Goal: Information Seeking & Learning: Check status

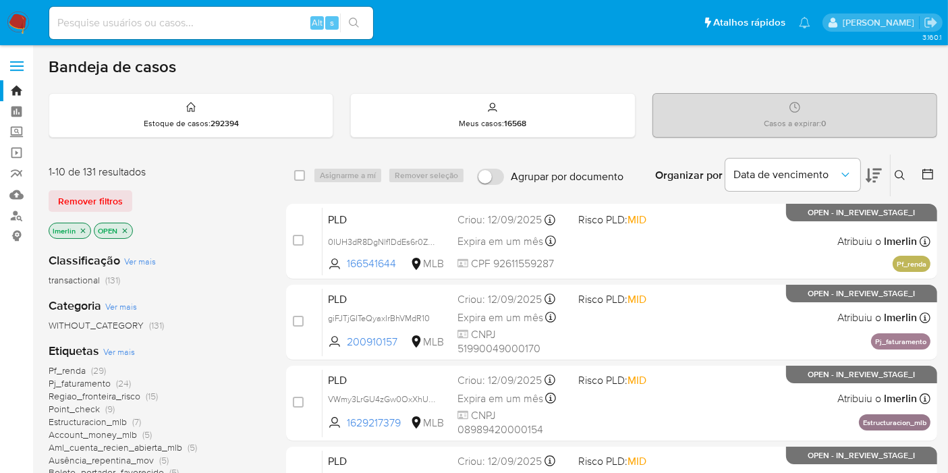
click at [82, 230] on icon "close-filter" at bounding box center [83, 231] width 8 height 8
click at [295, 20] on input at bounding box center [211, 23] width 324 height 18
paste input "1721266739"
type input "1721266739"
click at [273, 28] on input at bounding box center [211, 23] width 324 height 18
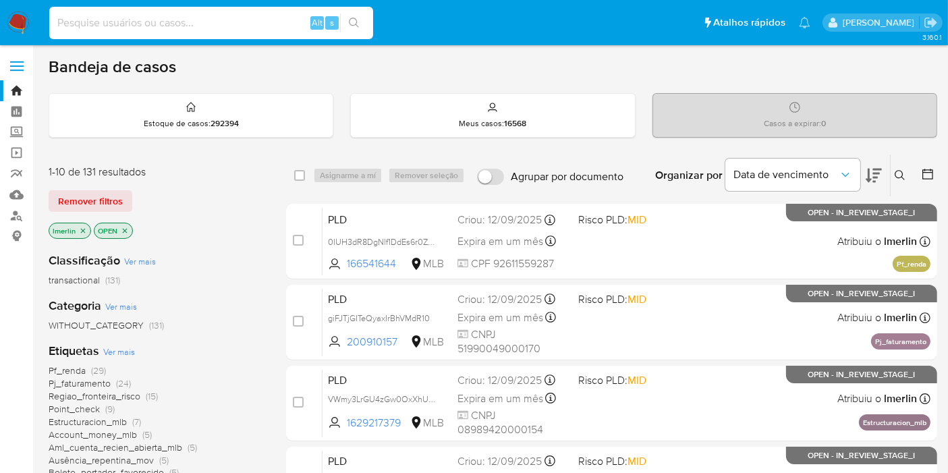
paste input "pObqI9L4lRy9igd2SmR0iSOr"
type input "pObqI9L4lRy9igd2SmR0iSOr"
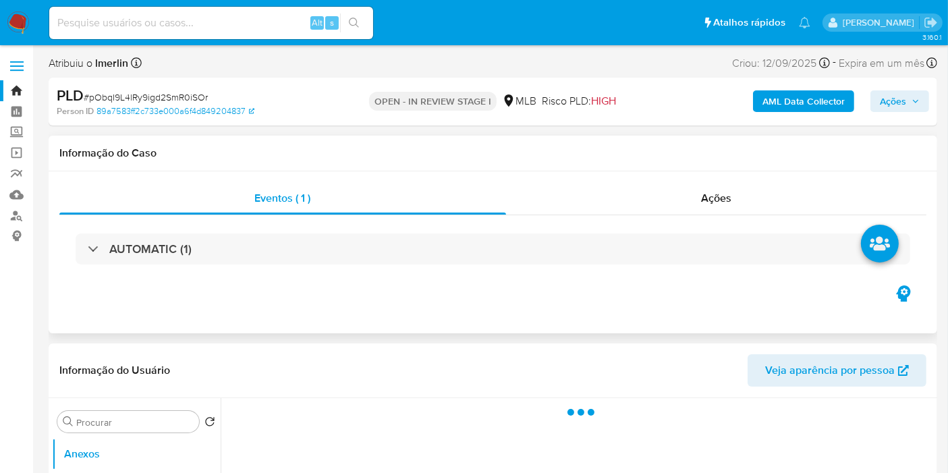
select select "10"
click at [656, 178] on div "Eventos ( 1 ) Ações AUTOMATIC (1)" at bounding box center [493, 252] width 889 height 162
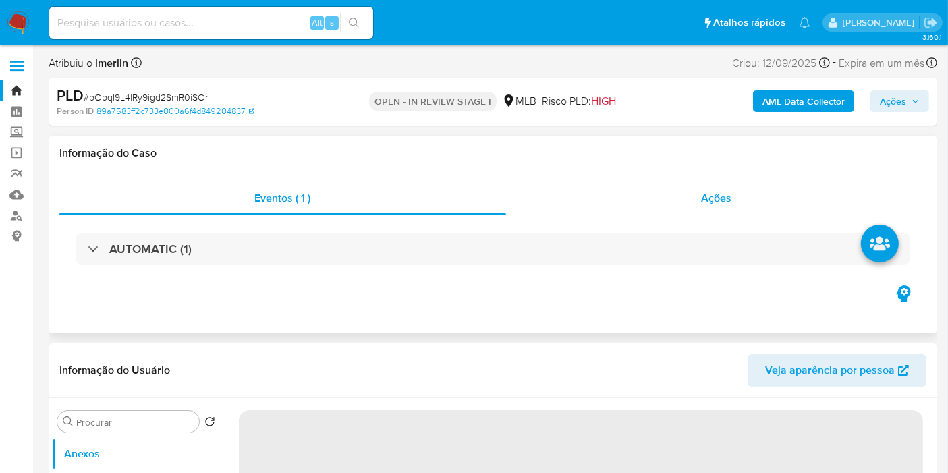
click at [658, 184] on div "Ações" at bounding box center [716, 198] width 421 height 32
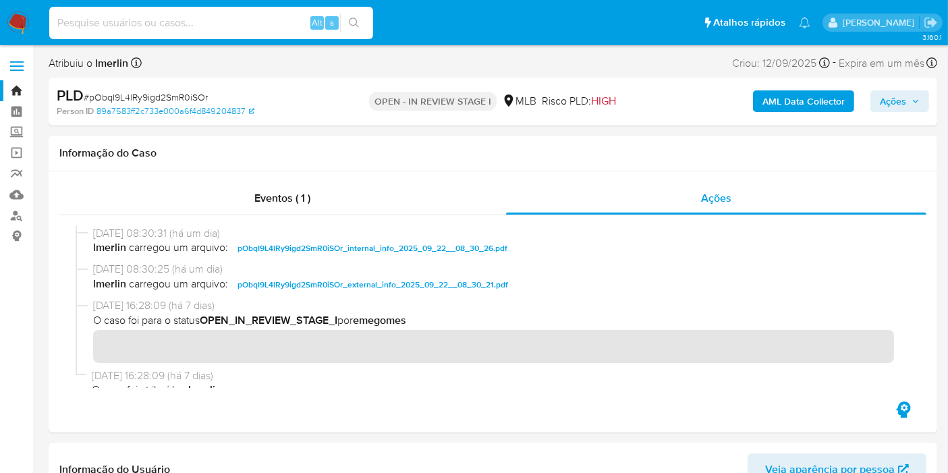
paste input "17XVwZIJjS26s46xyGV9RjMS"
click at [227, 26] on input at bounding box center [211, 23] width 324 height 18
type input "17XVwZIJjS26s46xyGV9RjMS"
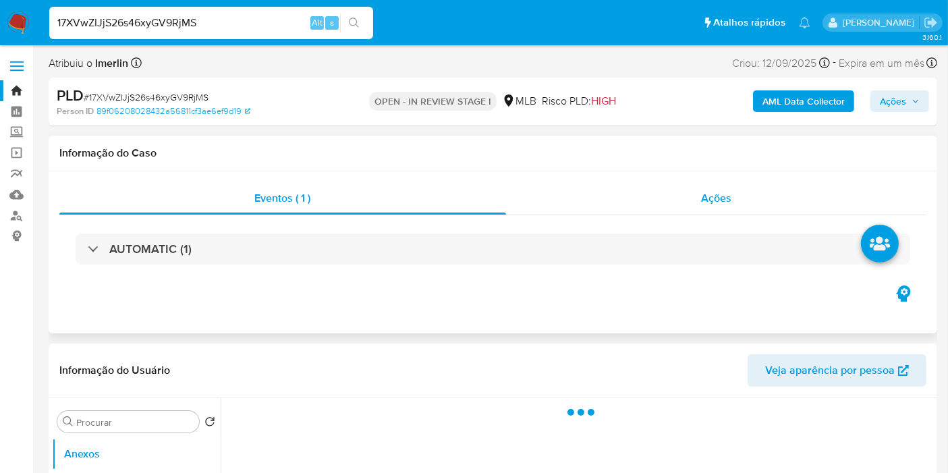
click at [704, 192] on span "Ações" at bounding box center [716, 198] width 30 height 16
select select "10"
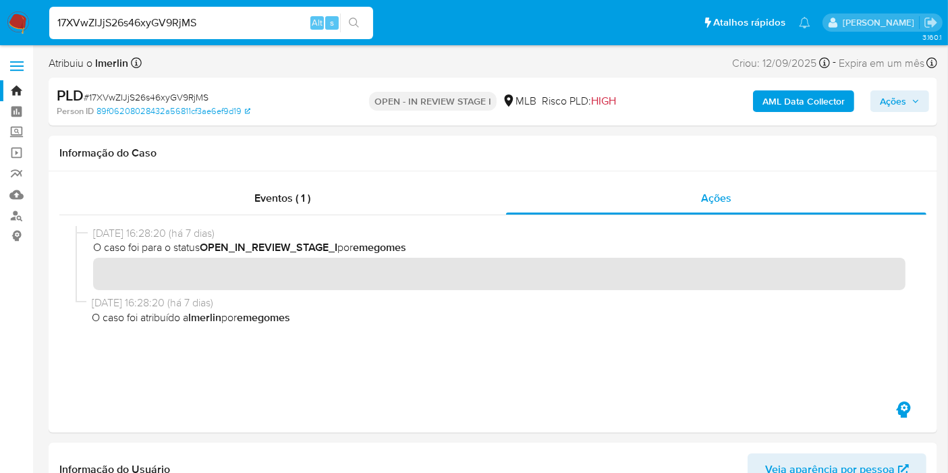
click at [789, 106] on b "AML Data Collector" at bounding box center [803, 101] width 82 height 22
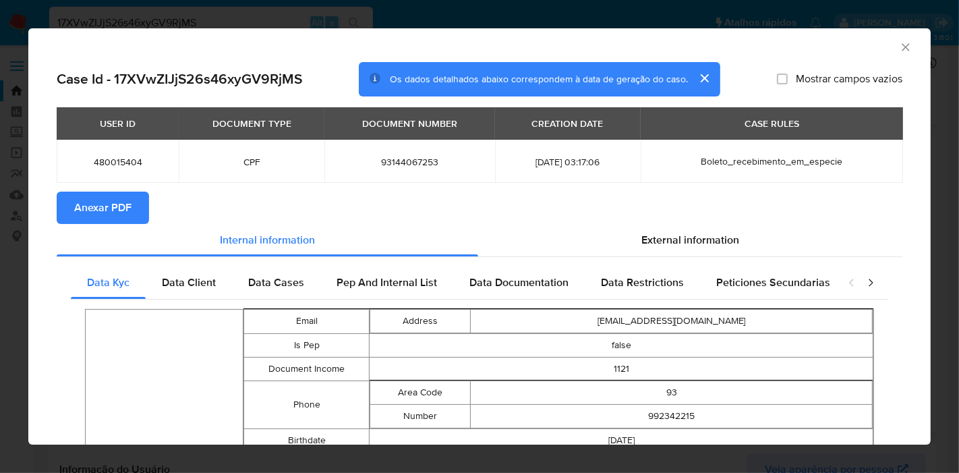
click at [124, 211] on span "Anexar PDF" at bounding box center [102, 208] width 57 height 30
click at [899, 45] on icon "Fechar a janela" at bounding box center [905, 46] width 13 height 13
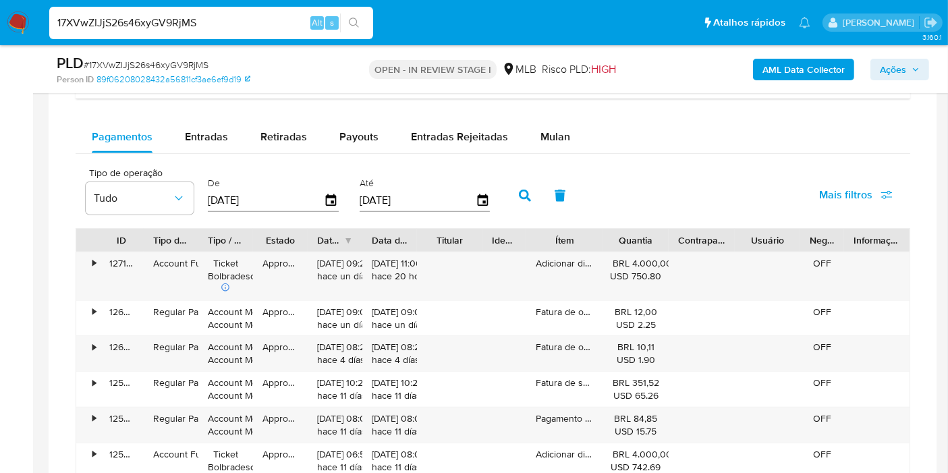
scroll to position [1204, 0]
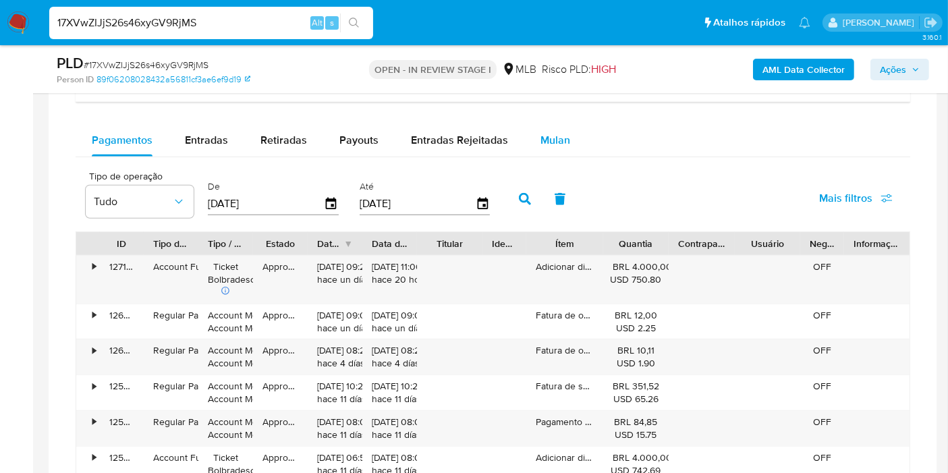
click at [545, 124] on div "Mulan" at bounding box center [555, 140] width 30 height 32
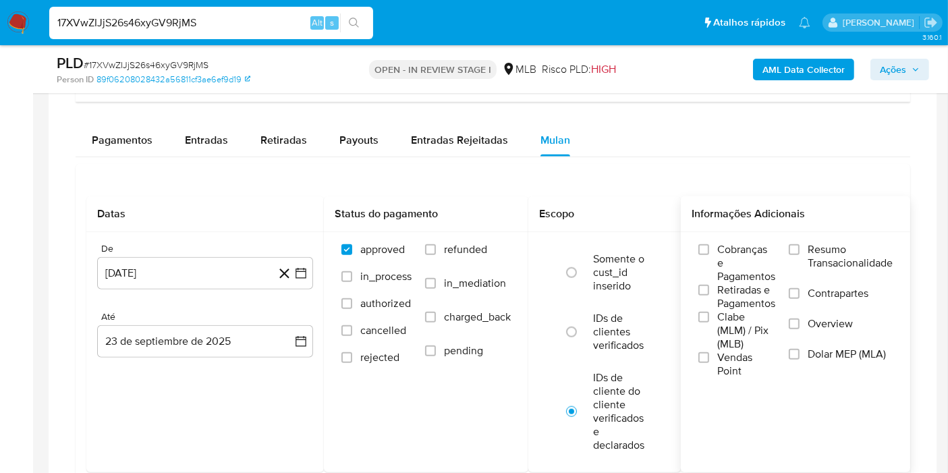
click at [824, 255] on span "Resumo Transacionalidade" at bounding box center [850, 256] width 85 height 27
click at [800, 255] on input "Resumo Transacionalidade" at bounding box center [794, 249] width 11 height 11
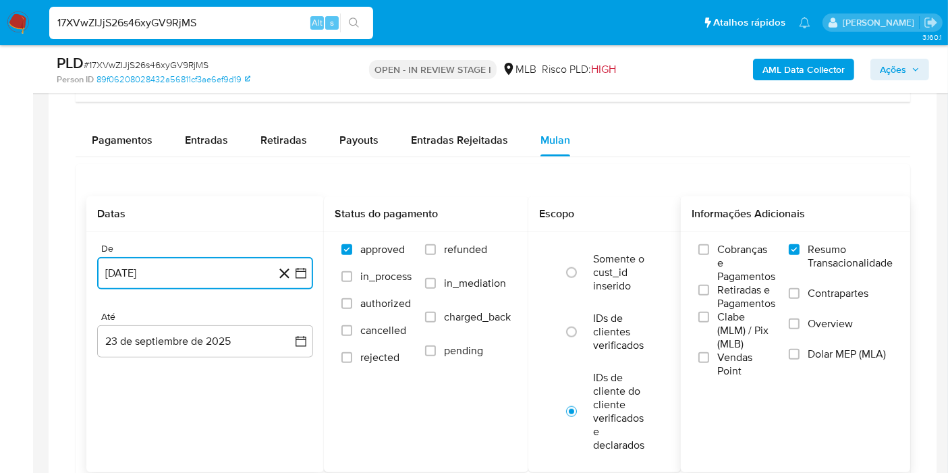
click at [304, 276] on icon "button" at bounding box center [300, 273] width 13 height 13
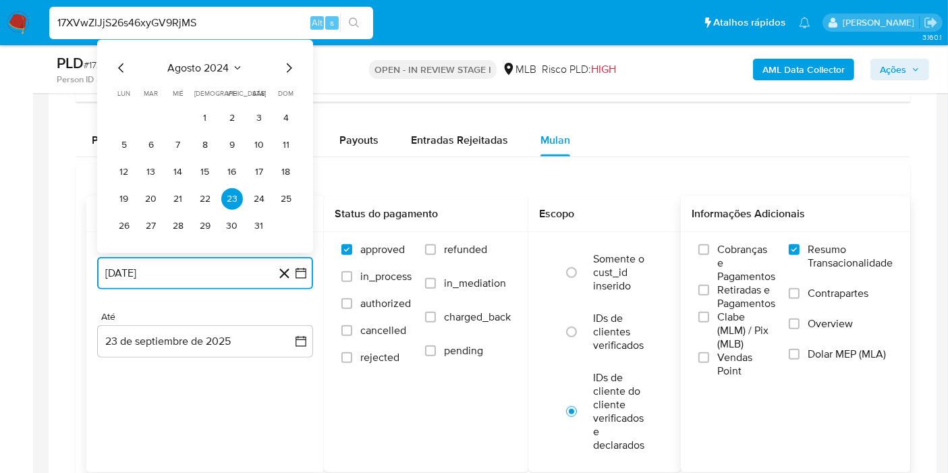
click at [199, 61] on span "agosto 2024" at bounding box center [198, 67] width 61 height 13
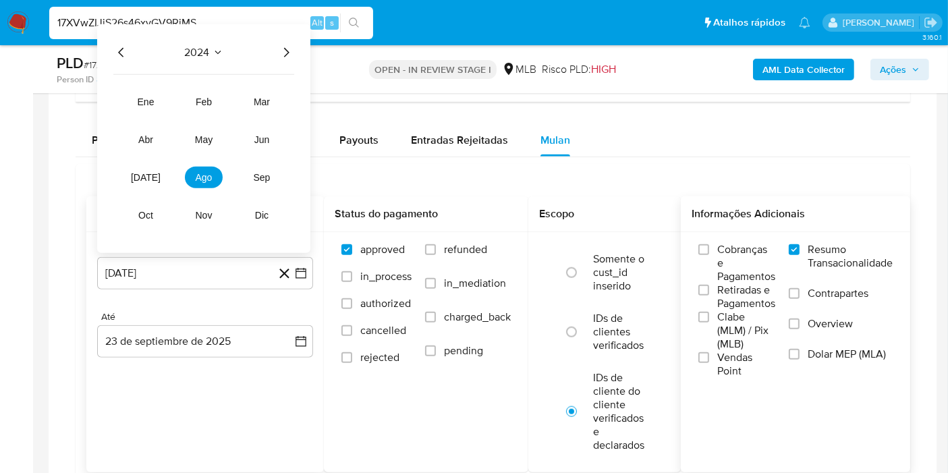
click at [281, 49] on icon "Año siguiente" at bounding box center [286, 53] width 16 height 16
click at [194, 174] on button "ago" at bounding box center [204, 178] width 38 height 22
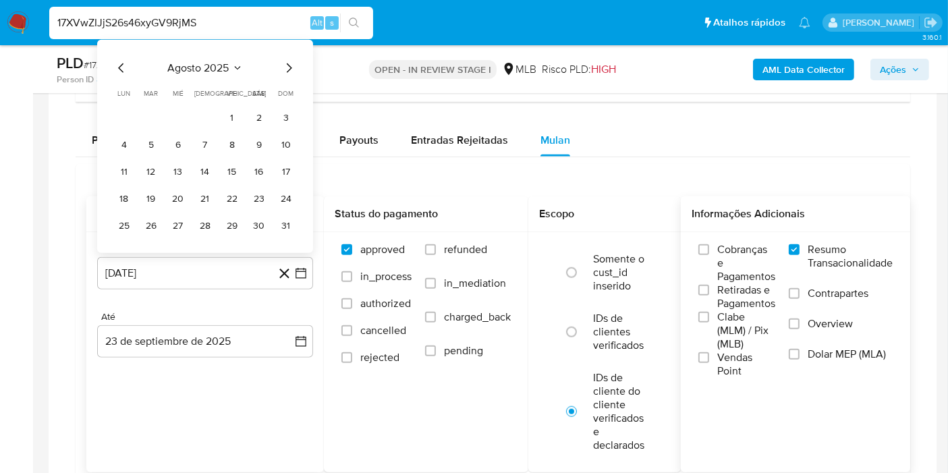
click at [220, 116] on tr "1 2 3" at bounding box center [205, 118] width 184 height 22
click at [229, 113] on button "1" at bounding box center [232, 118] width 22 height 22
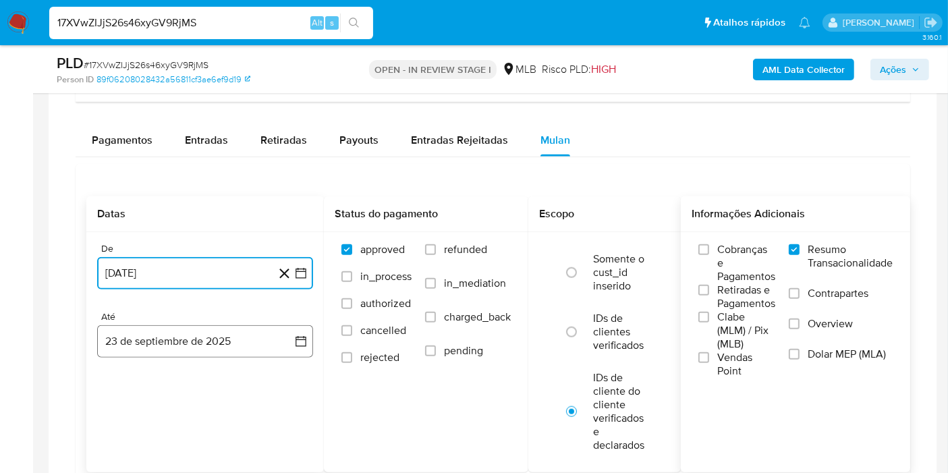
click at [264, 331] on button "23 de septiembre de 2025" at bounding box center [205, 341] width 216 height 32
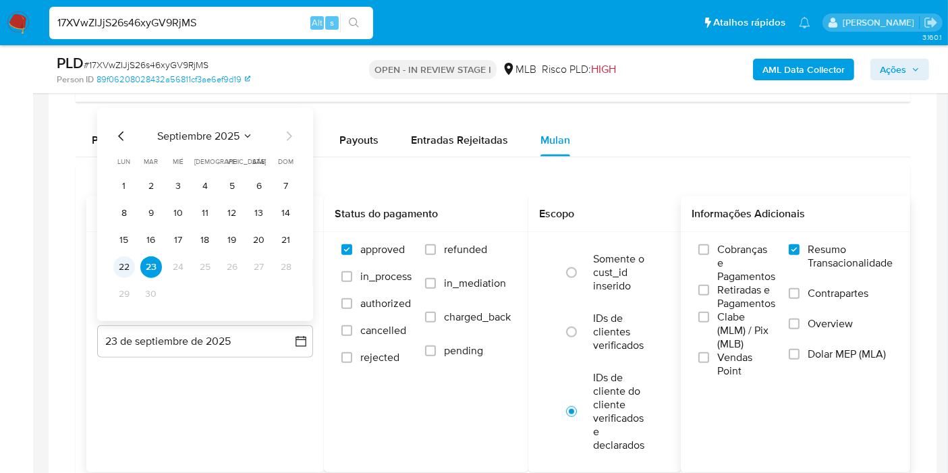
click at [123, 258] on button "22" at bounding box center [124, 267] width 22 height 22
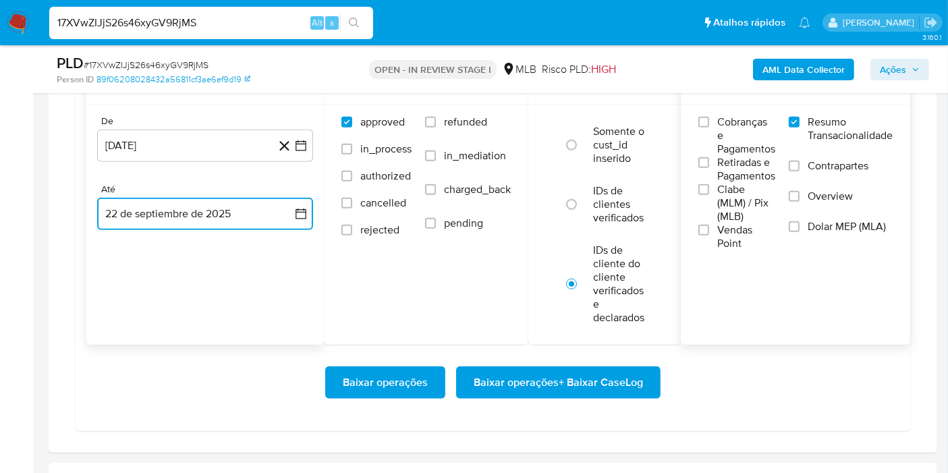
scroll to position [1334, 0]
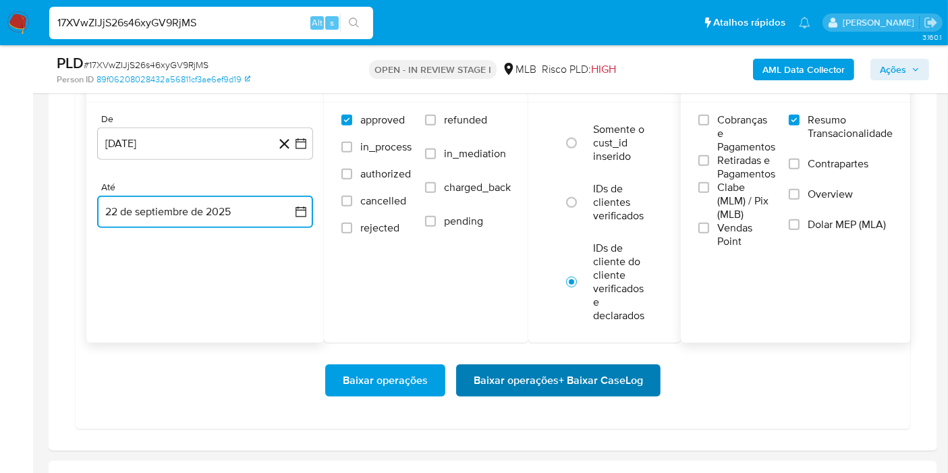
click at [625, 369] on span "Baixar operações + Baixar CaseLog" at bounding box center [558, 381] width 169 height 30
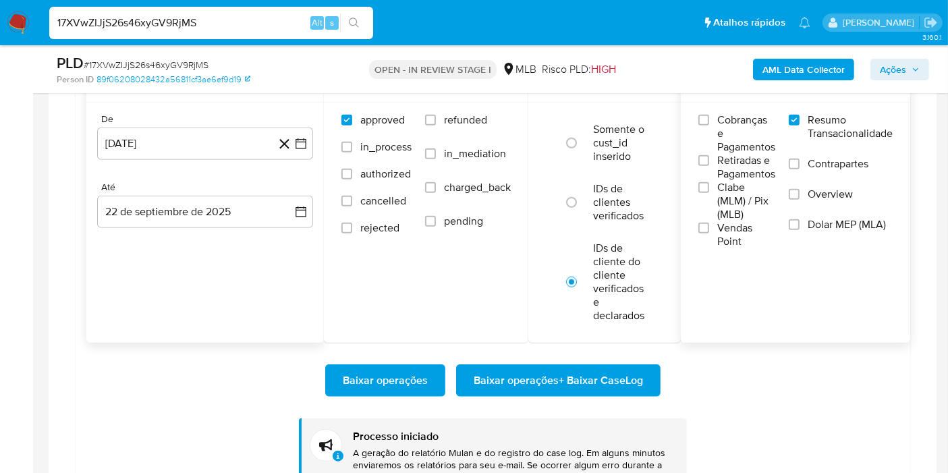
click at [224, 16] on input "17XVwZIJjS26s46xyGV9RjMS" at bounding box center [211, 23] width 324 height 18
paste input "[DEMOGRAPHIC_DATA]"
click at [224, 16] on input "17XVwZIJjS26s46xyGV9RjMS" at bounding box center [211, 23] width 324 height 18
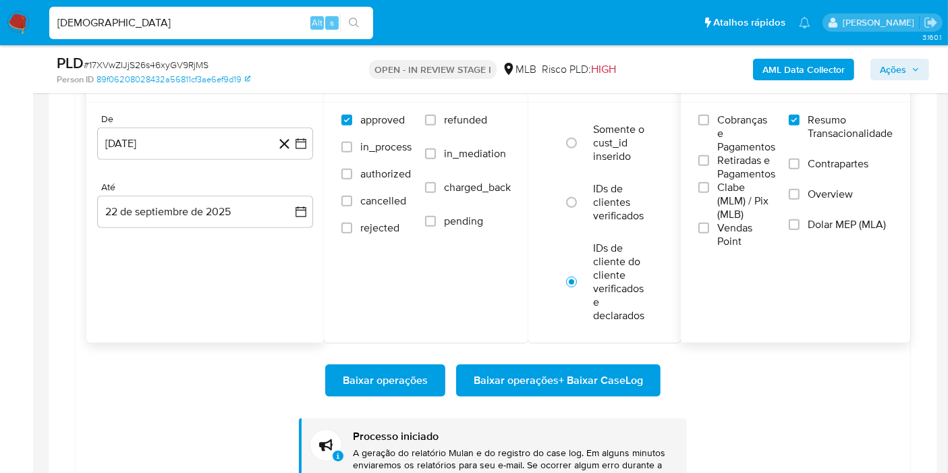
type input "[DEMOGRAPHIC_DATA]"
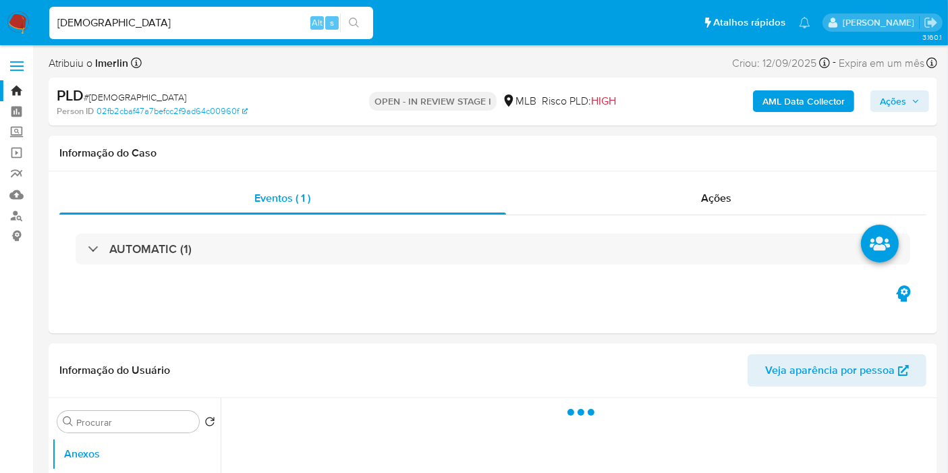
select select "10"
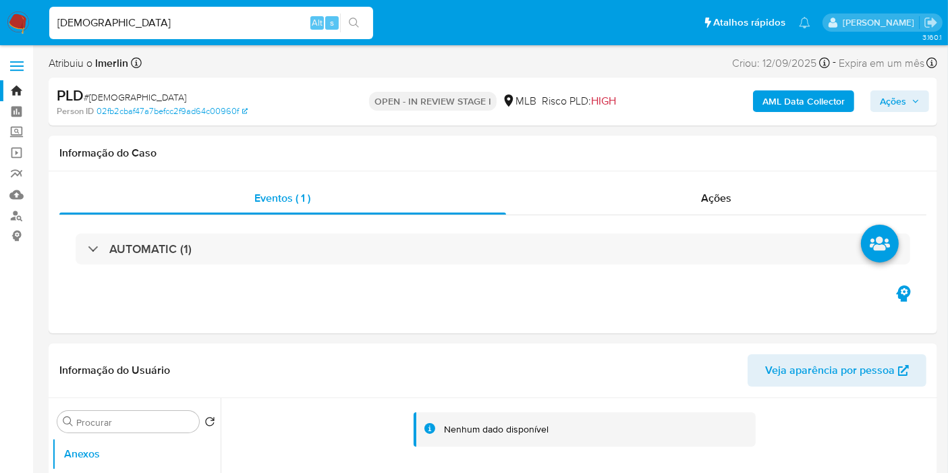
click at [788, 107] on b "AML Data Collector" at bounding box center [803, 101] width 82 height 22
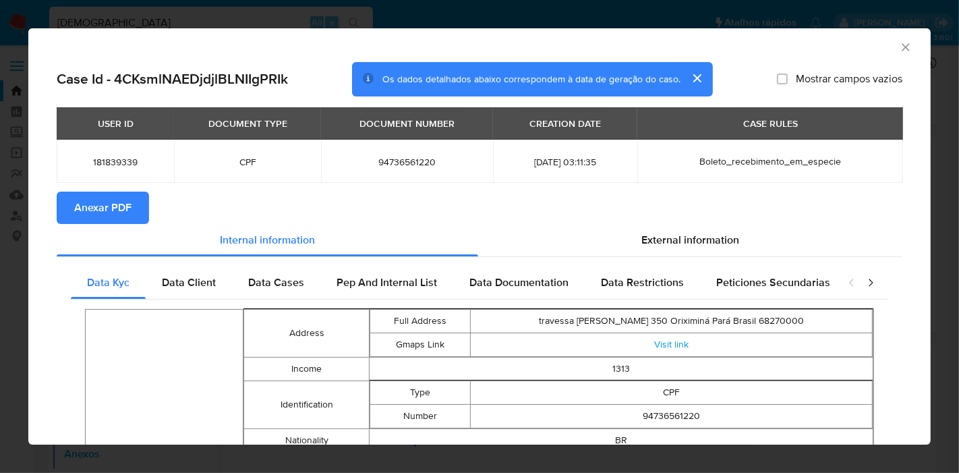
click at [136, 198] on button "Anexar PDF" at bounding box center [103, 208] width 92 height 32
click at [899, 46] on icon "Fechar a janela" at bounding box center [905, 46] width 13 height 13
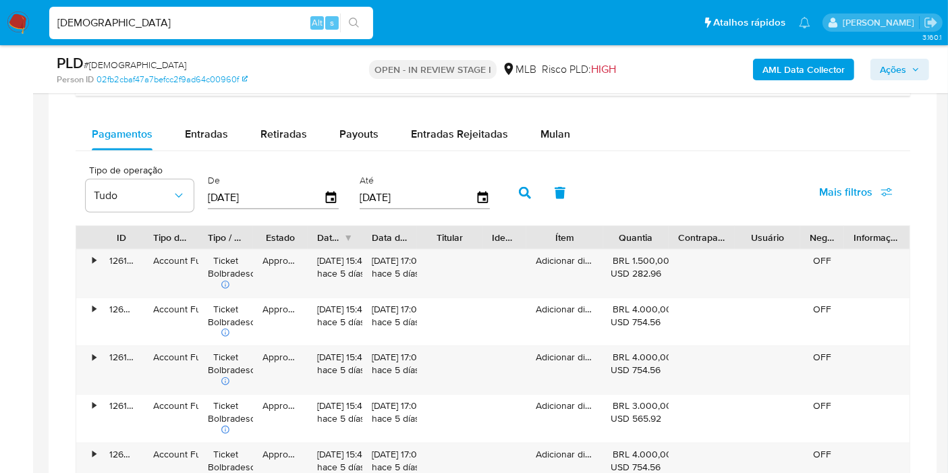
scroll to position [1114, 0]
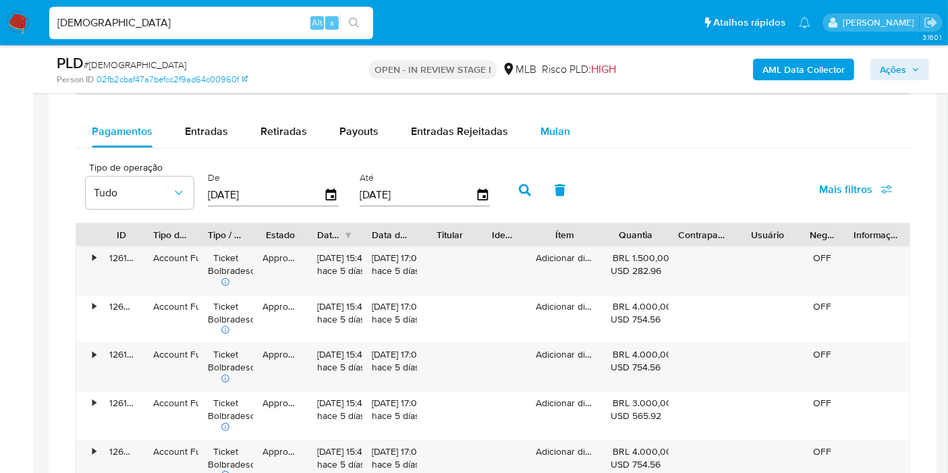
click at [545, 140] on div "Mulan" at bounding box center [555, 131] width 30 height 32
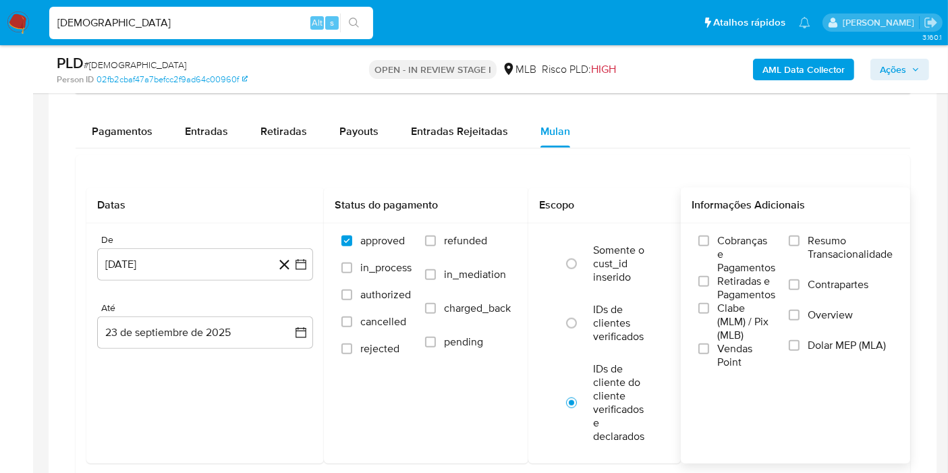
click at [837, 234] on span "Resumo Transacionalidade" at bounding box center [850, 247] width 85 height 27
click at [800, 235] on input "Resumo Transacionalidade" at bounding box center [794, 240] width 11 height 11
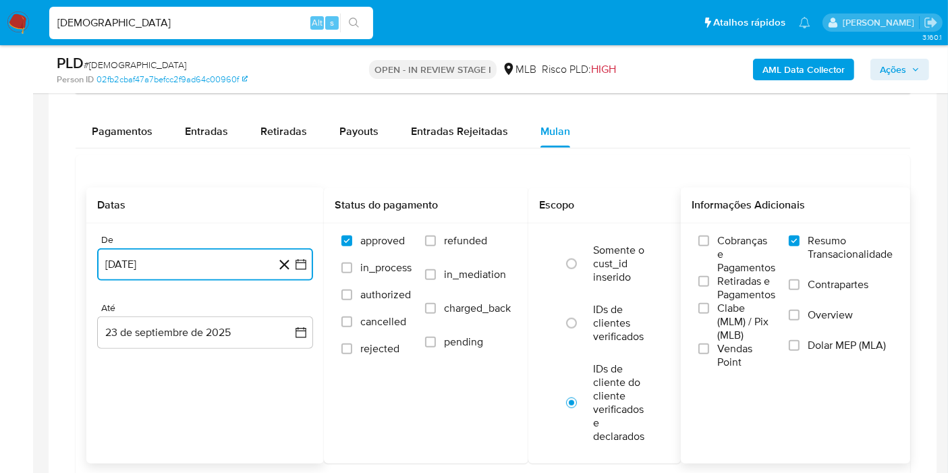
click at [295, 266] on icon "button" at bounding box center [300, 264] width 13 height 13
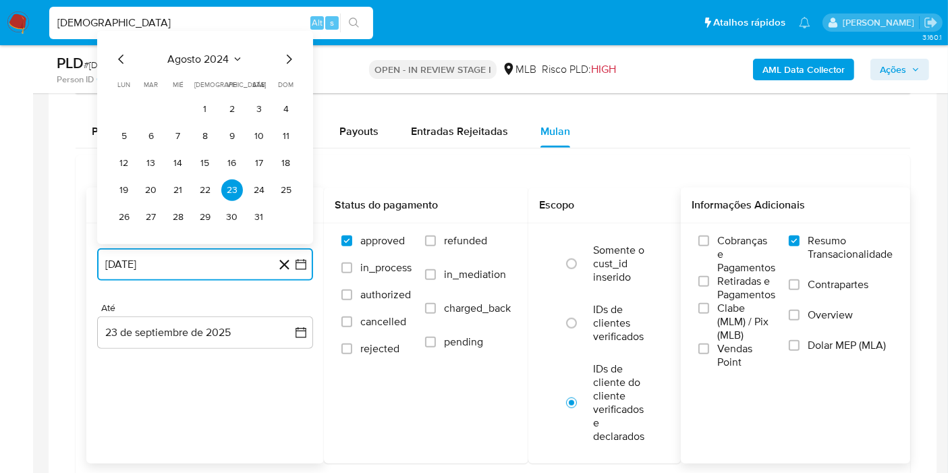
click at [221, 58] on span "agosto 2024" at bounding box center [198, 59] width 61 height 13
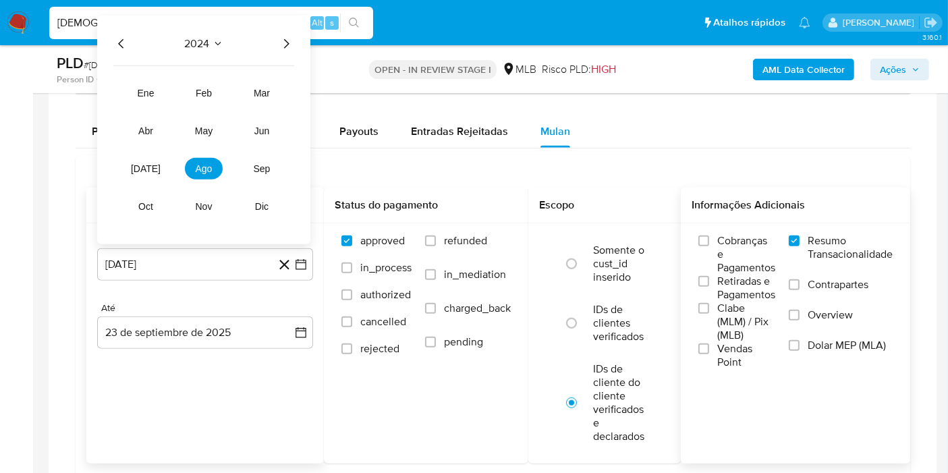
click at [281, 37] on icon "Año siguiente" at bounding box center [286, 44] width 16 height 16
click at [211, 165] on span "ago" at bounding box center [204, 168] width 17 height 11
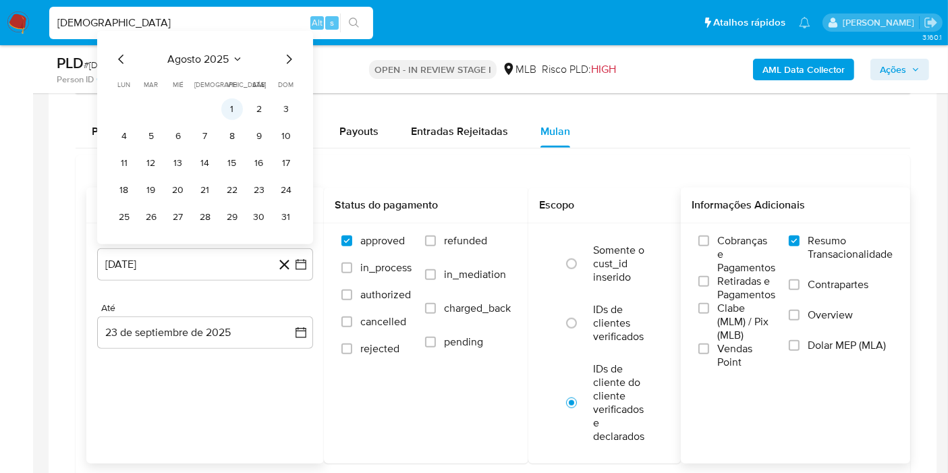
click at [227, 105] on button "1" at bounding box center [232, 110] width 22 height 22
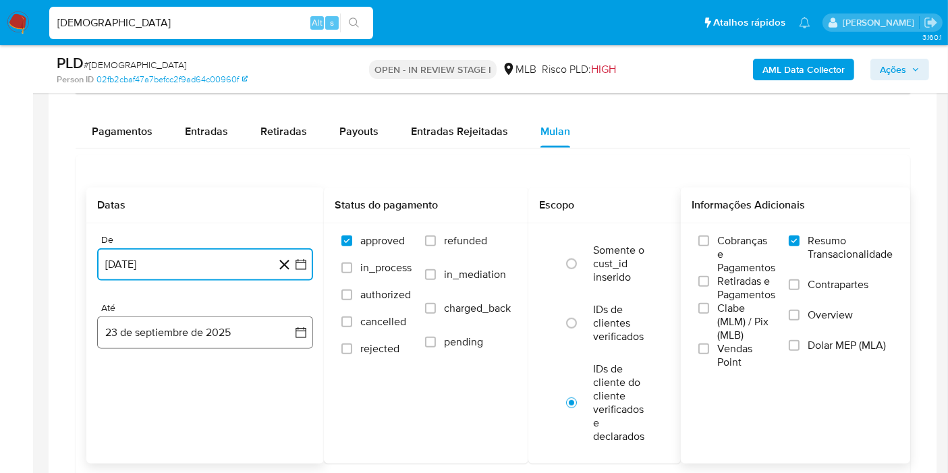
click at [308, 339] on button "23 de septiembre de 2025" at bounding box center [205, 332] width 216 height 32
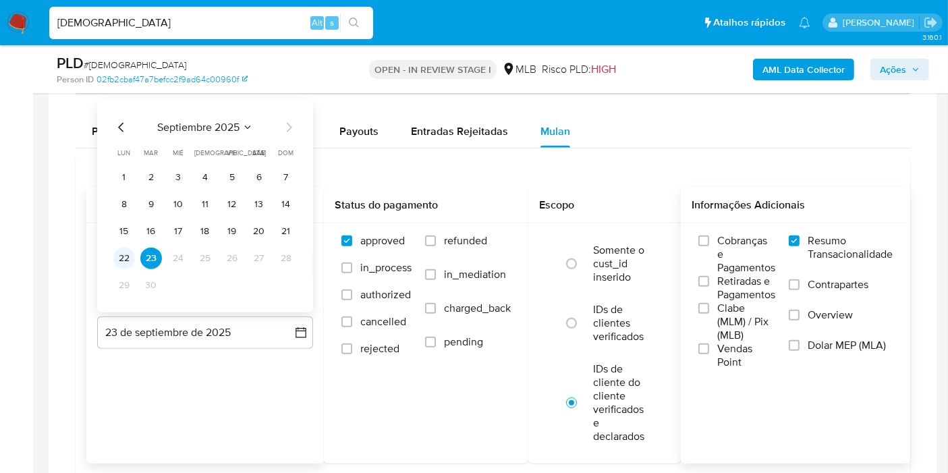
click at [126, 255] on button "22" at bounding box center [124, 259] width 22 height 22
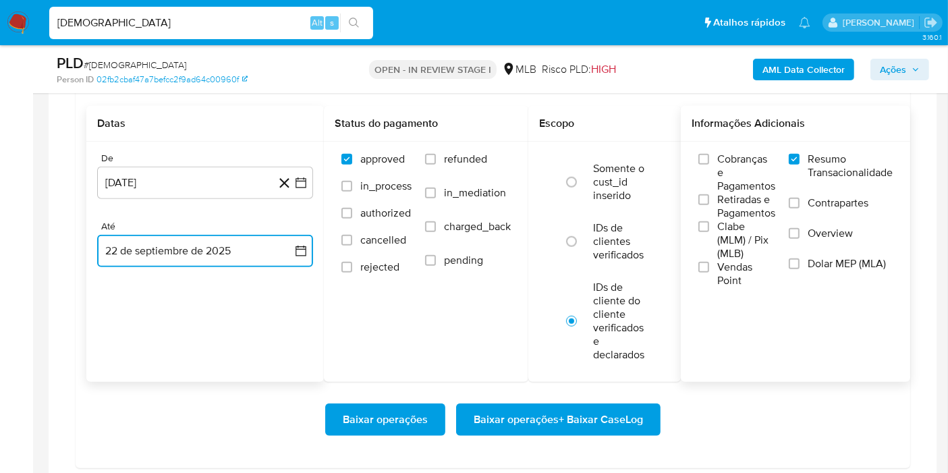
scroll to position [1198, 0]
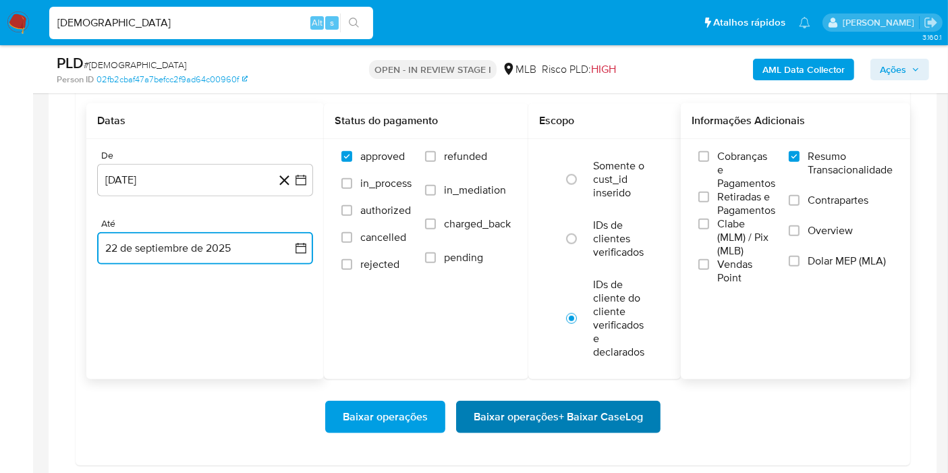
click at [595, 411] on span "Baixar operações + Baixar CaseLog" at bounding box center [558, 417] width 169 height 30
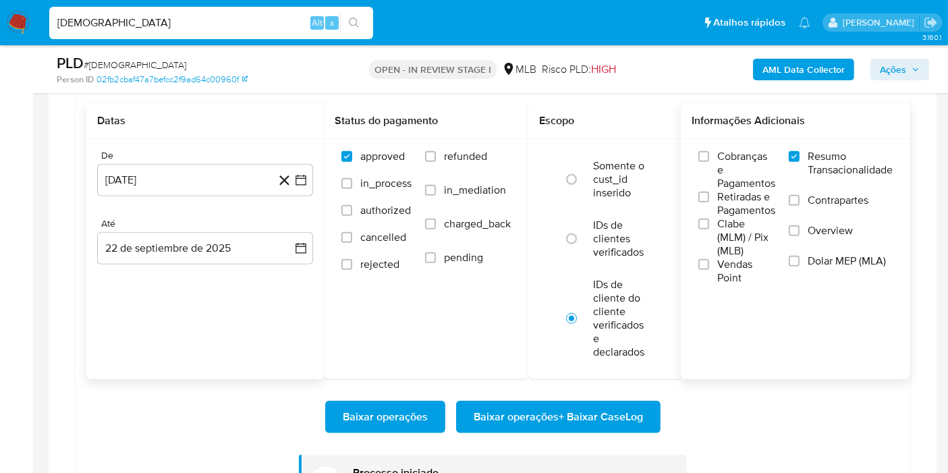
click at [225, 23] on input "[DEMOGRAPHIC_DATA]" at bounding box center [211, 23] width 324 height 18
paste input "ZtYEMSZfaT6cEleIAi6hdNn4"
type input "ZtYEMSZfaT6cEleIAi6hdNn4"
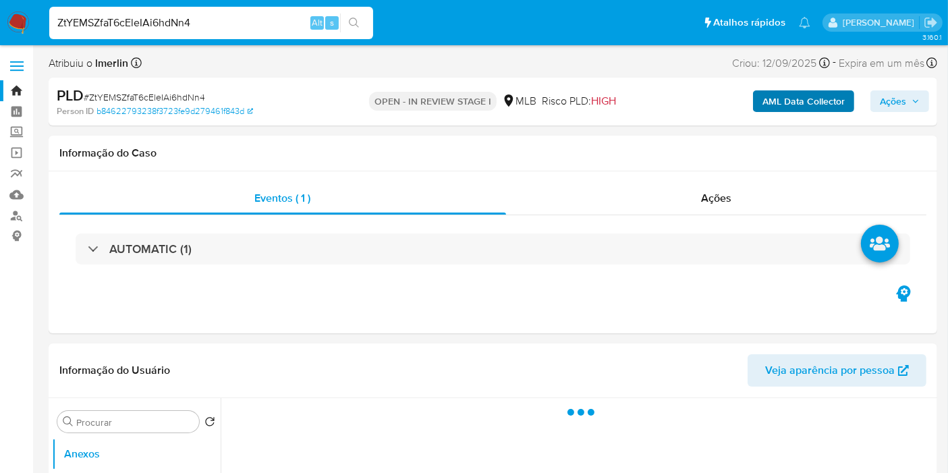
select select "10"
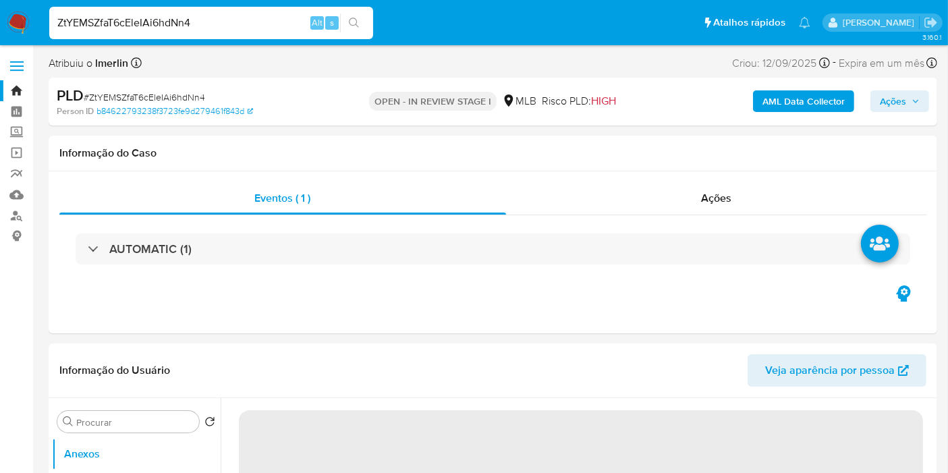
click at [788, 95] on b "AML Data Collector" at bounding box center [803, 101] width 82 height 22
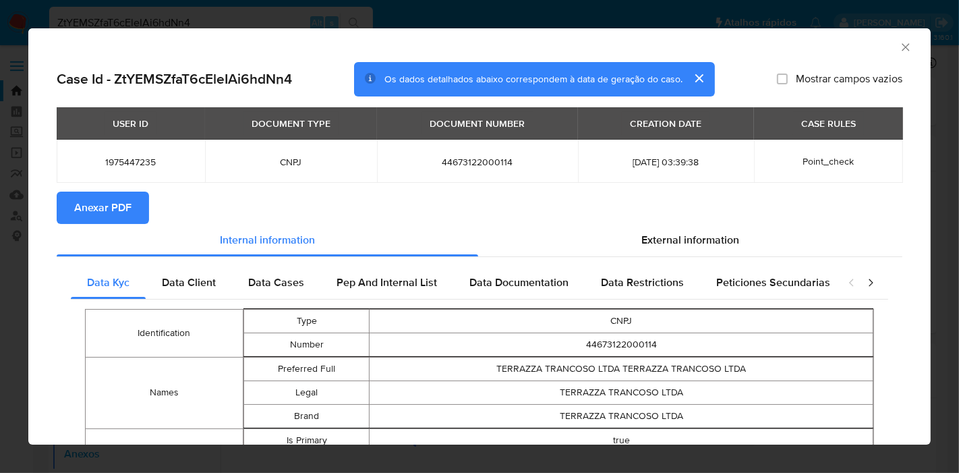
click at [112, 211] on span "Anexar PDF" at bounding box center [102, 208] width 57 height 30
click at [899, 45] on icon "Fechar a janela" at bounding box center [905, 46] width 13 height 13
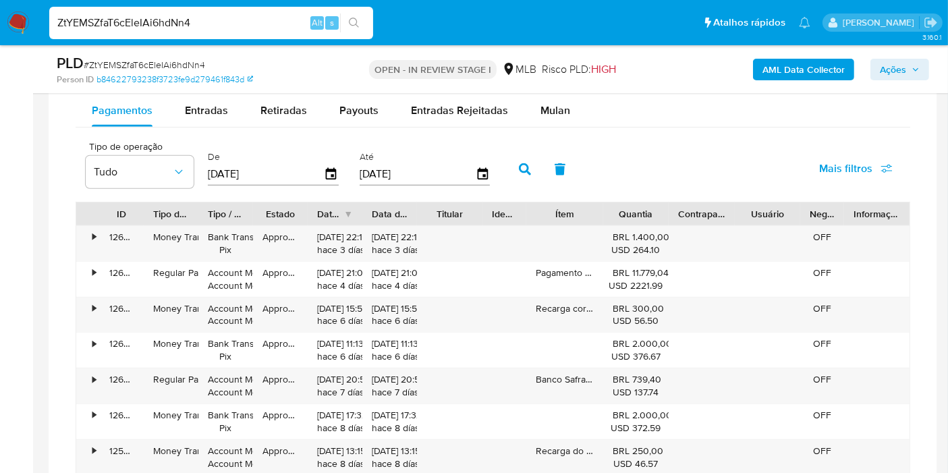
scroll to position [1140, 0]
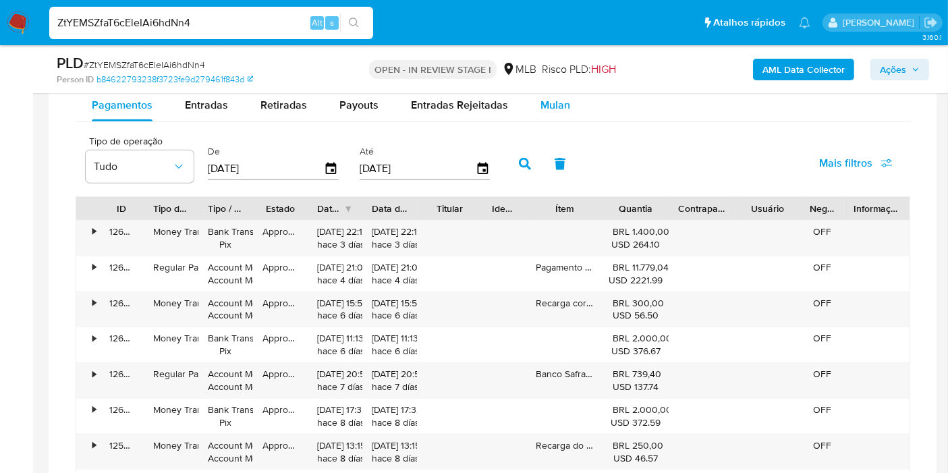
click at [558, 102] on span "Mulan" at bounding box center [555, 105] width 30 height 16
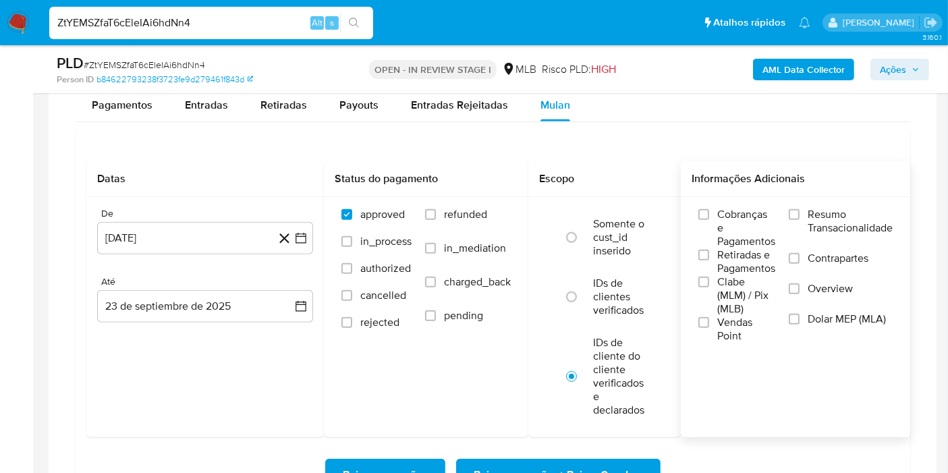
click at [806, 208] on label "Resumo Transacionalidade" at bounding box center [841, 230] width 104 height 44
click at [800, 209] on input "Resumo Transacionalidade" at bounding box center [794, 214] width 11 height 11
click at [300, 244] on button "[DATE]" at bounding box center [205, 238] width 216 height 32
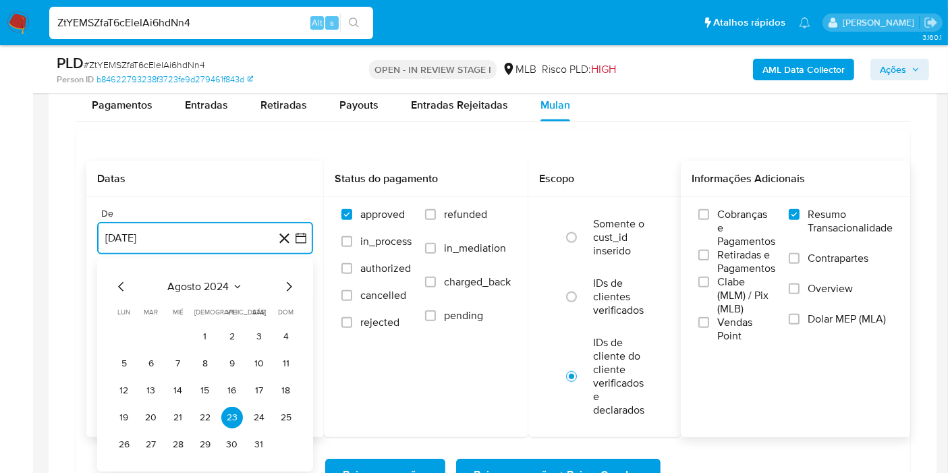
click at [209, 280] on span "agosto 2024" at bounding box center [198, 286] width 61 height 13
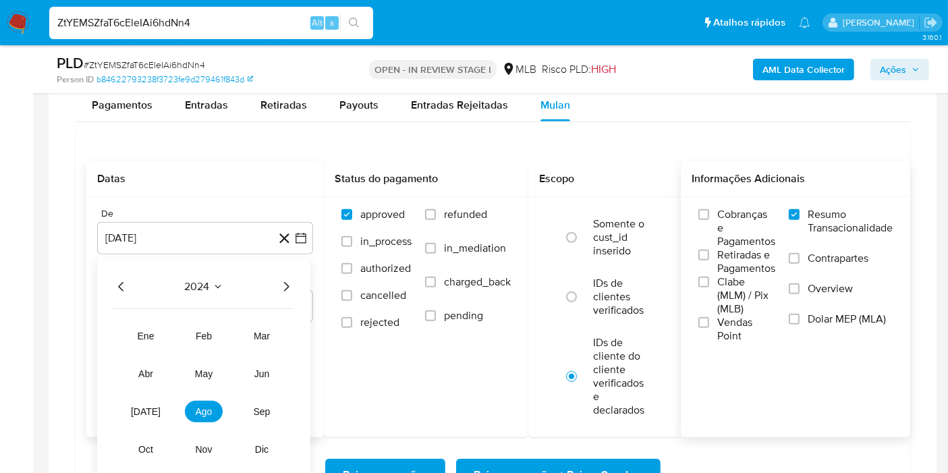
click at [282, 279] on icon "Año siguiente" at bounding box center [286, 287] width 16 height 16
click at [203, 401] on button "ago" at bounding box center [204, 412] width 38 height 22
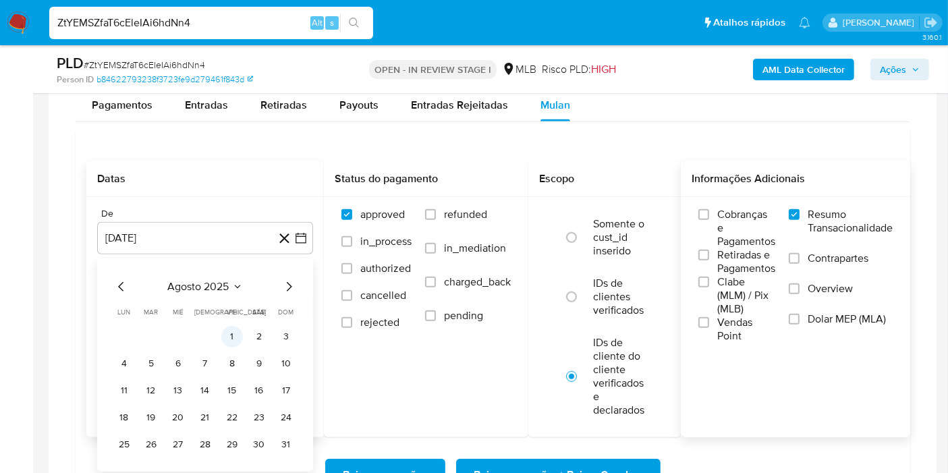
click at [223, 338] on button "1" at bounding box center [232, 337] width 22 height 22
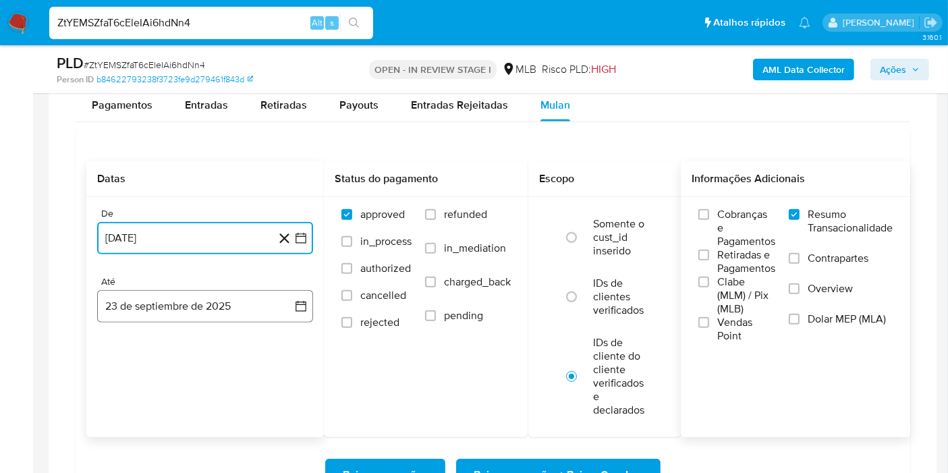
click at [283, 302] on button "23 de septiembre de 2025" at bounding box center [205, 306] width 216 height 32
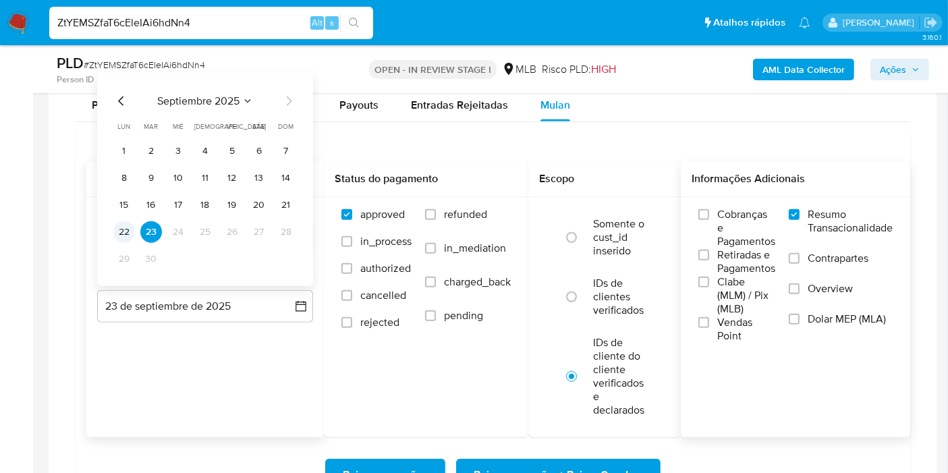
click at [115, 230] on button "22" at bounding box center [124, 232] width 22 height 22
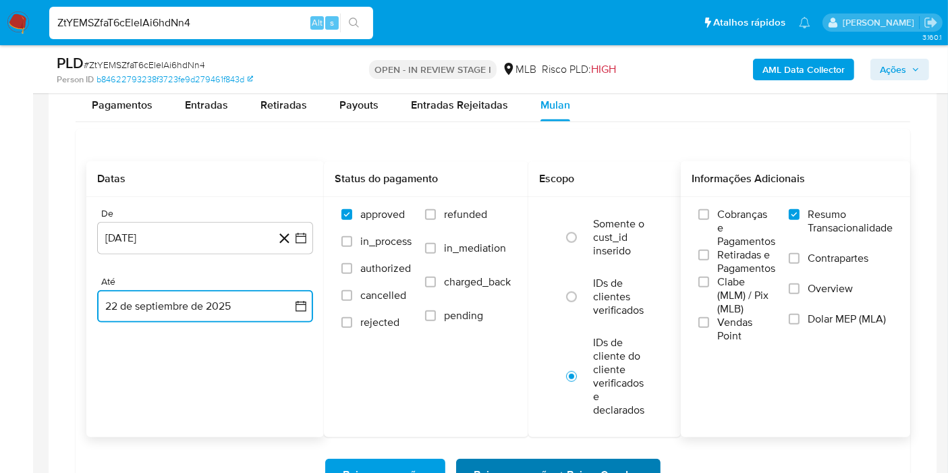
click at [514, 460] on span "Baixar operações + Baixar CaseLog" at bounding box center [558, 475] width 169 height 30
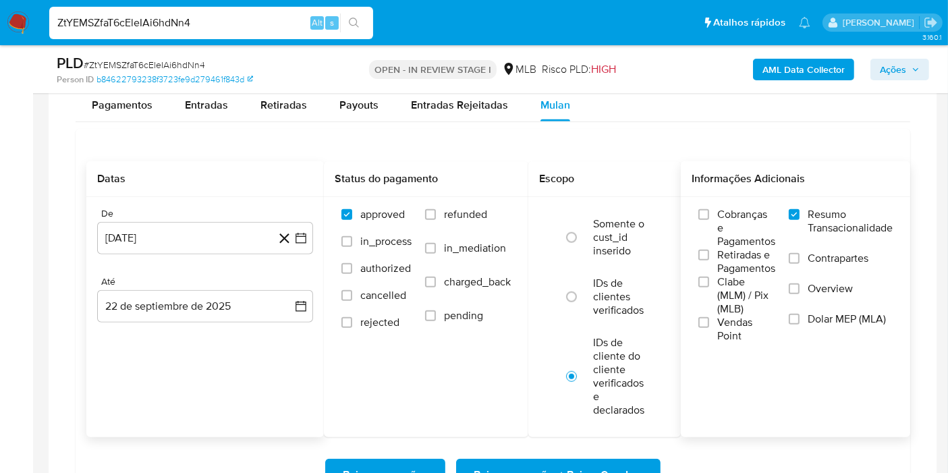
click at [273, 24] on input "ZtYEMSZfaT6cEleIAi6hdNn4" at bounding box center [211, 23] width 324 height 18
paste input "QLeKnTqwvkQaYIXSBjpKnCok"
type input "QLeKnTqwvkQaYIXSBjpKnCok"
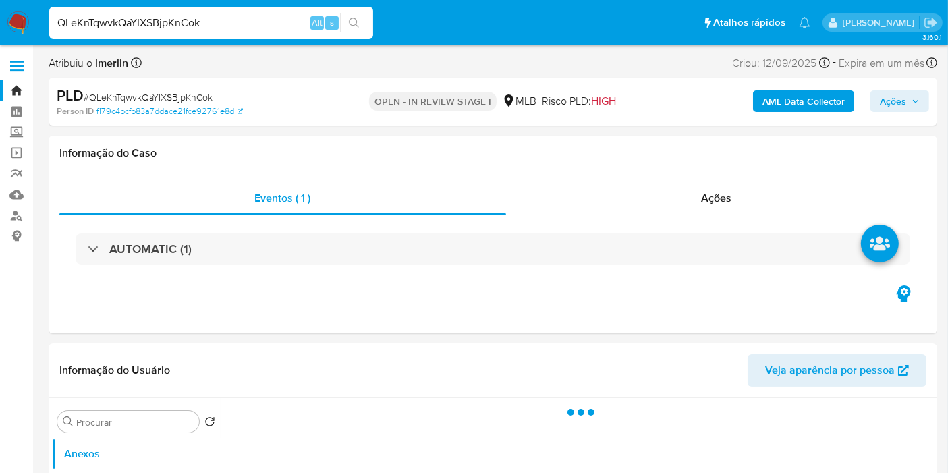
select select "10"
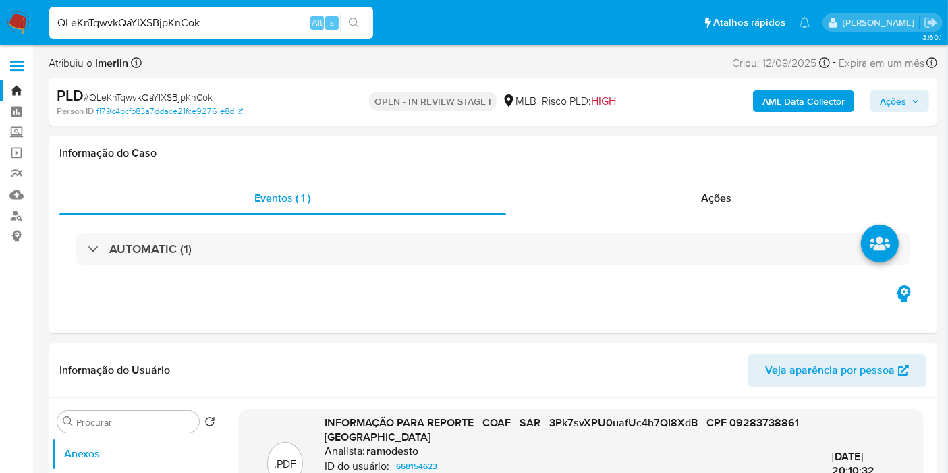
click at [808, 101] on b "AML Data Collector" at bounding box center [803, 101] width 82 height 22
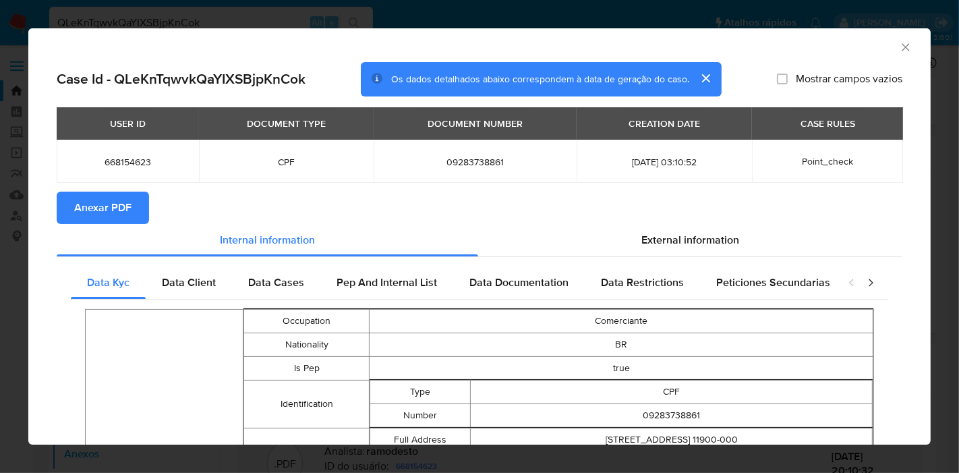
click at [109, 188] on div "USER ID DOCUMENT TYPE DOCUMENT NUMBER CREATION DATE CASE RULES 668154623 CPF 09…" at bounding box center [480, 149] width 846 height 84
click at [108, 193] on span "Anexar PDF" at bounding box center [102, 208] width 57 height 30
click at [899, 47] on icon "Fechar a janela" at bounding box center [905, 46] width 13 height 13
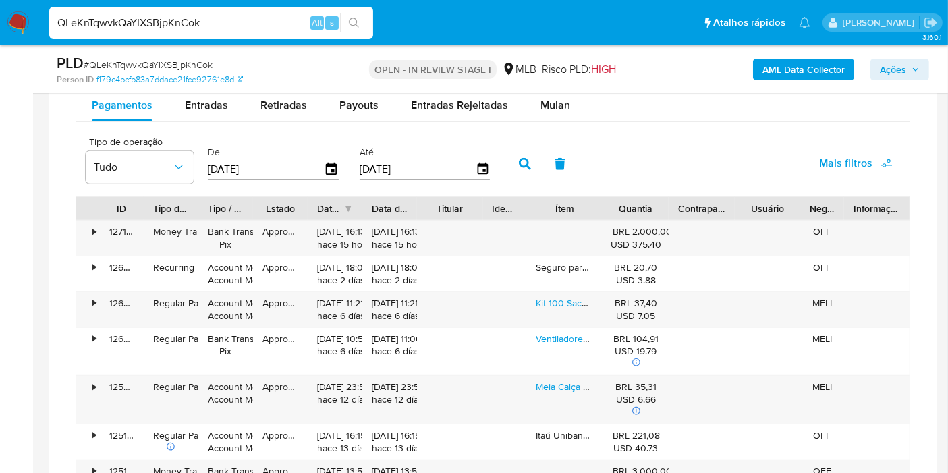
scroll to position [1092, 0]
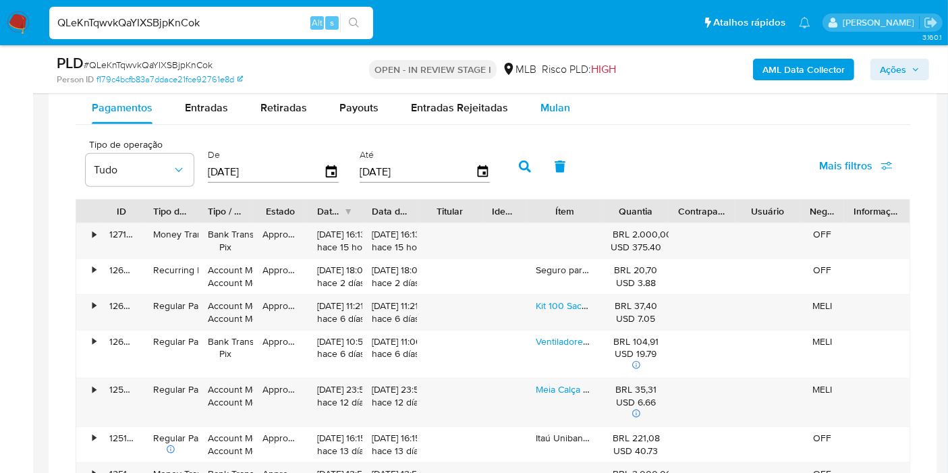
click at [558, 111] on span "Mulan" at bounding box center [555, 108] width 30 height 16
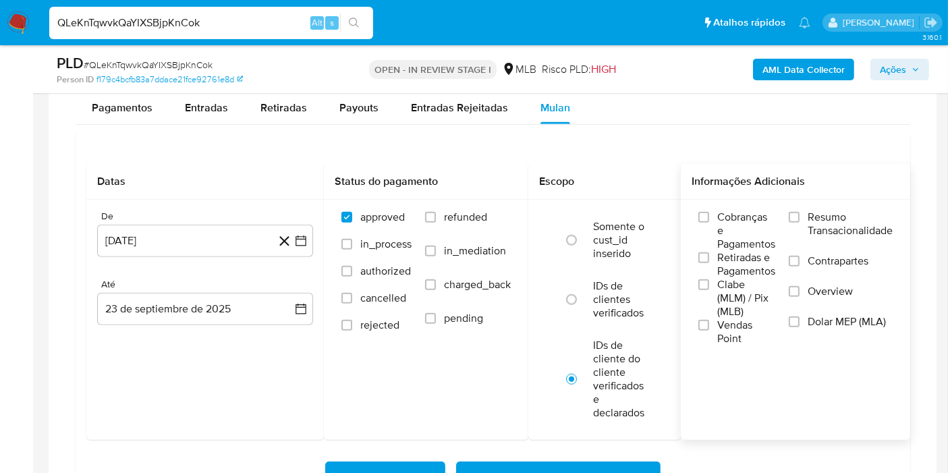
click at [815, 232] on span "Resumo Transacionalidade" at bounding box center [850, 224] width 85 height 27
click at [800, 223] on input "Resumo Transacionalidade" at bounding box center [794, 217] width 11 height 11
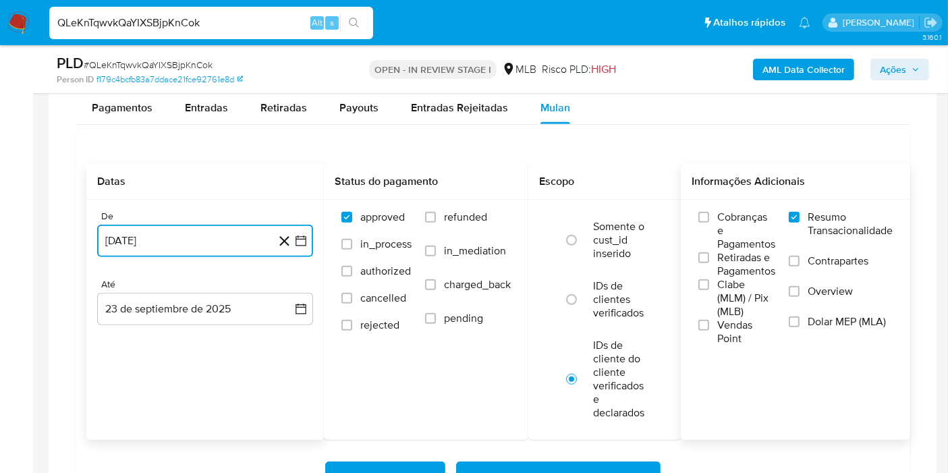
click at [297, 252] on button "[DATE]" at bounding box center [205, 241] width 216 height 32
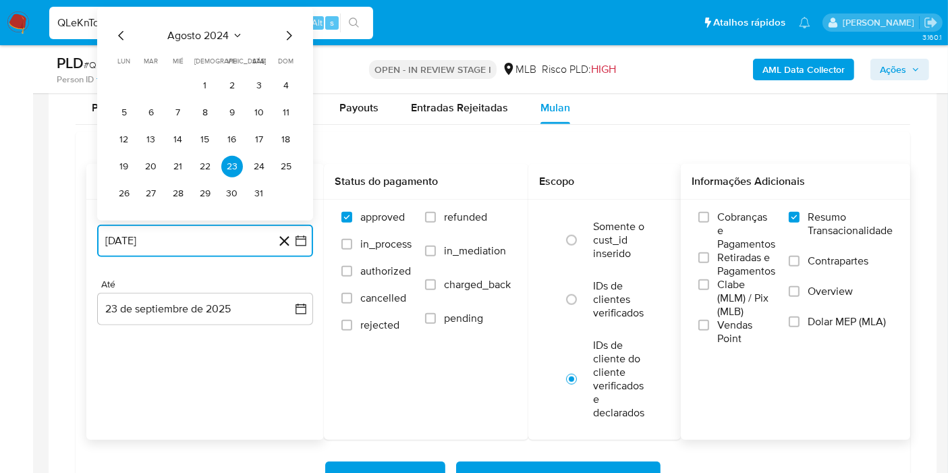
click at [194, 30] on span "agosto 2024" at bounding box center [198, 35] width 61 height 13
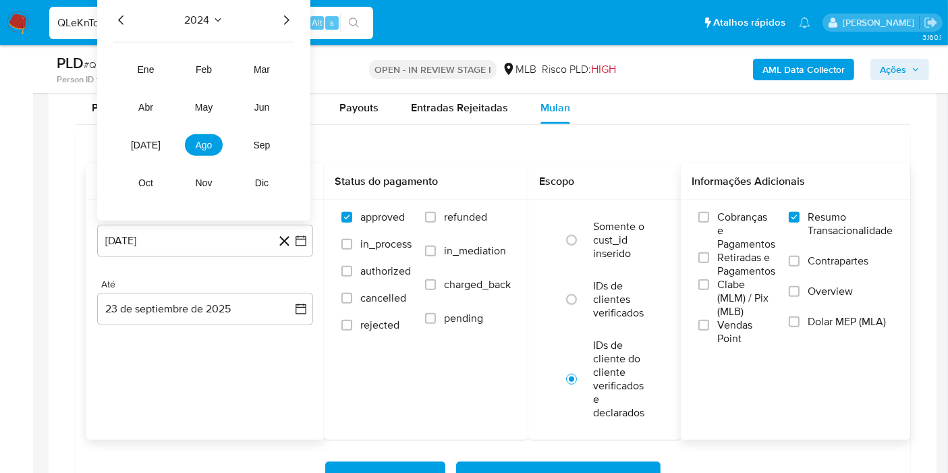
click at [283, 12] on icon "Año siguiente" at bounding box center [286, 20] width 16 height 16
click at [203, 144] on span "ago" at bounding box center [204, 145] width 17 height 11
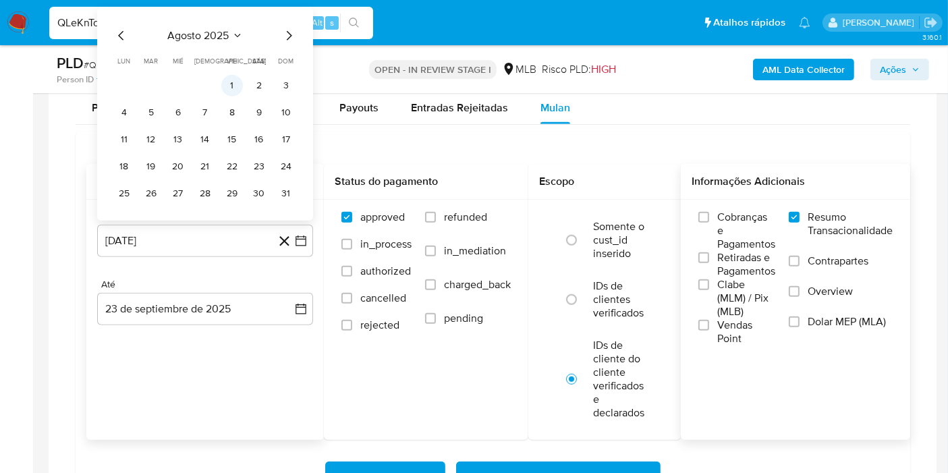
click at [229, 86] on button "1" at bounding box center [232, 86] width 22 height 22
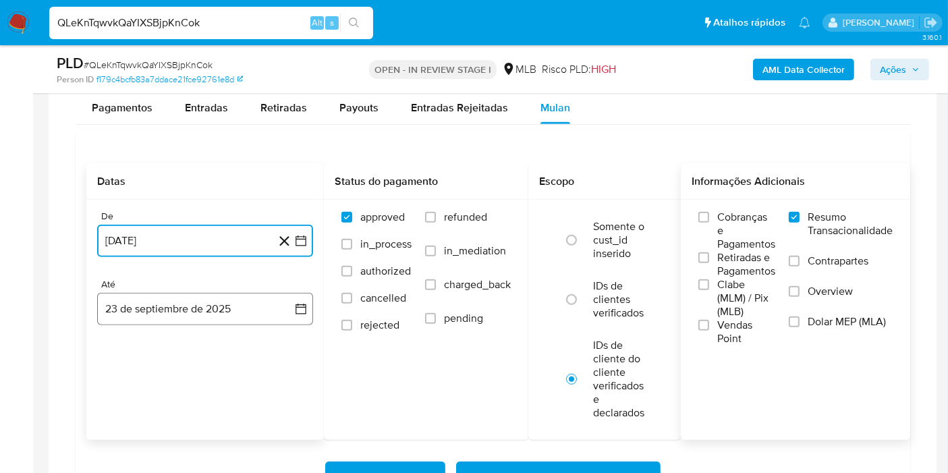
click at [285, 311] on button "23 de septiembre de 2025" at bounding box center [205, 309] width 216 height 32
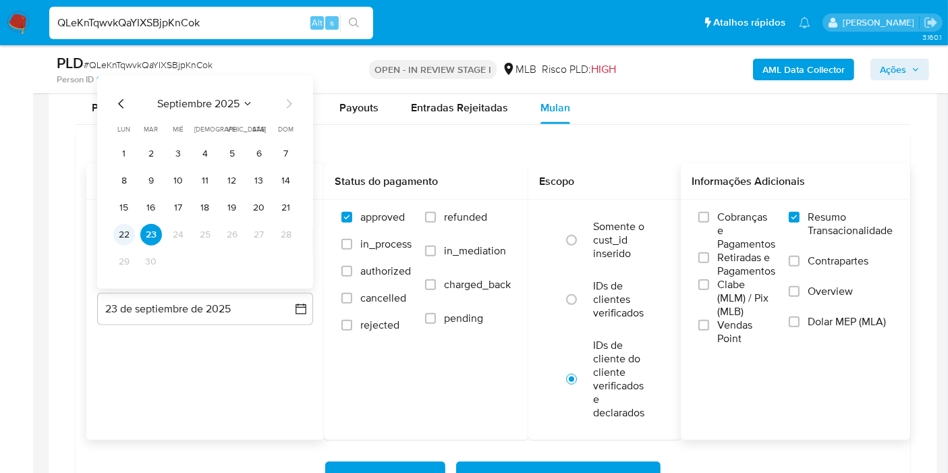
click at [130, 237] on button "22" at bounding box center [124, 235] width 22 height 22
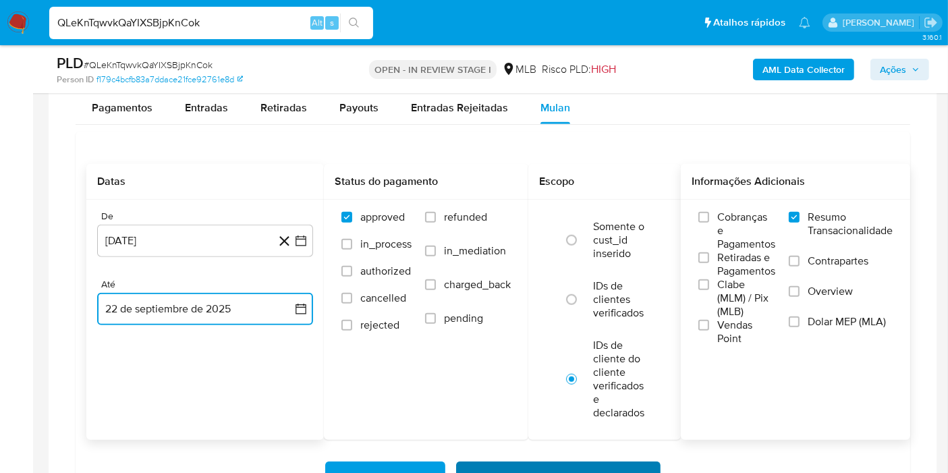
click at [501, 466] on span "Baixar operações + Baixar CaseLog" at bounding box center [558, 478] width 169 height 30
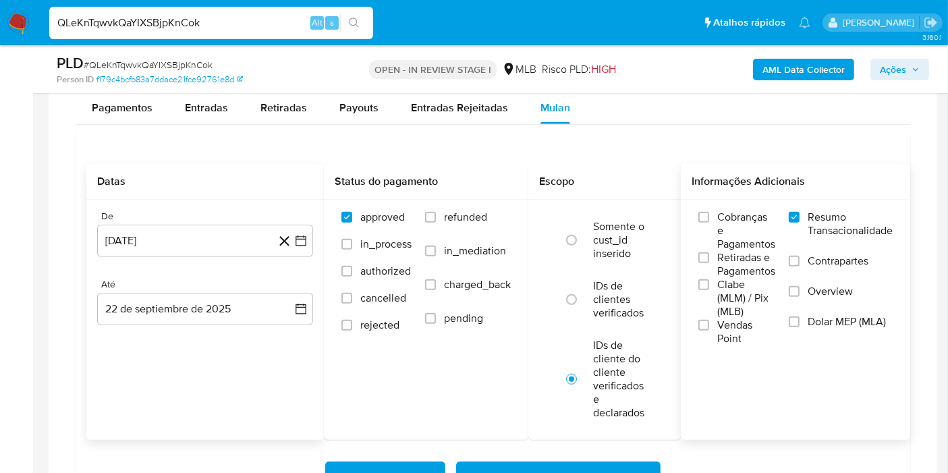
click at [277, 18] on input "QLeKnTqwvkQaYIXSBjpKnCok" at bounding box center [211, 23] width 324 height 18
paste input "OpGoRQjUt9R8UIVxbVsW1yp"
type input "OpGoRQjUt9R8UIVxbVsW1ypk"
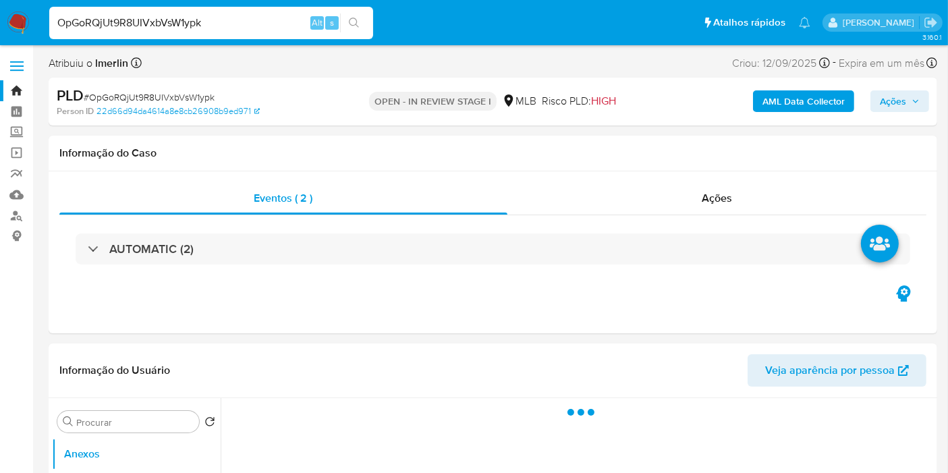
select select "10"
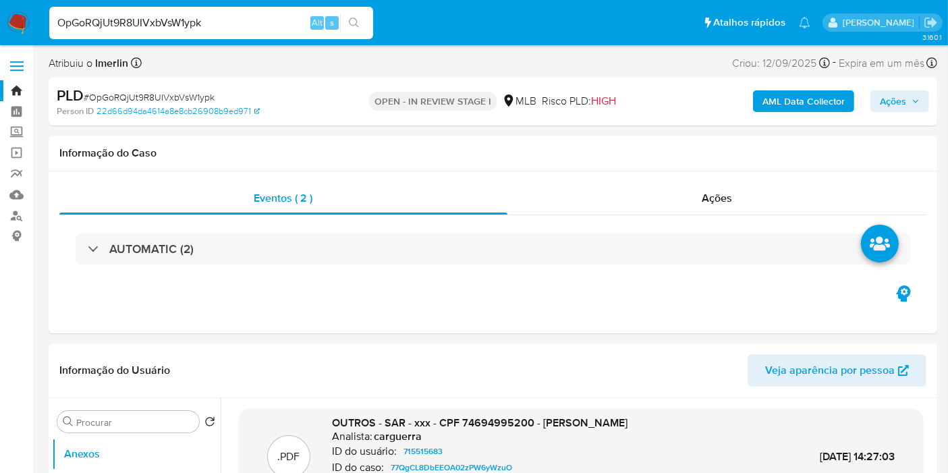
click at [769, 93] on b "AML Data Collector" at bounding box center [803, 101] width 82 height 22
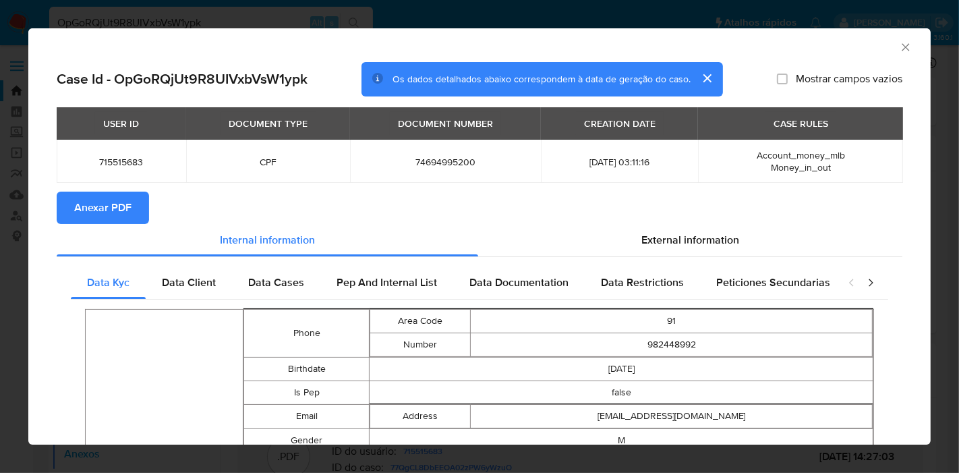
click at [121, 218] on span "Anexar PDF" at bounding box center [102, 208] width 57 height 30
click at [899, 47] on icon "Fechar a janela" at bounding box center [905, 46] width 13 height 13
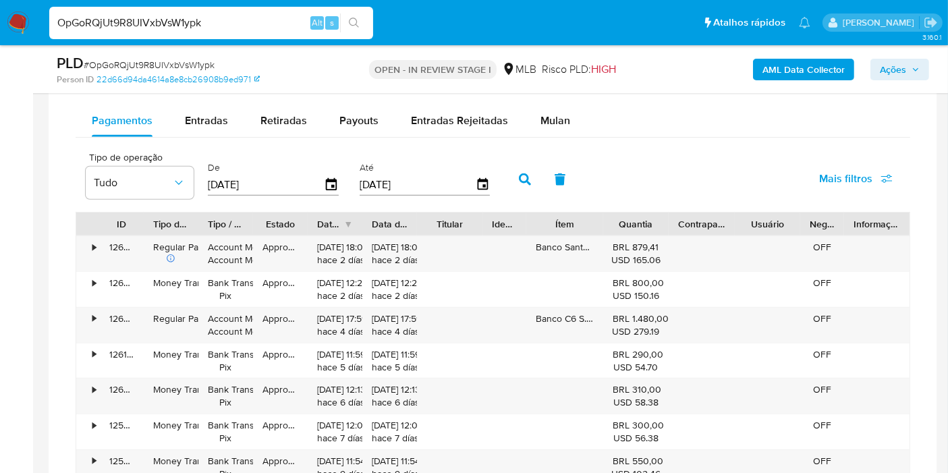
scroll to position [1054, 0]
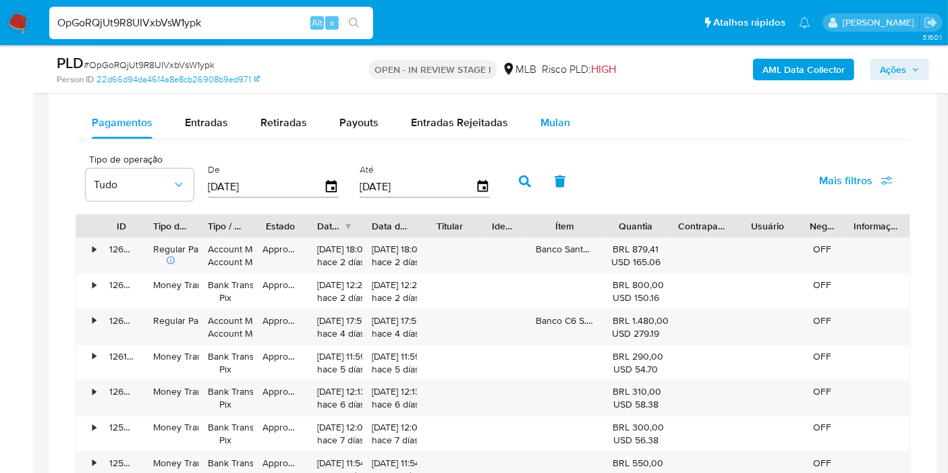
click at [567, 134] on button "Mulan" at bounding box center [555, 123] width 62 height 32
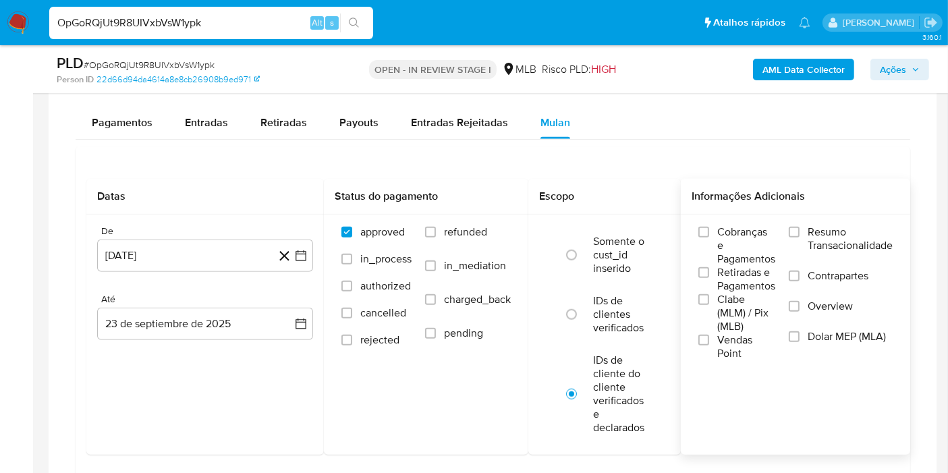
click at [838, 231] on span "Resumo Transacionalidade" at bounding box center [850, 238] width 85 height 27
click at [800, 231] on input "Resumo Transacionalidade" at bounding box center [794, 232] width 11 height 11
click at [306, 260] on button "[DATE]" at bounding box center [205, 256] width 216 height 32
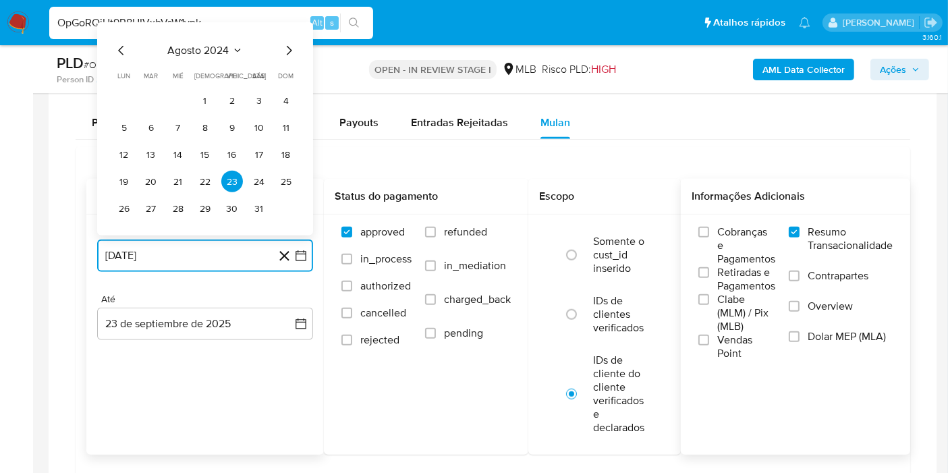
click at [225, 45] on span "agosto 2024" at bounding box center [198, 50] width 61 height 13
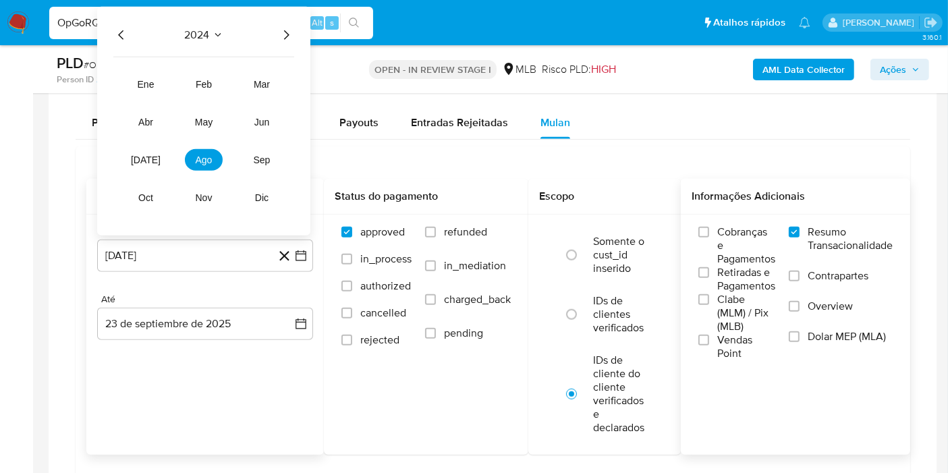
click at [291, 36] on icon "Año siguiente" at bounding box center [286, 35] width 16 height 16
click at [217, 151] on button "ago" at bounding box center [204, 160] width 38 height 22
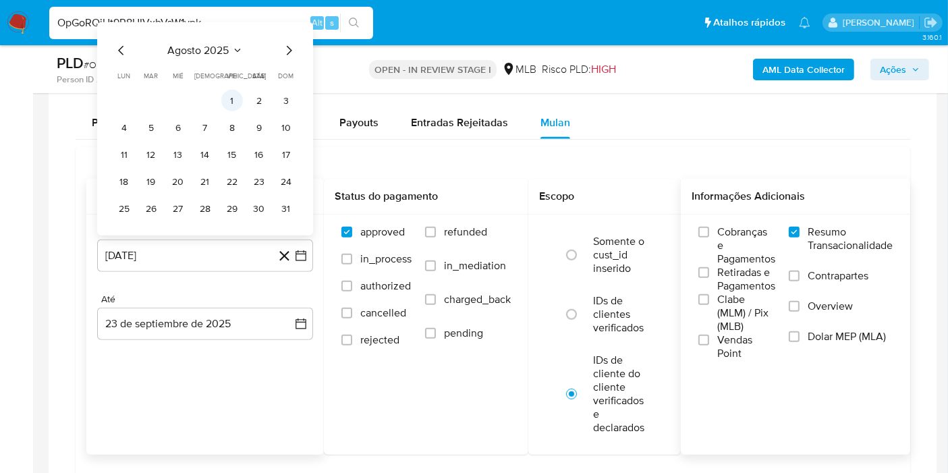
click at [225, 99] on button "1" at bounding box center [232, 101] width 22 height 22
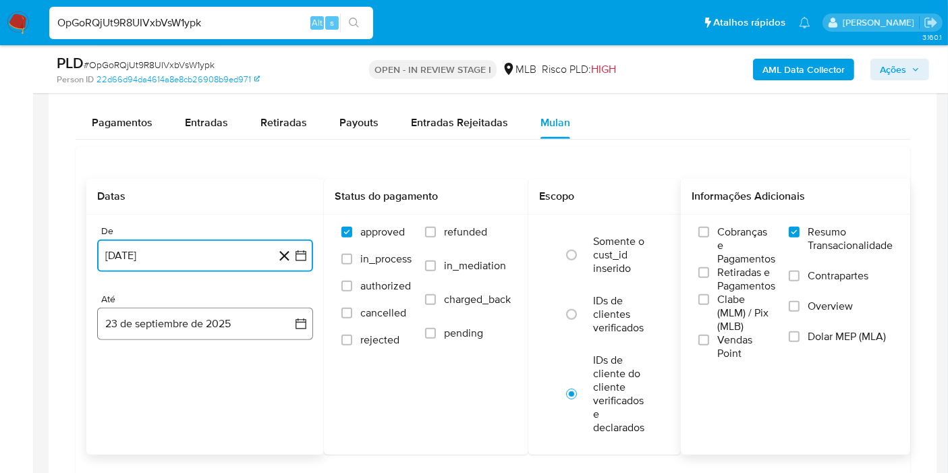
click at [285, 308] on button "23 de septiembre de 2025" at bounding box center [205, 324] width 216 height 32
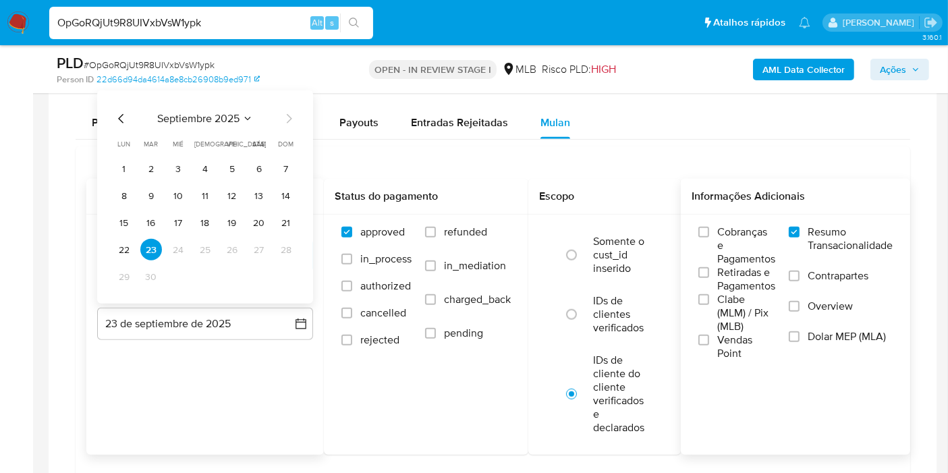
click at [115, 239] on td "22" at bounding box center [124, 250] width 22 height 22
click at [121, 244] on button "22" at bounding box center [124, 250] width 22 height 22
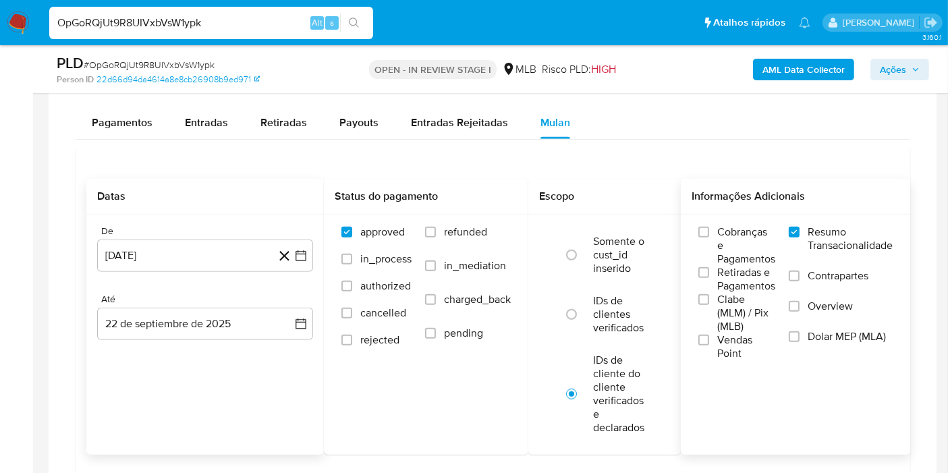
click at [947, 459] on main "3.160.1 Atribuiu o lmerlin Asignado el: [DATE] 16:26:00 Criou: [DATE] Criou: [D…" at bounding box center [474, 85] width 948 height 2279
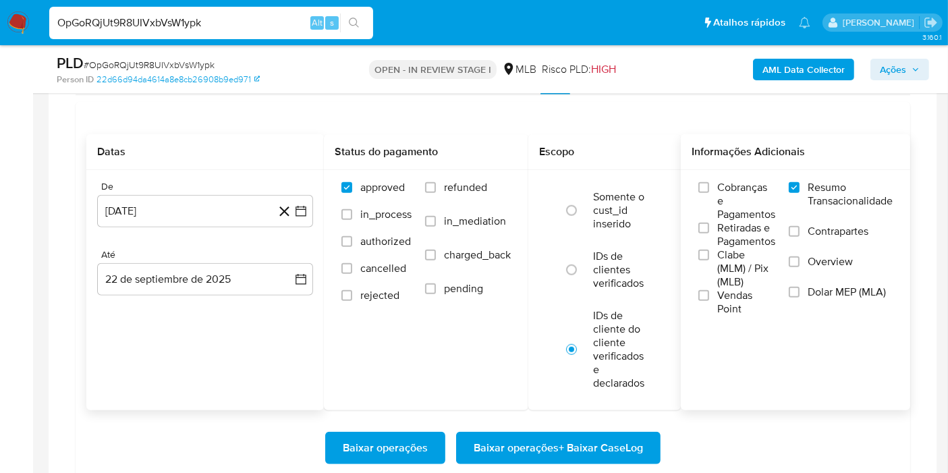
scroll to position [1114, 0]
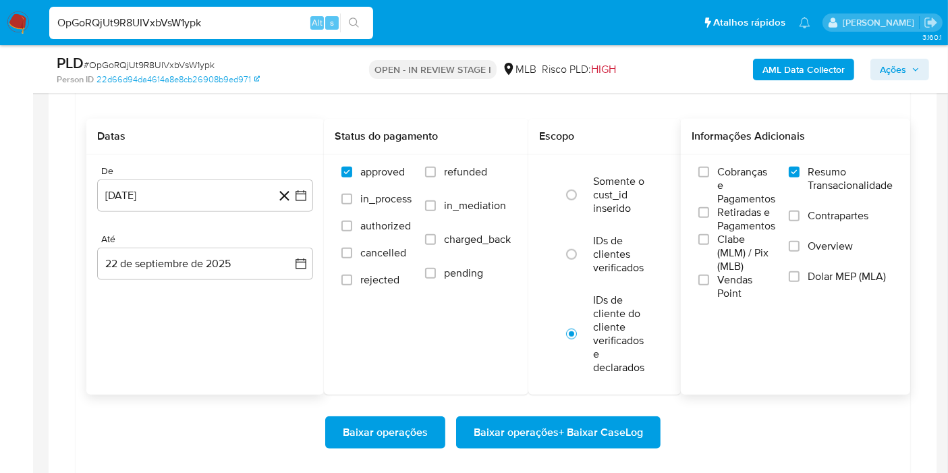
click at [643, 425] on button "Baixar operações + Baixar CaseLog" at bounding box center [558, 432] width 204 height 32
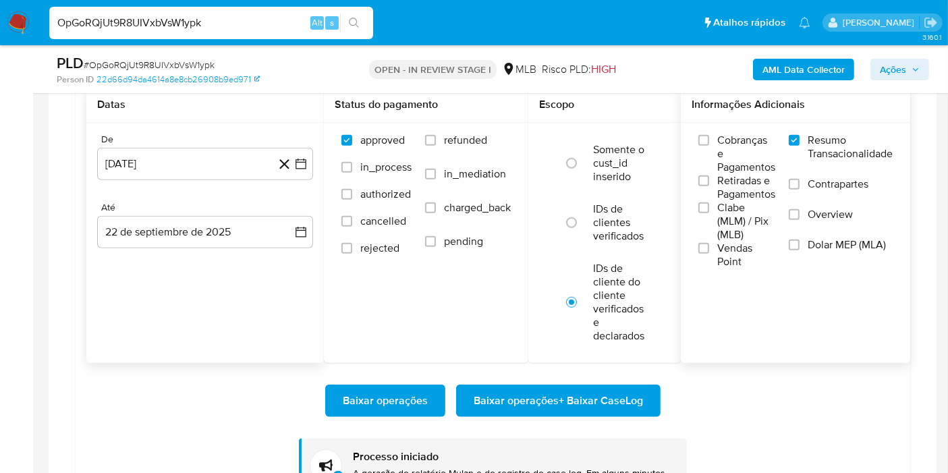
scroll to position [1174, 0]
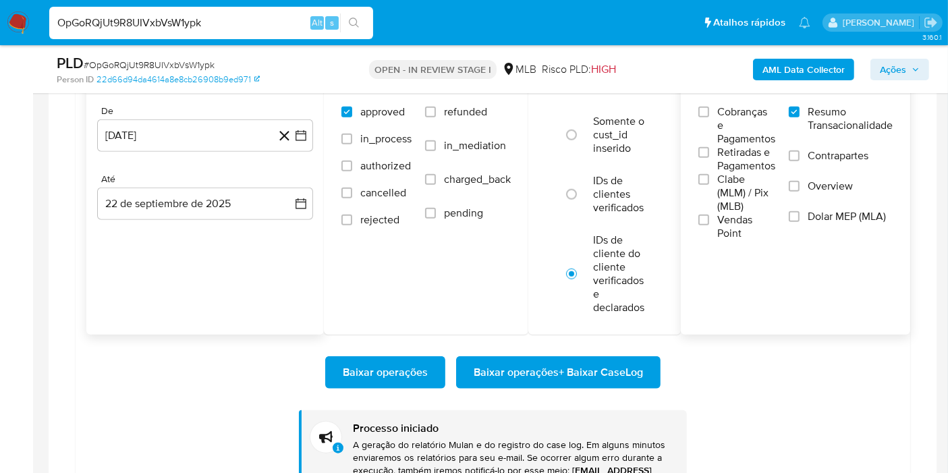
click at [218, 24] on input "OpGoRQjUt9R8UIVxbVsW1ypk" at bounding box center [211, 23] width 324 height 18
paste input "sRYJAc73IO8A44FmI05W2ORF"
type input "sRYJAc73IO8A44FmI05W2ORF"
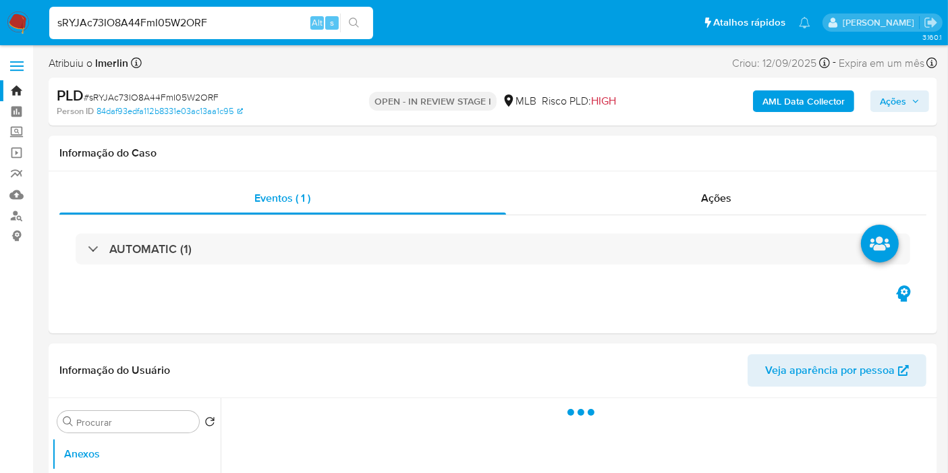
select select "10"
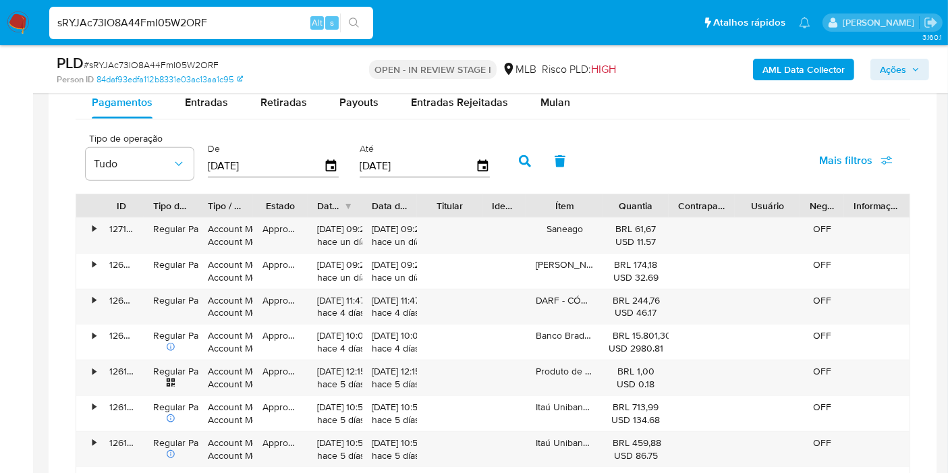
scroll to position [1140, 0]
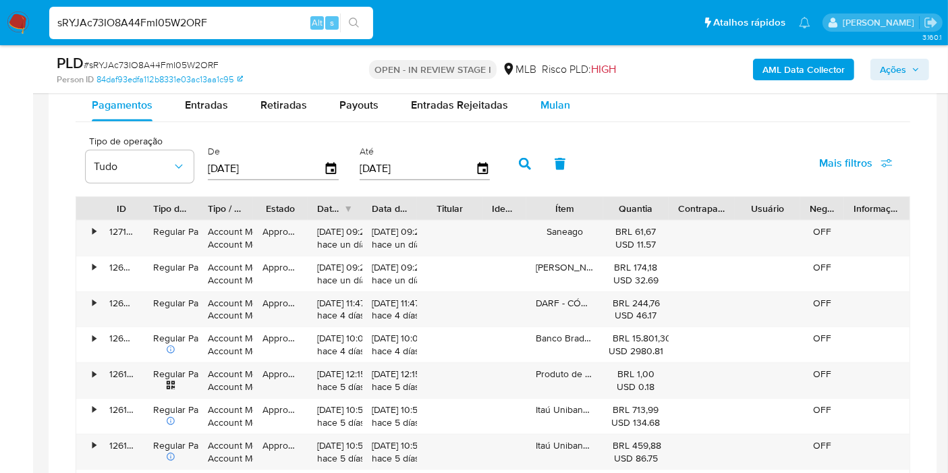
click at [567, 99] on button "Mulan" at bounding box center [555, 105] width 62 height 32
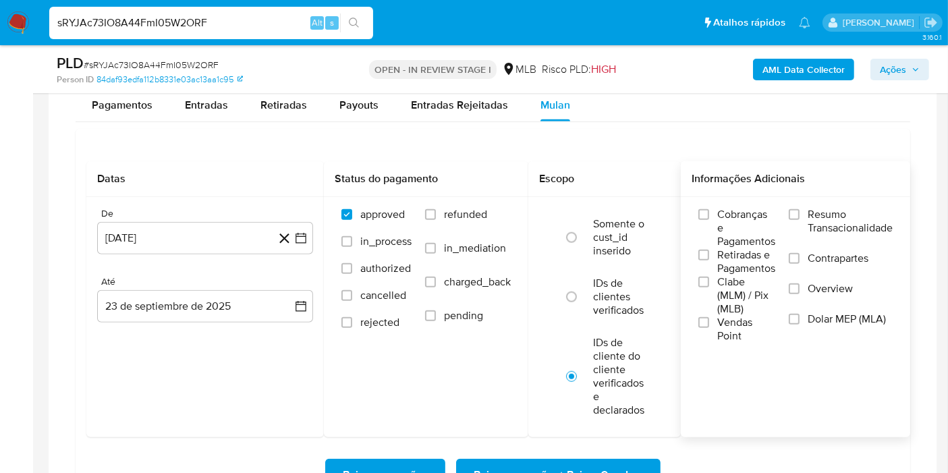
click at [818, 218] on span "Resumo Transacionalidade" at bounding box center [850, 221] width 85 height 27
click at [800, 218] on input "Resumo Transacionalidade" at bounding box center [794, 214] width 11 height 11
click at [300, 234] on icon "button" at bounding box center [300, 237] width 13 height 13
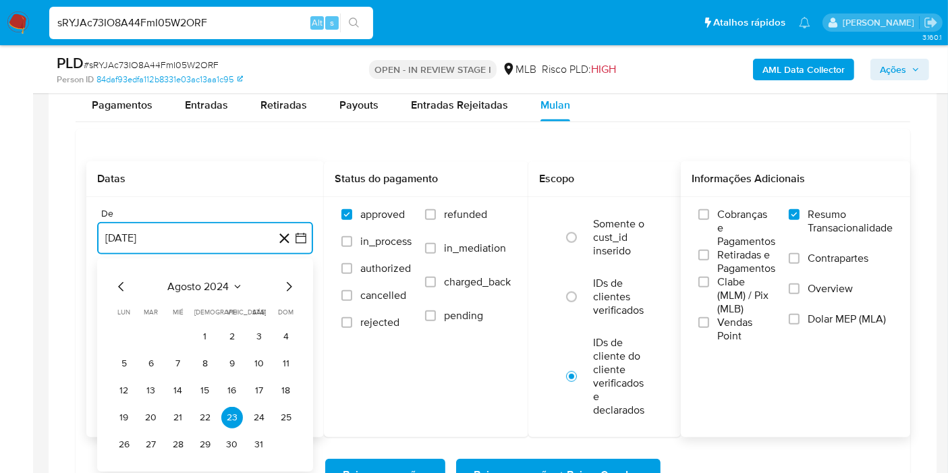
click at [214, 280] on span "agosto 2024" at bounding box center [198, 286] width 61 height 13
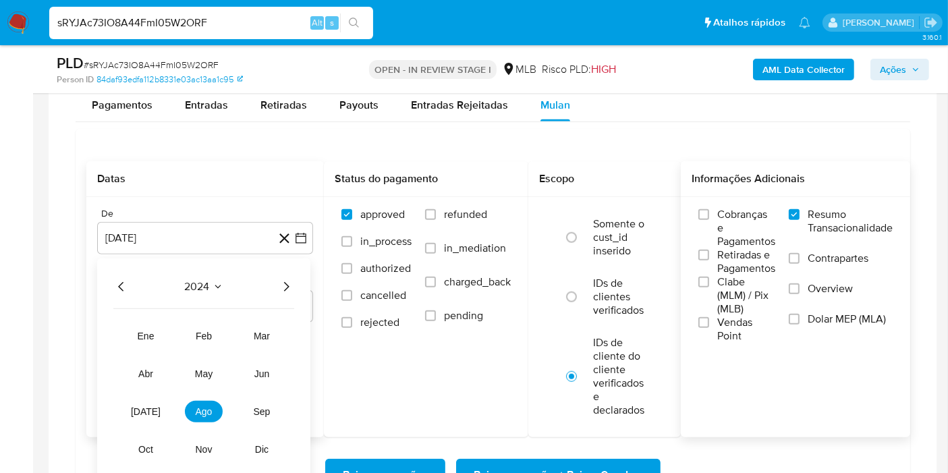
click at [282, 279] on icon "Año siguiente" at bounding box center [286, 287] width 16 height 16
click at [192, 410] on button "ago" at bounding box center [204, 412] width 38 height 22
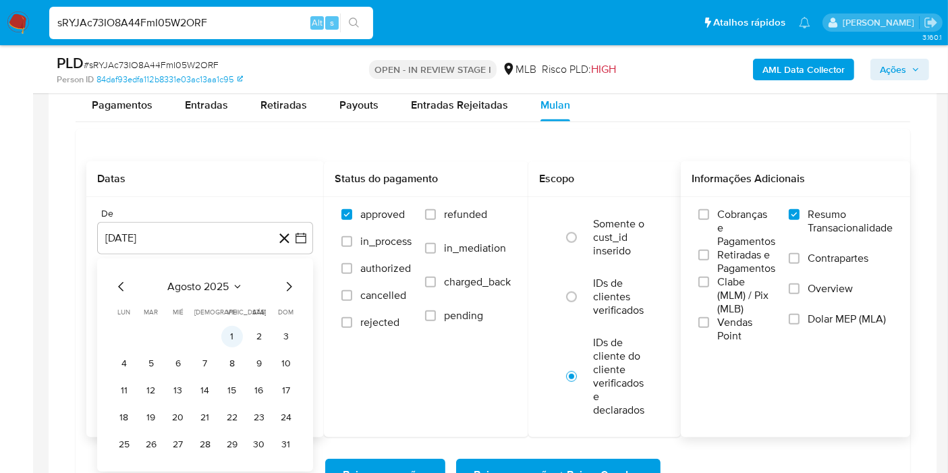
click at [235, 329] on button "1" at bounding box center [232, 337] width 22 height 22
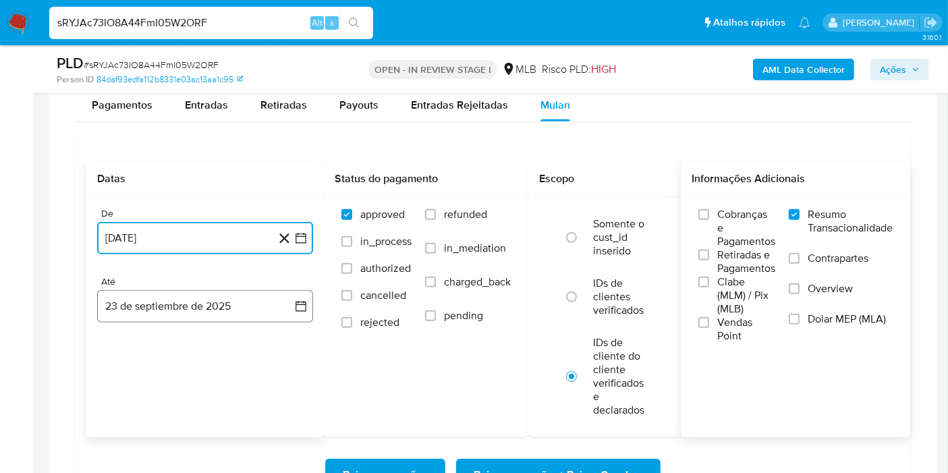
click at [293, 304] on button "23 de septiembre de 2025" at bounding box center [205, 306] width 216 height 32
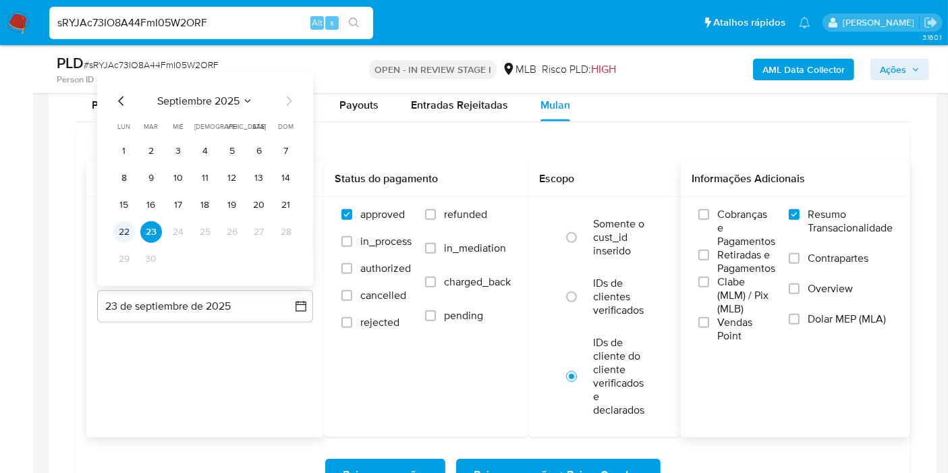
click at [115, 226] on button "22" at bounding box center [124, 232] width 22 height 22
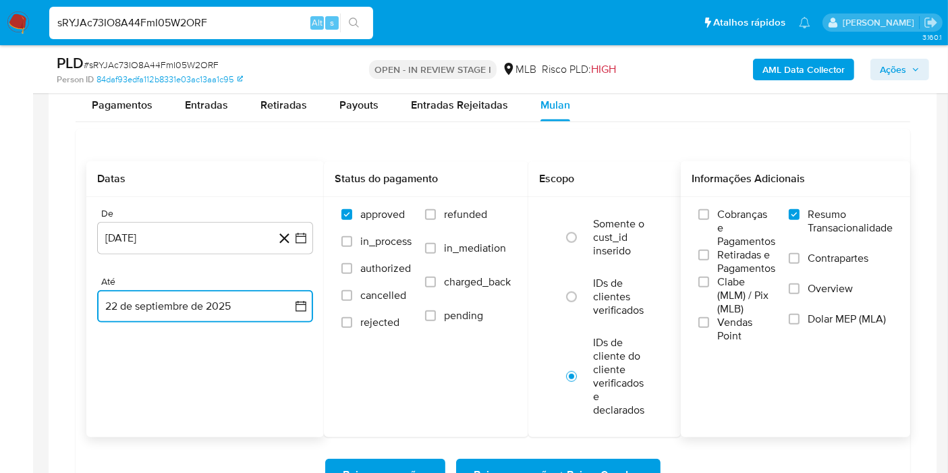
scroll to position [1170, 0]
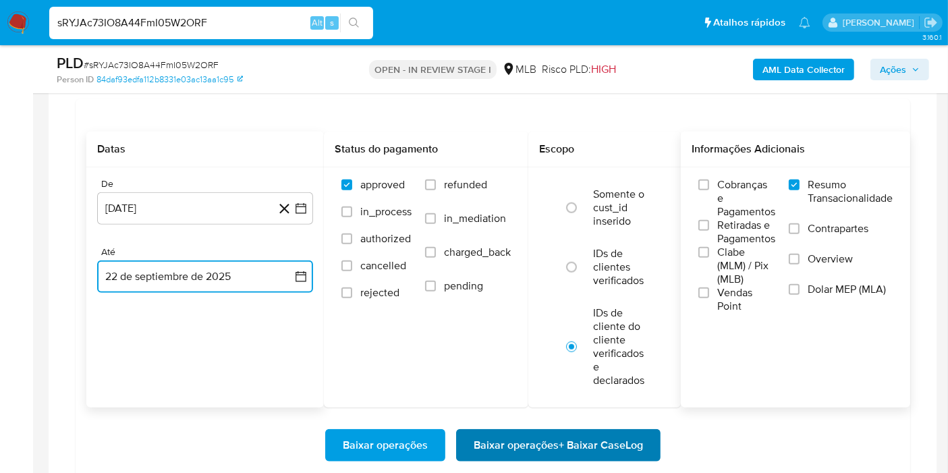
click at [650, 444] on button "Baixar operações + Baixar CaseLog" at bounding box center [558, 445] width 204 height 32
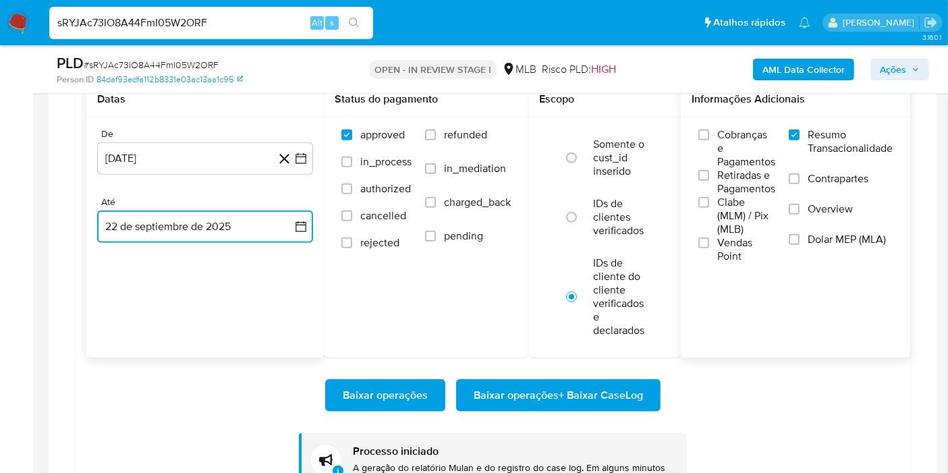
scroll to position [1230, 0]
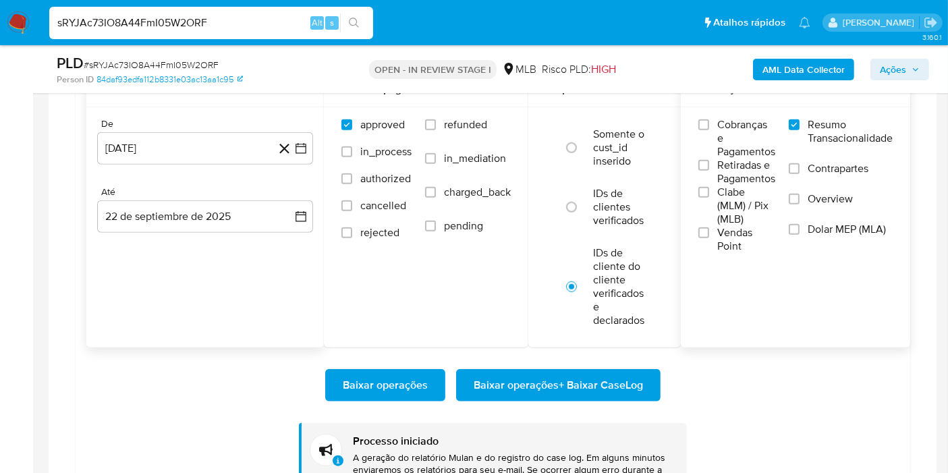
click at [221, 12] on div "sRYJAc73IO8A44FmI05W2ORF Alt s" at bounding box center [211, 23] width 324 height 32
click at [233, 21] on input "sRYJAc73IO8A44FmI05W2ORF" at bounding box center [211, 23] width 324 height 18
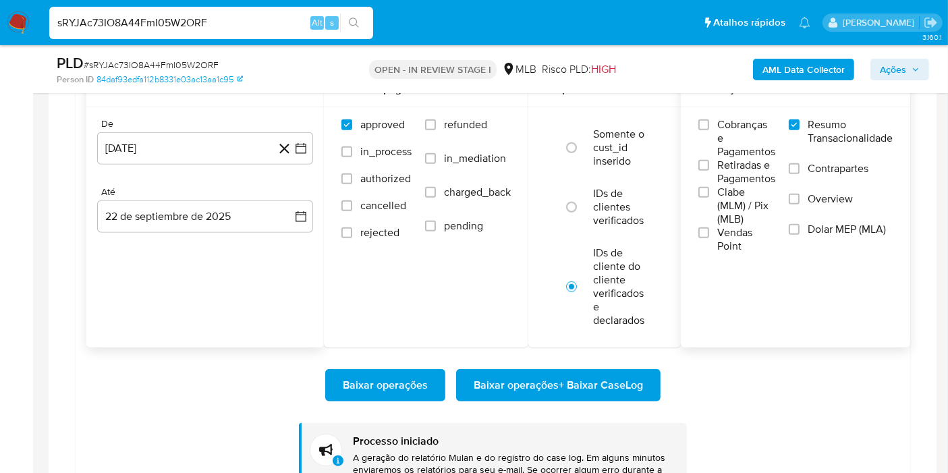
paste input "gJJ37gW3V4jDzWQ16ZYFmrgm"
type input "gJJ37gW3V4jDzWQ16ZYFmrgm"
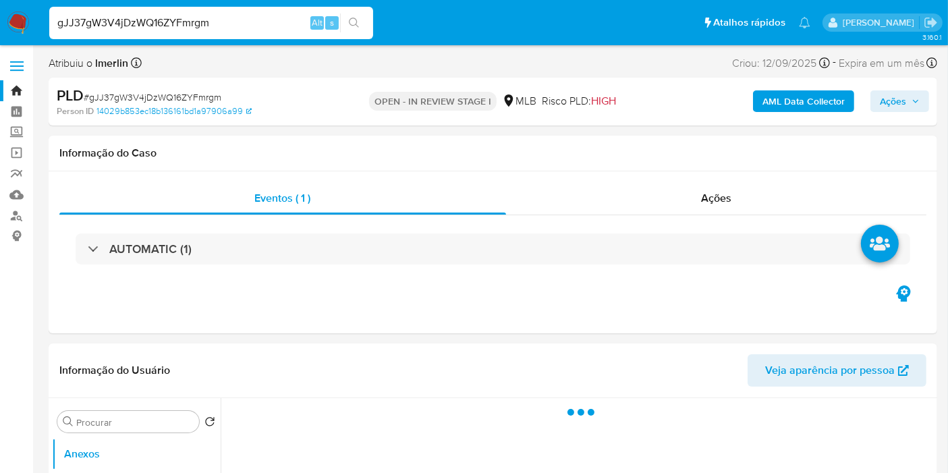
select select "10"
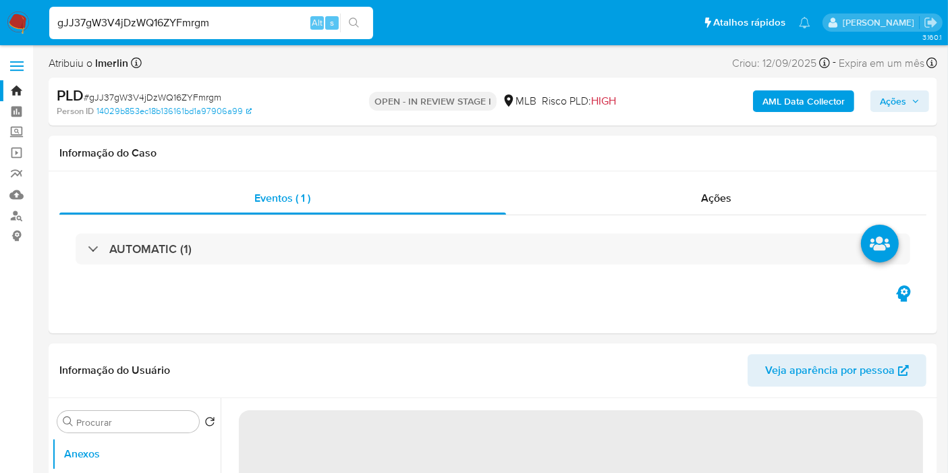
click at [779, 99] on b "AML Data Collector" at bounding box center [803, 101] width 82 height 22
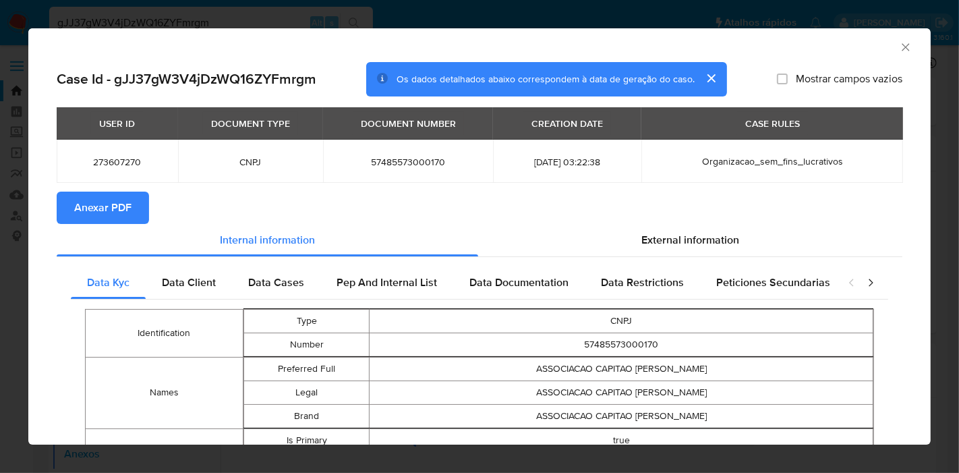
click at [104, 205] on span "Anexar PDF" at bounding box center [102, 208] width 57 height 30
click at [899, 47] on icon "Fechar a janela" at bounding box center [905, 46] width 13 height 13
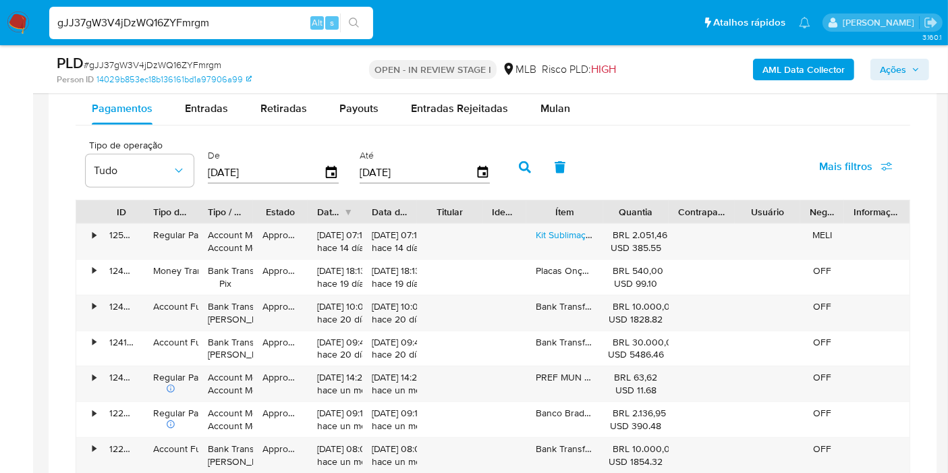
scroll to position [1096, 0]
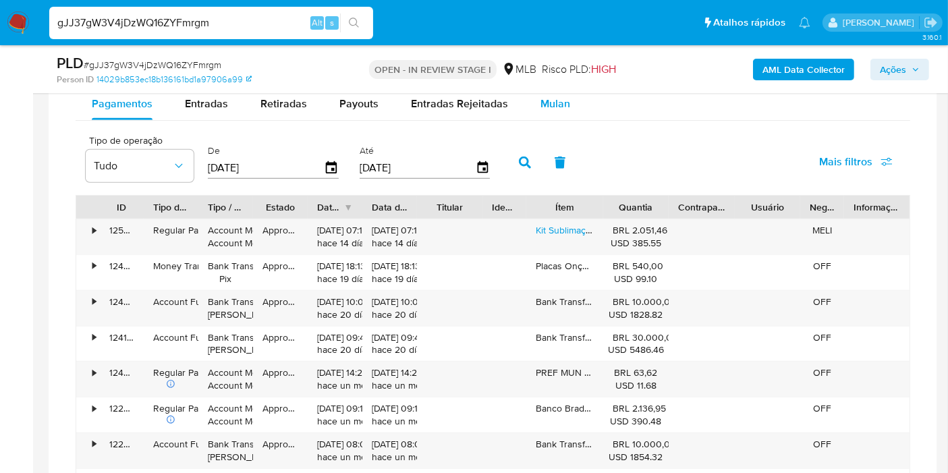
click at [558, 103] on span "Mulan" at bounding box center [555, 104] width 30 height 16
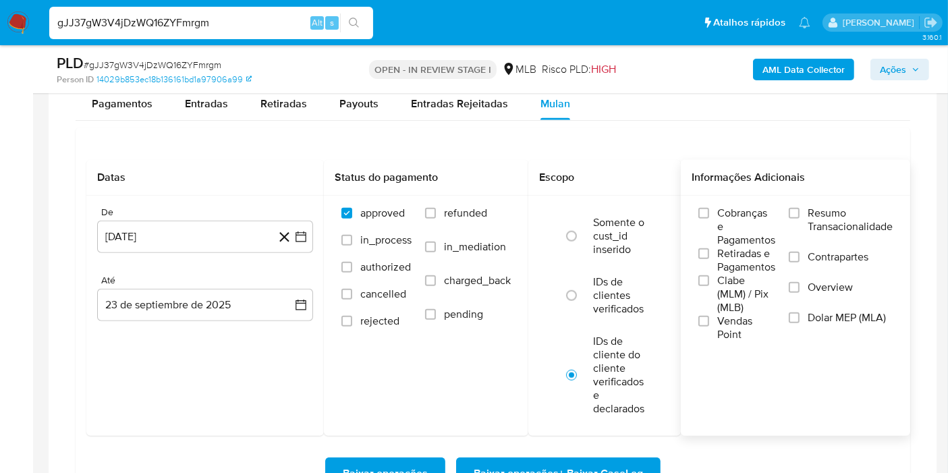
click at [820, 209] on span "Resumo Transacionalidade" at bounding box center [850, 219] width 85 height 27
click at [800, 209] on input "Resumo Transacionalidade" at bounding box center [794, 213] width 11 height 11
click at [304, 236] on icon "button" at bounding box center [300, 236] width 13 height 13
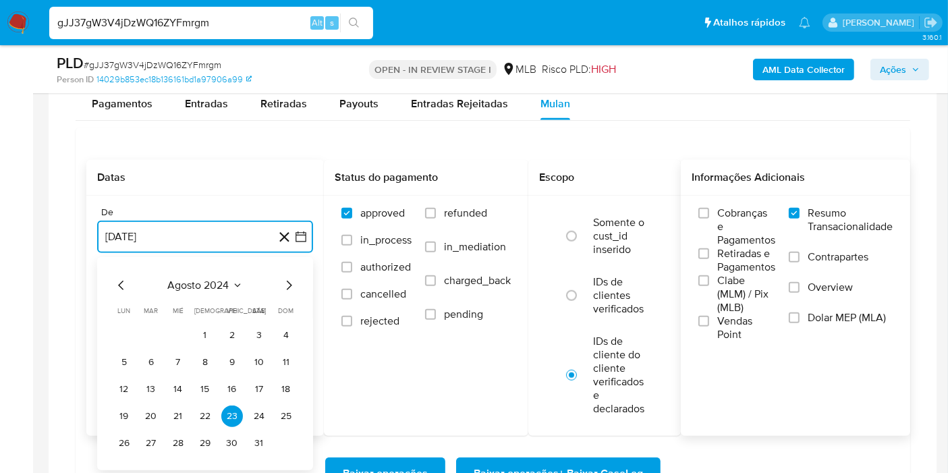
click at [238, 280] on icon "Seleccionar mes y año" at bounding box center [237, 285] width 11 height 11
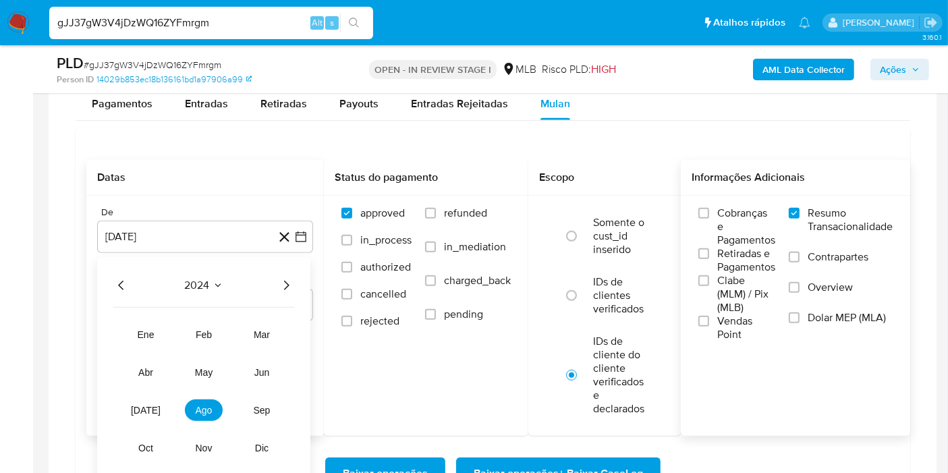
click at [287, 282] on icon "Año siguiente" at bounding box center [286, 285] width 5 height 9
click at [199, 410] on span "ago" at bounding box center [204, 410] width 17 height 11
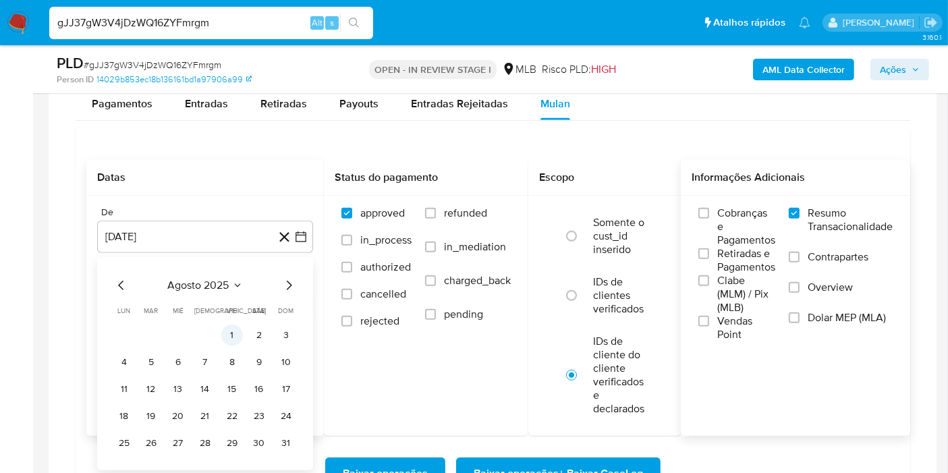
click at [233, 329] on button "1" at bounding box center [232, 336] width 22 height 22
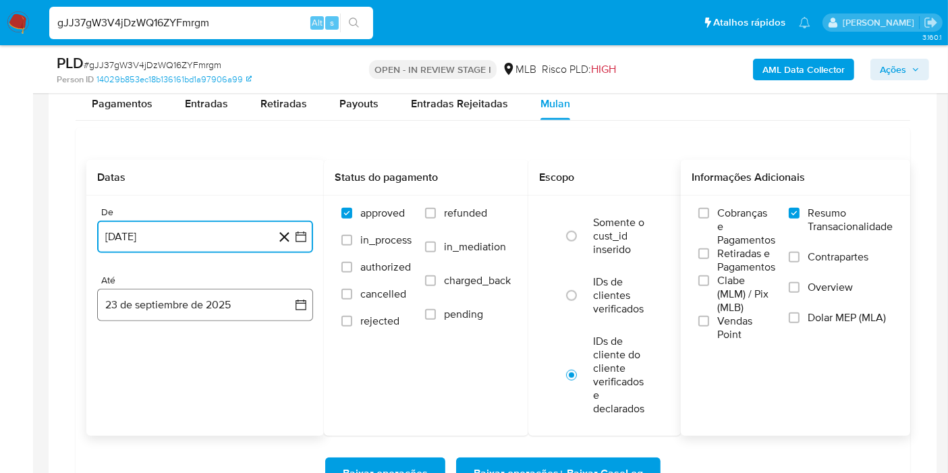
click at [287, 301] on button "23 de septiembre de 2025" at bounding box center [205, 305] width 216 height 32
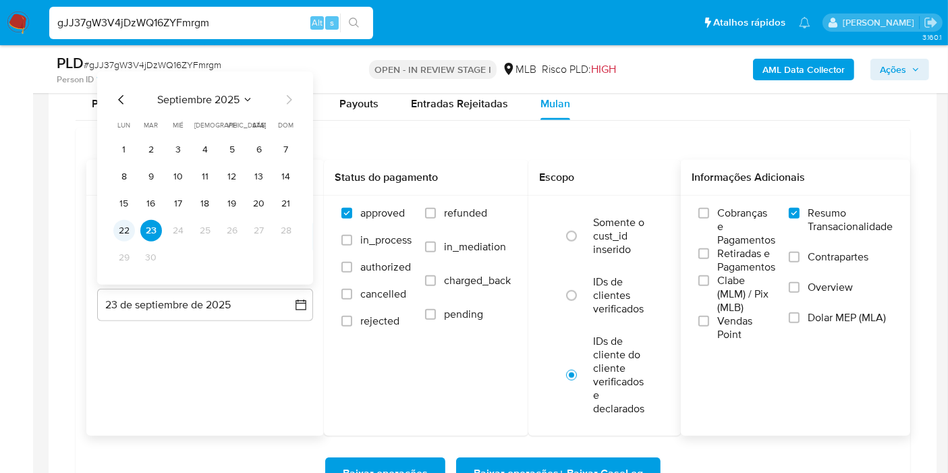
click at [121, 231] on button "22" at bounding box center [124, 231] width 22 height 22
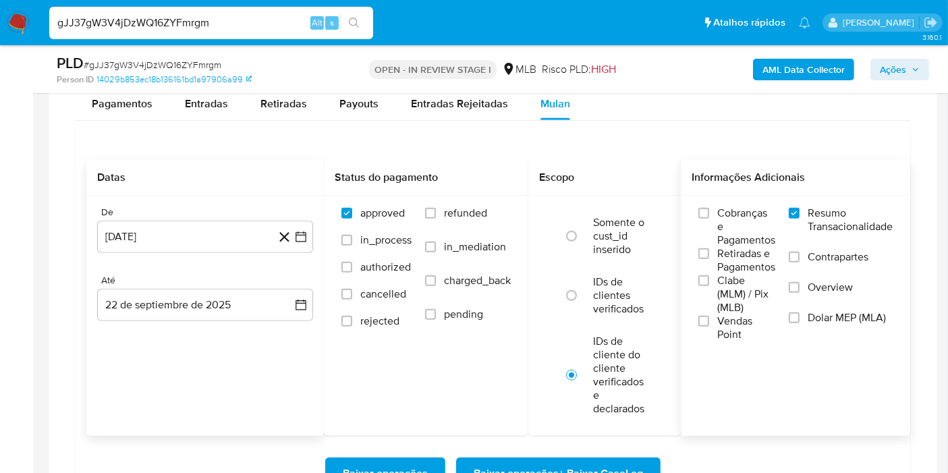
click at [514, 453] on div "Baixar operações Baixar operações + Baixar CaseLog" at bounding box center [492, 474] width 813 height 76
click at [516, 465] on span "Baixar operações + Baixar CaseLog" at bounding box center [558, 474] width 169 height 30
click at [253, 28] on input "gJJ37gW3V4jDzWQ16ZYFmrgm" at bounding box center [211, 23] width 324 height 18
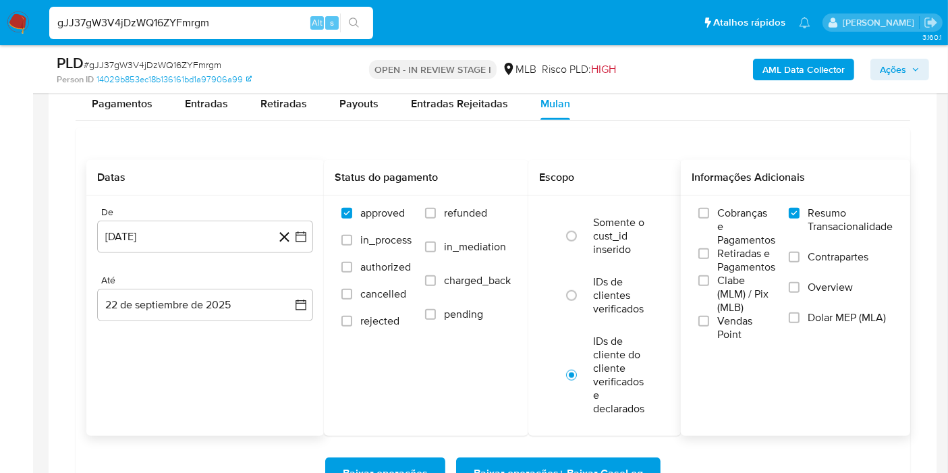
paste input "774772475"
type input "774772475"
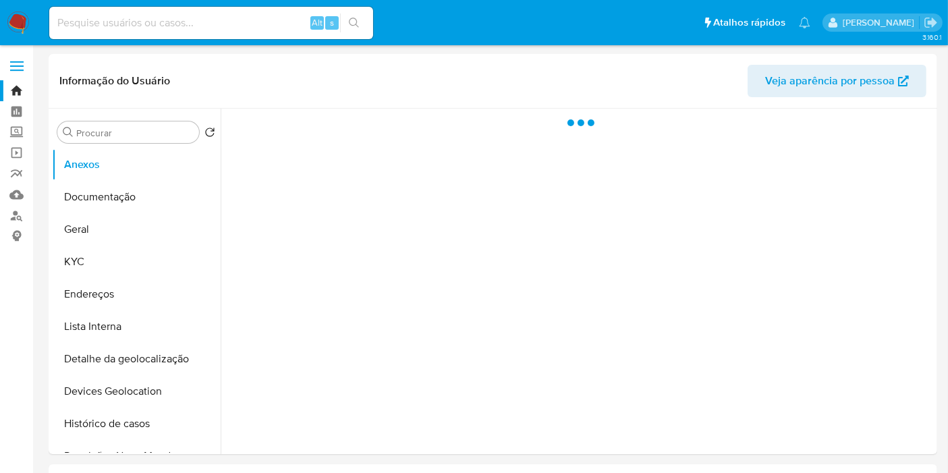
select select "10"
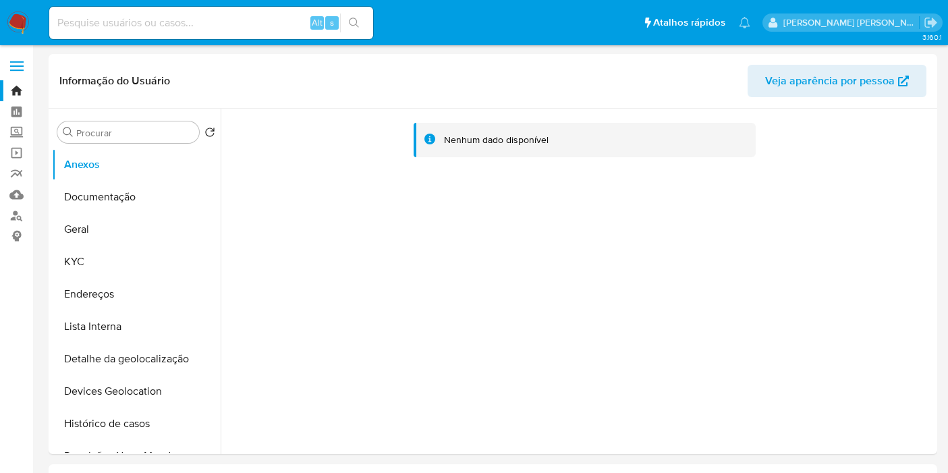
select select "10"
click at [128, 133] on input "Procurar" at bounding box center [134, 133] width 117 height 12
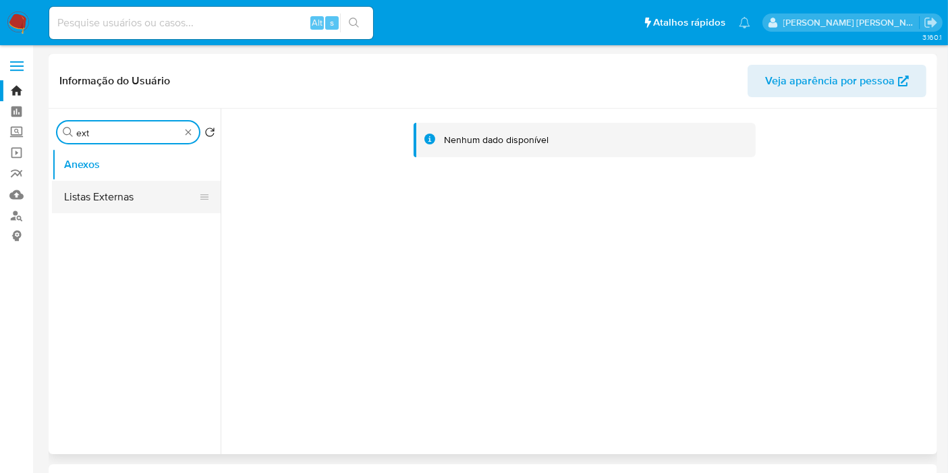
type input "ext"
click at [136, 202] on button "Listas Externas" at bounding box center [131, 197] width 158 height 32
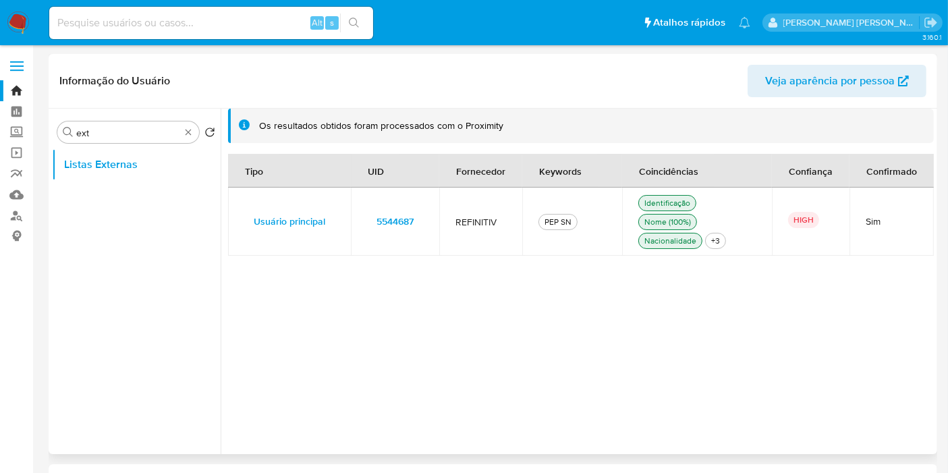
click at [427, 215] on td "5544687" at bounding box center [395, 222] width 88 height 68
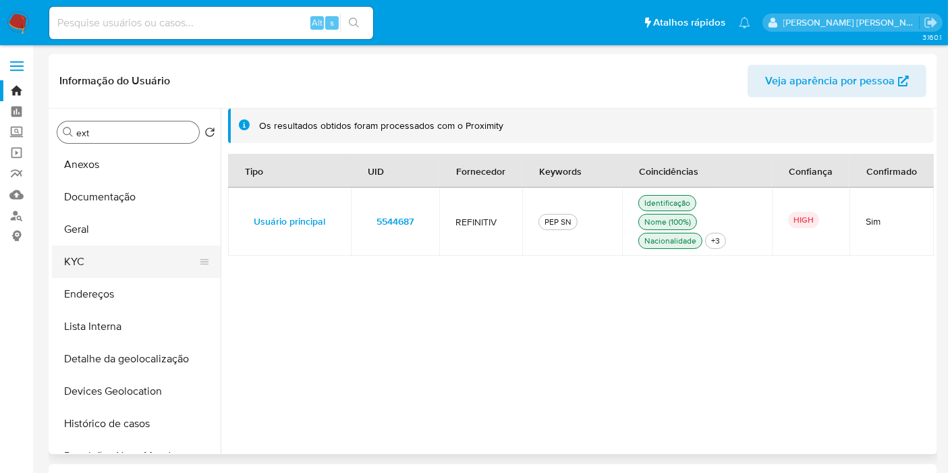
click at [119, 256] on button "KYC" at bounding box center [131, 262] width 158 height 32
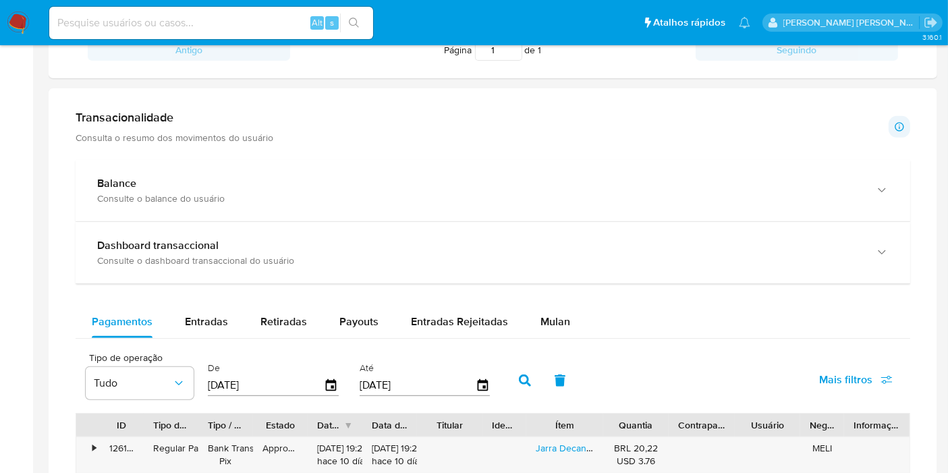
scroll to position [545, 0]
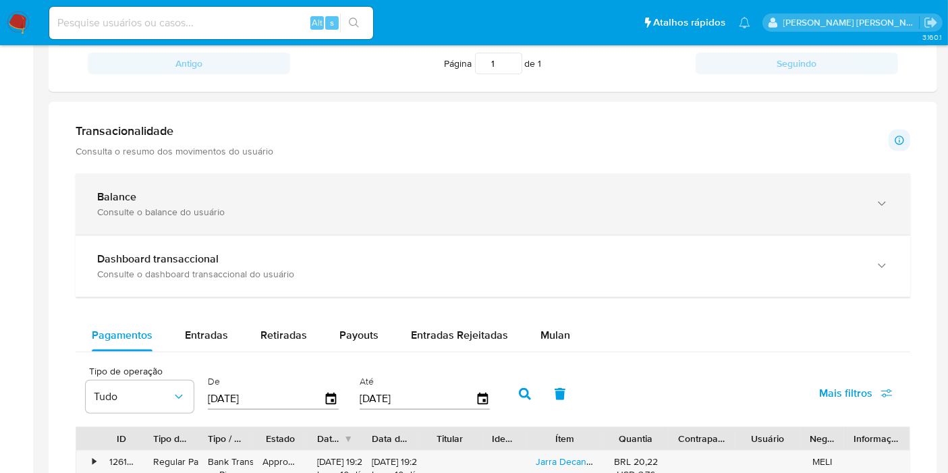
click at [729, 199] on div "Balance" at bounding box center [479, 196] width 764 height 13
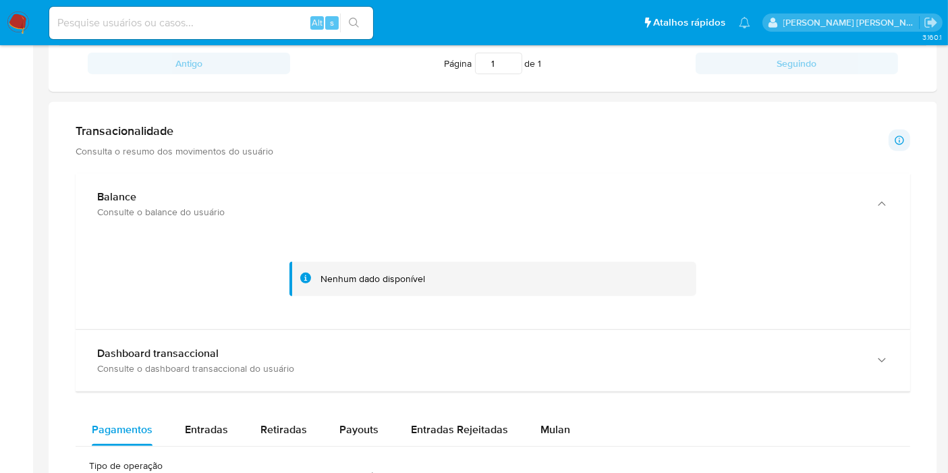
scroll to position [568, 0]
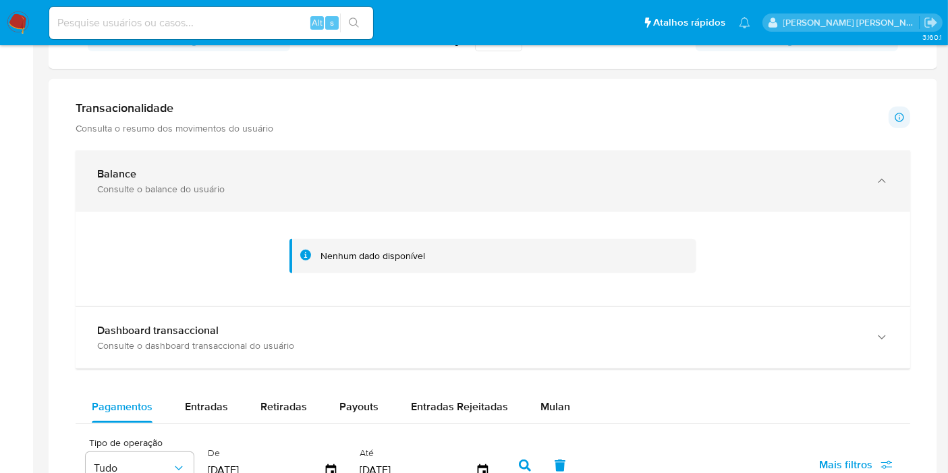
click at [779, 179] on div "Balance Consulte o balance do usuário" at bounding box center [479, 181] width 764 height 28
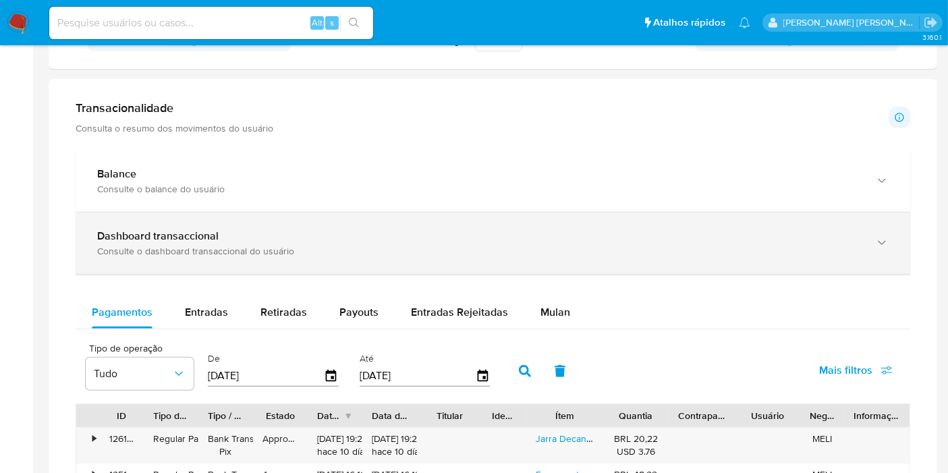
click at [739, 234] on div "Dashboard transaccional" at bounding box center [479, 235] width 764 height 13
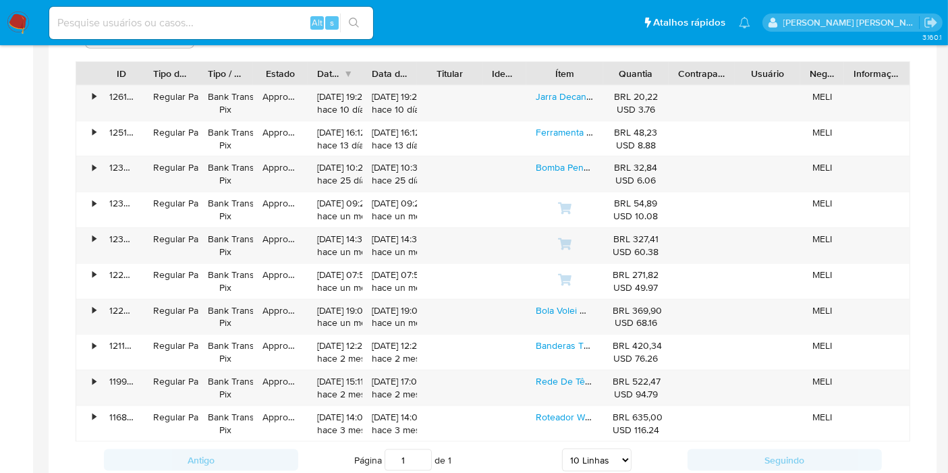
scroll to position [1534, 0]
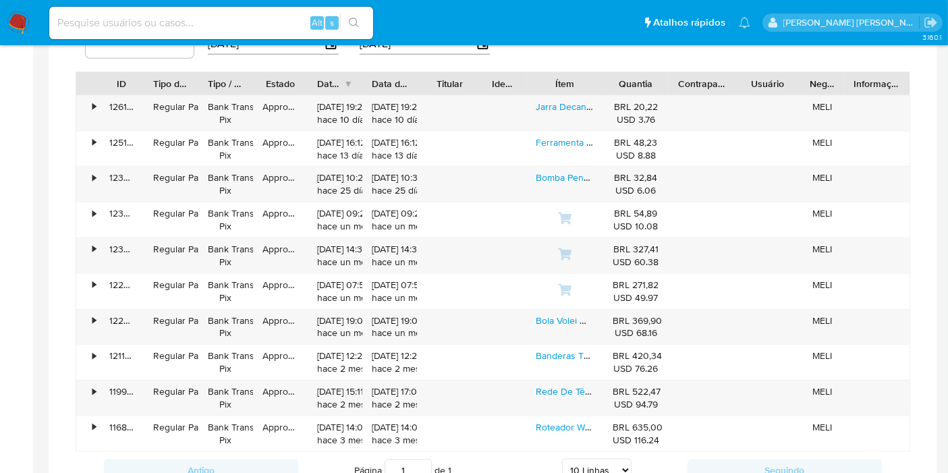
paste input "56785309"
click at [287, 26] on input at bounding box center [211, 23] width 324 height 18
type input "56785309"
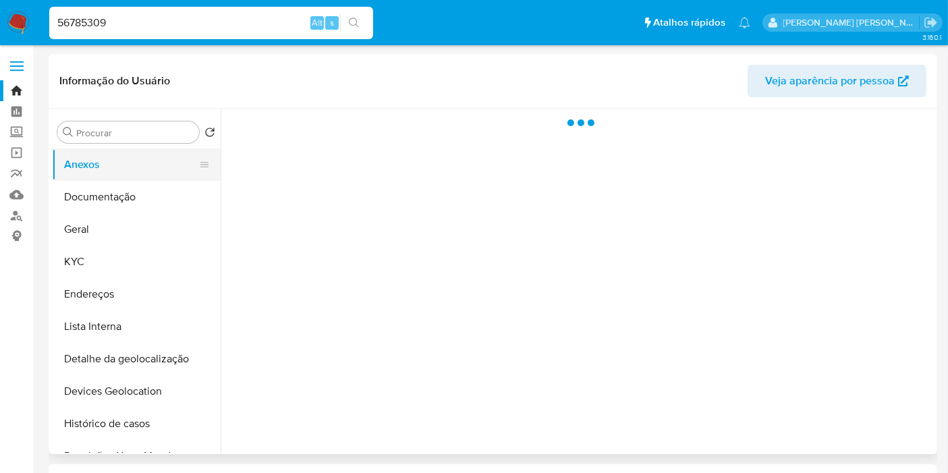
select select "10"
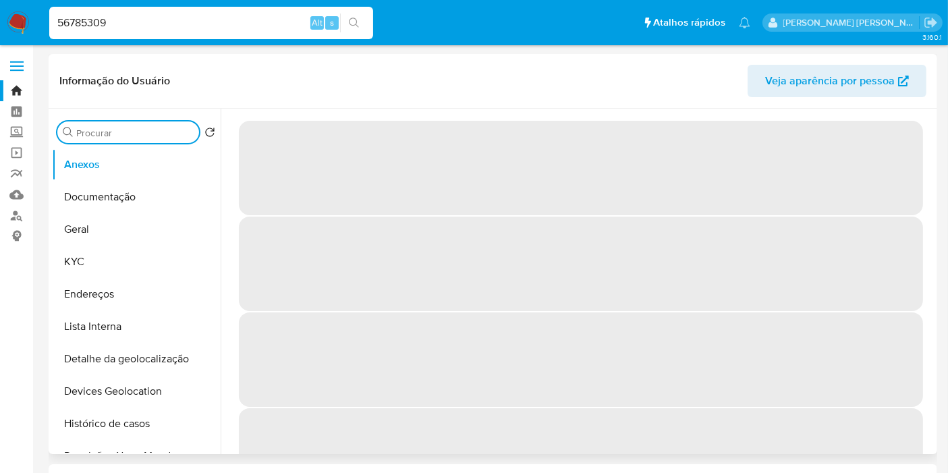
click at [161, 138] on input "Procurar" at bounding box center [134, 133] width 117 height 12
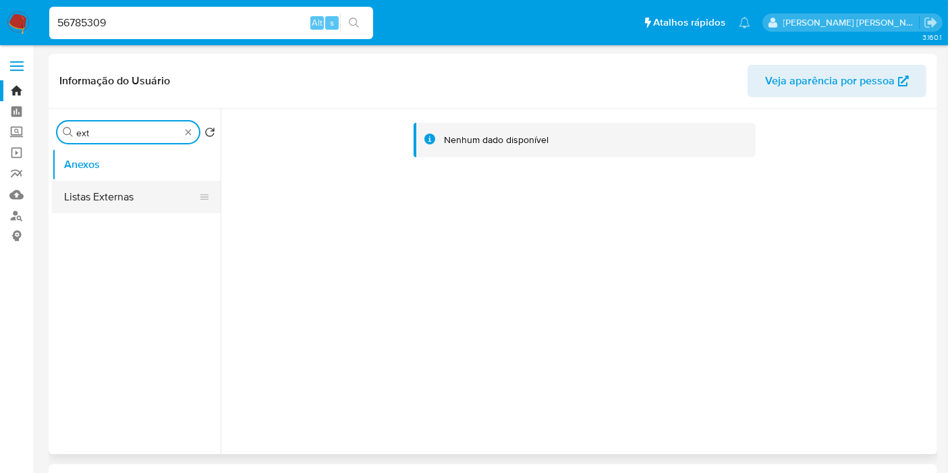
type input "ext"
click at [156, 187] on button "Listas Externas" at bounding box center [131, 197] width 158 height 32
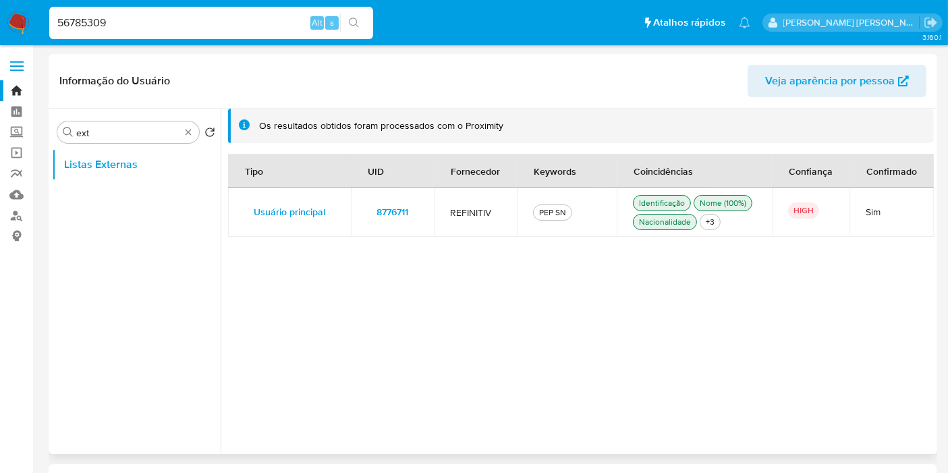
click at [426, 211] on td "8776711" at bounding box center [392, 212] width 83 height 49
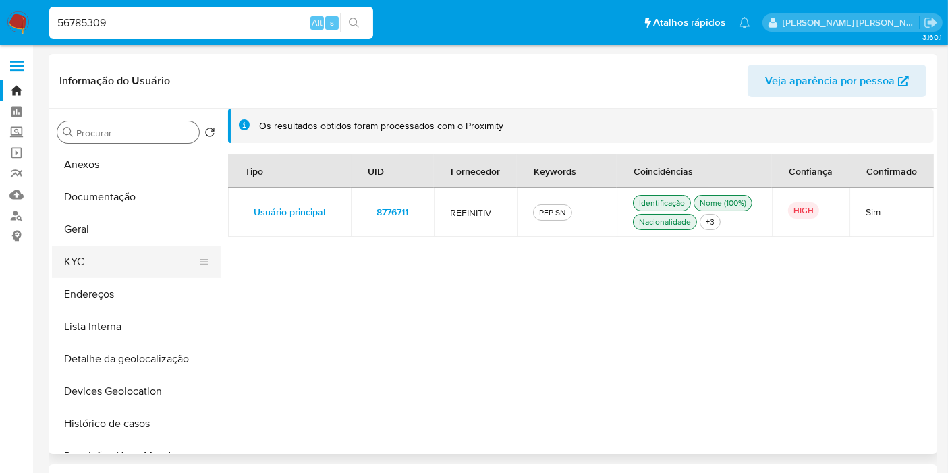
click at [126, 266] on button "KYC" at bounding box center [131, 262] width 158 height 32
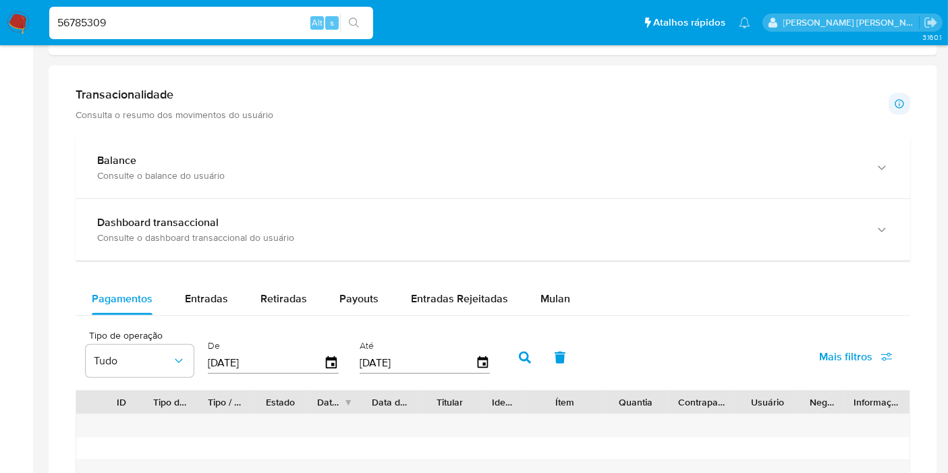
scroll to position [756, 0]
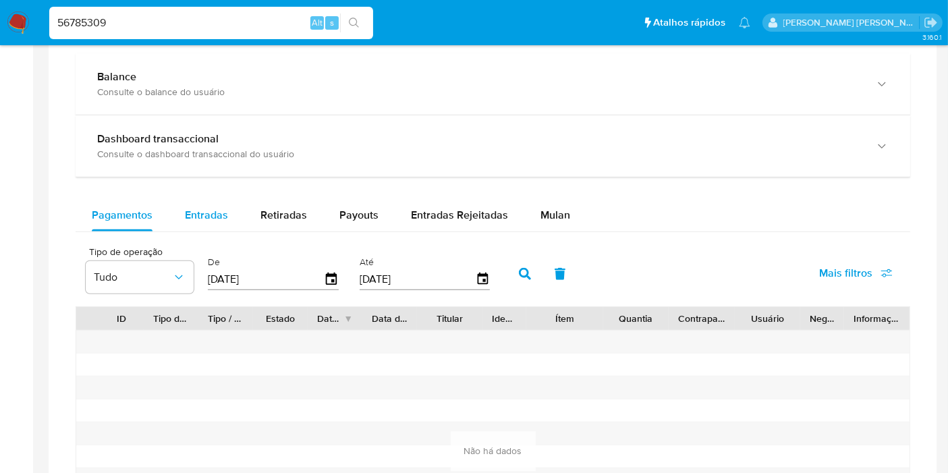
click at [216, 208] on span "Entradas" at bounding box center [206, 215] width 43 height 16
select select "10"
click at [347, 213] on span "Payouts" at bounding box center [358, 215] width 39 height 16
select select "10"
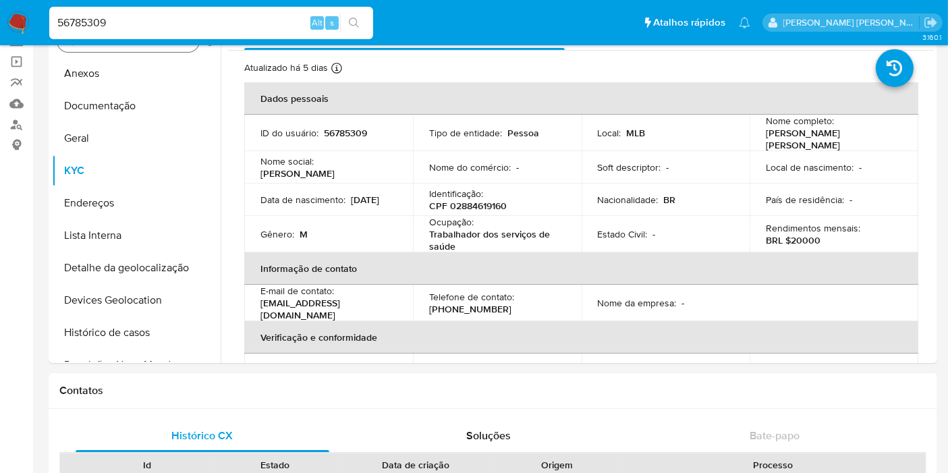
scroll to position [82, 0]
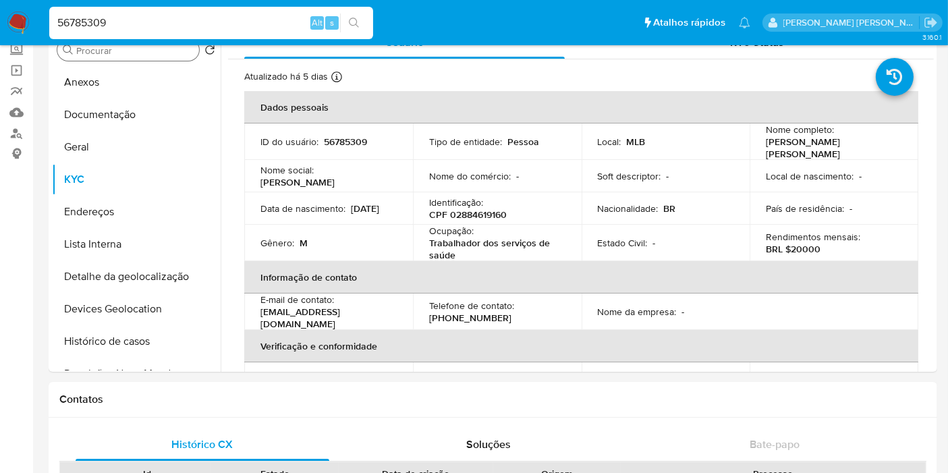
click at [254, 22] on input "56785309" at bounding box center [211, 23] width 324 height 18
paste input "2677055513"
click at [254, 22] on input "56785309" at bounding box center [211, 23] width 324 height 18
type input "2677055513"
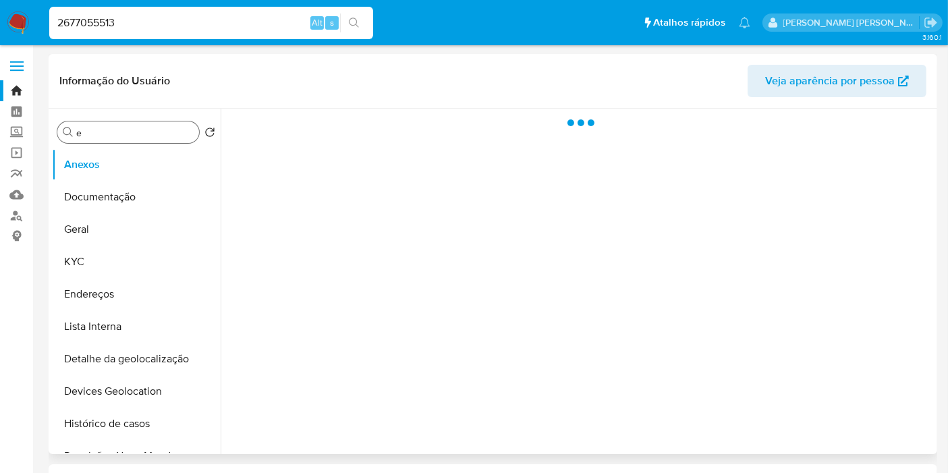
click at [146, 127] on input "e" at bounding box center [134, 133] width 117 height 12
type input "ex"
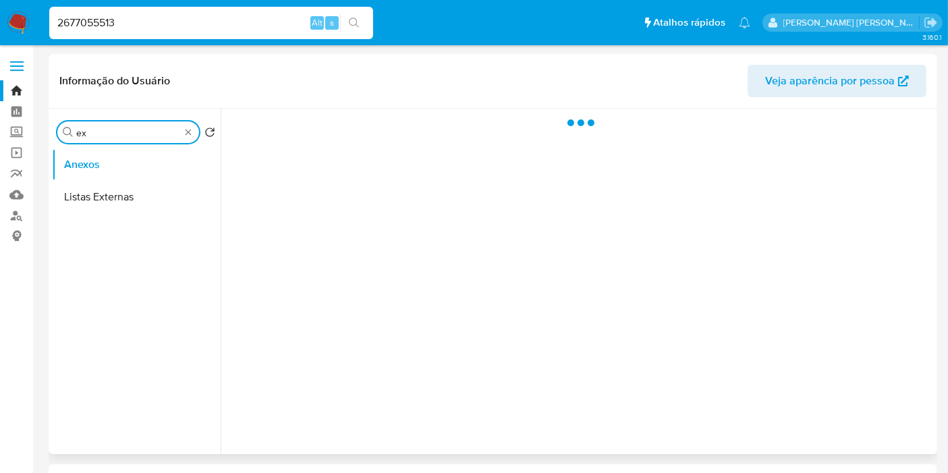
select select "10"
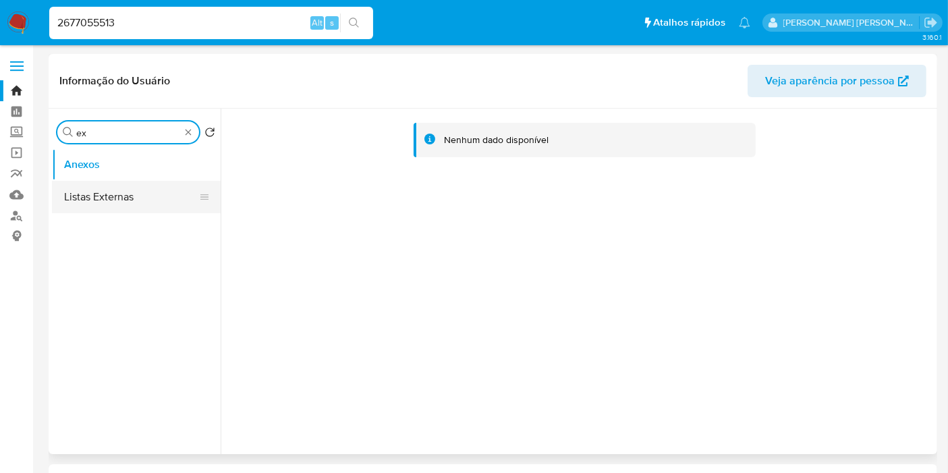
type input "ex"
click at [144, 194] on button "Listas Externas" at bounding box center [131, 197] width 158 height 32
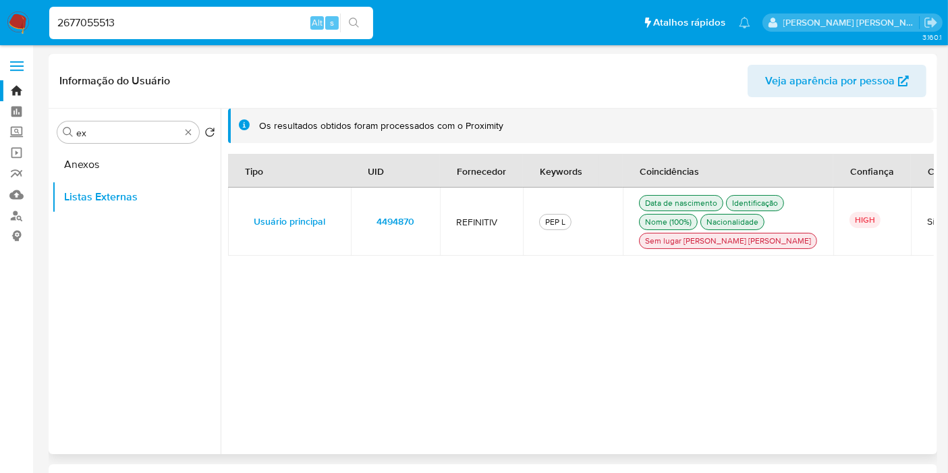
click at [430, 225] on td "4494870" at bounding box center [395, 222] width 89 height 68
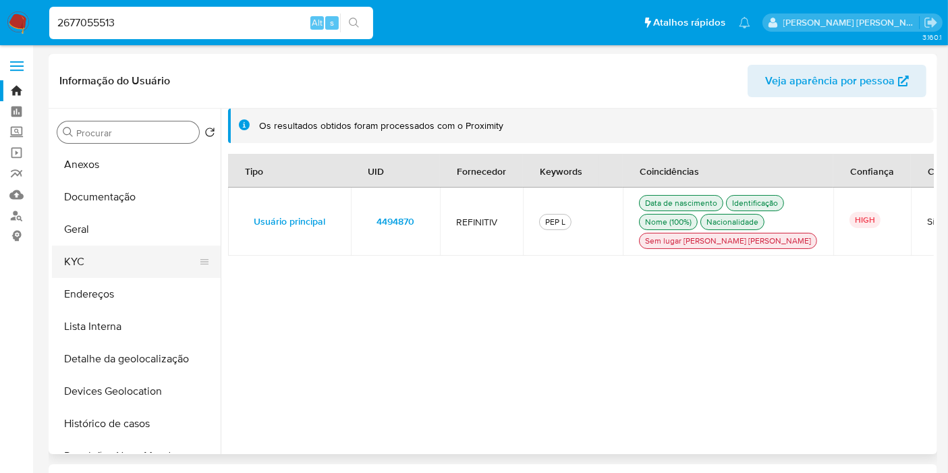
click at [131, 267] on button "KYC" at bounding box center [131, 262] width 158 height 32
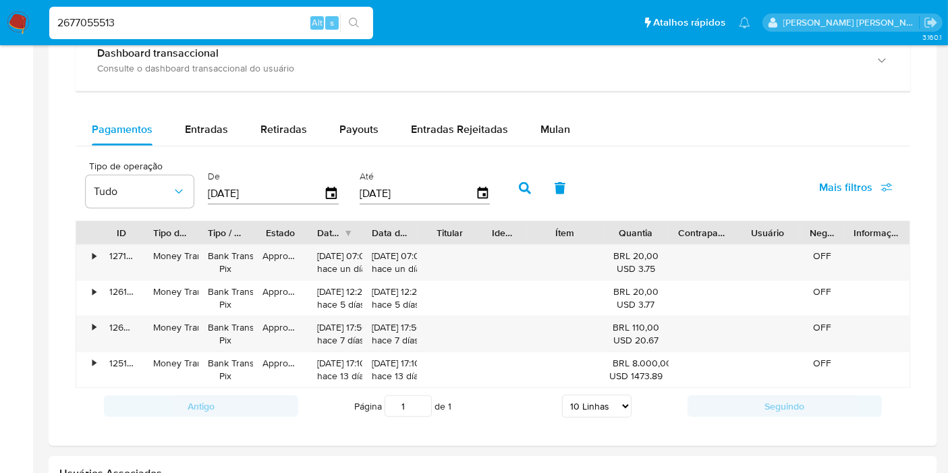
scroll to position [838, 0]
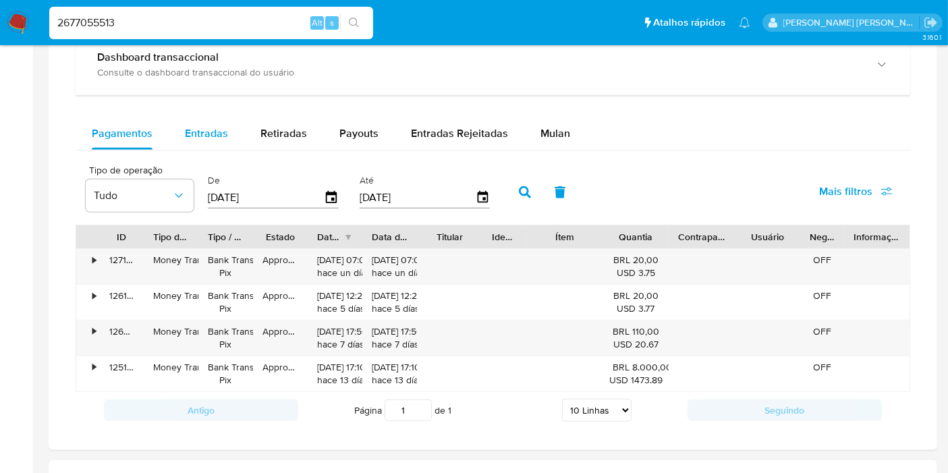
click at [229, 131] on button "Entradas" at bounding box center [207, 133] width 76 height 32
select select "10"
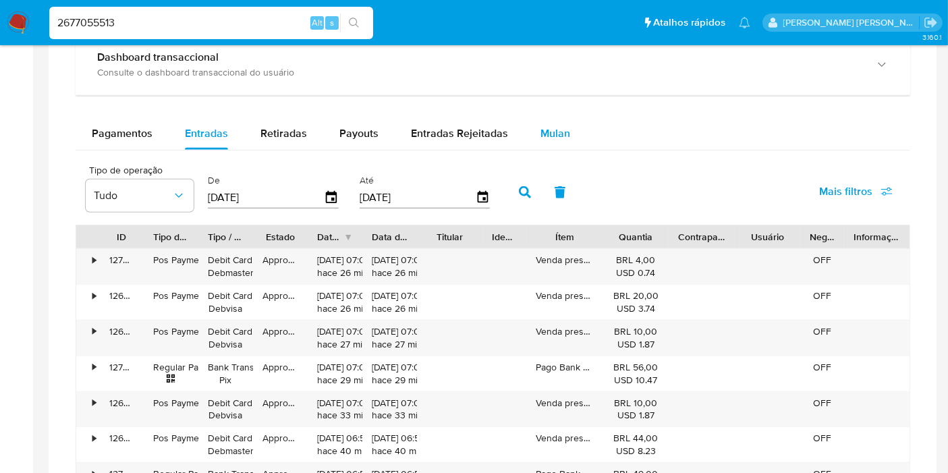
click at [543, 133] on span "Mulan" at bounding box center [555, 134] width 30 height 16
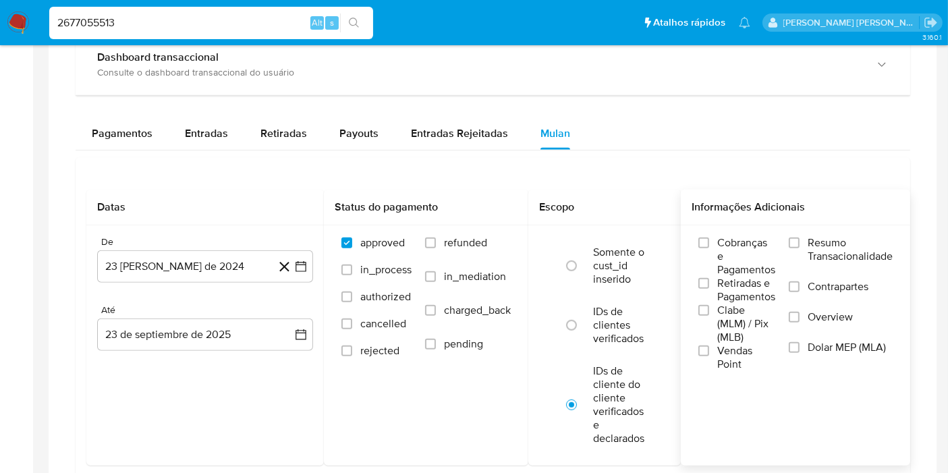
click at [841, 250] on span "Resumo Transacionalidade" at bounding box center [850, 249] width 85 height 27
click at [800, 248] on input "Resumo Transacionalidade" at bounding box center [794, 243] width 11 height 11
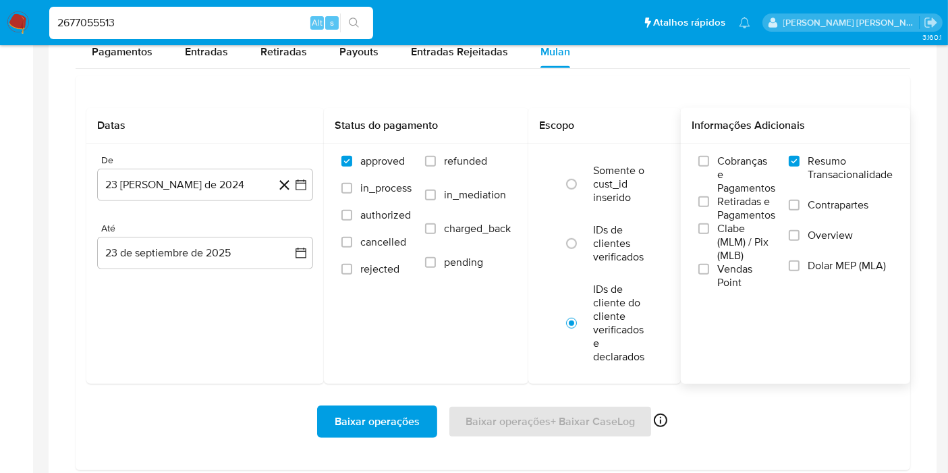
scroll to position [922, 0]
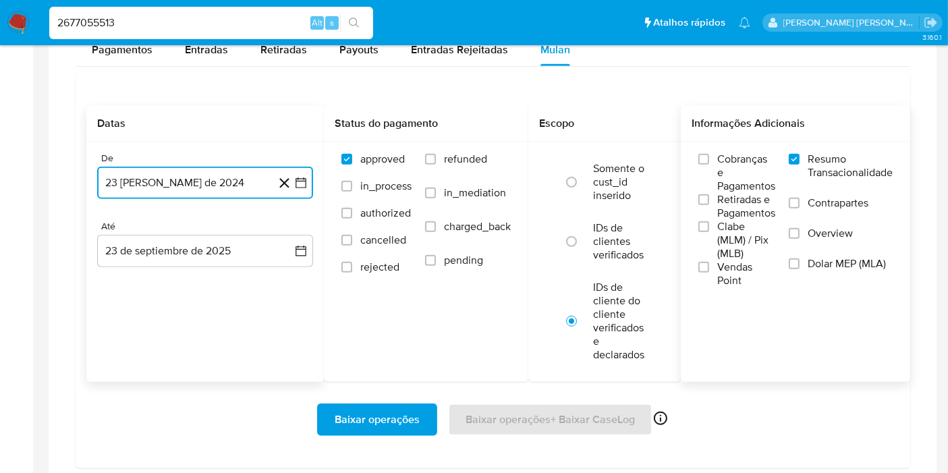
click at [302, 179] on icon "button" at bounding box center [300, 182] width 13 height 13
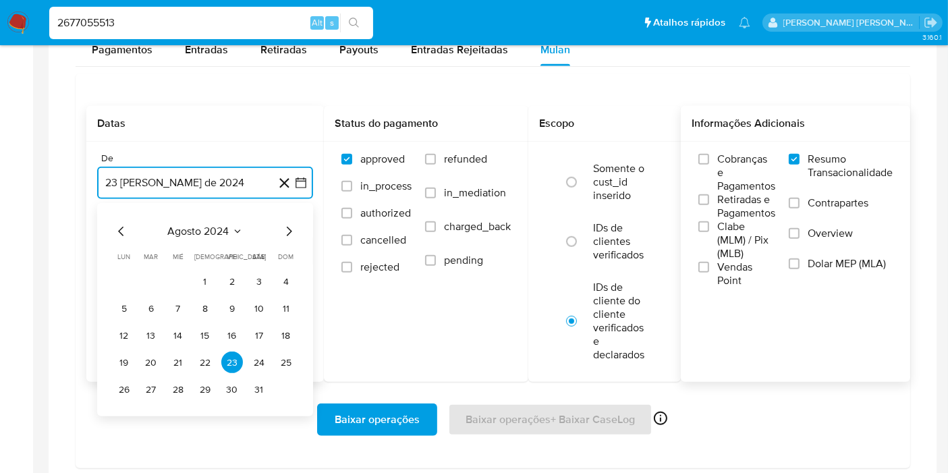
click at [200, 225] on span "agosto 2024" at bounding box center [198, 231] width 61 height 13
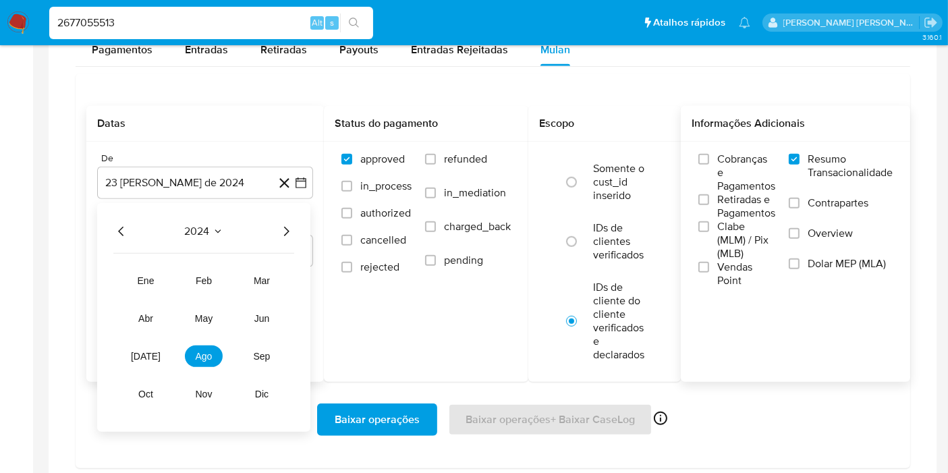
click at [277, 228] on div "2024" at bounding box center [203, 231] width 181 height 16
click at [288, 229] on icon "Año siguiente" at bounding box center [286, 231] width 16 height 16
click at [259, 315] on span "jun" at bounding box center [262, 318] width 16 height 11
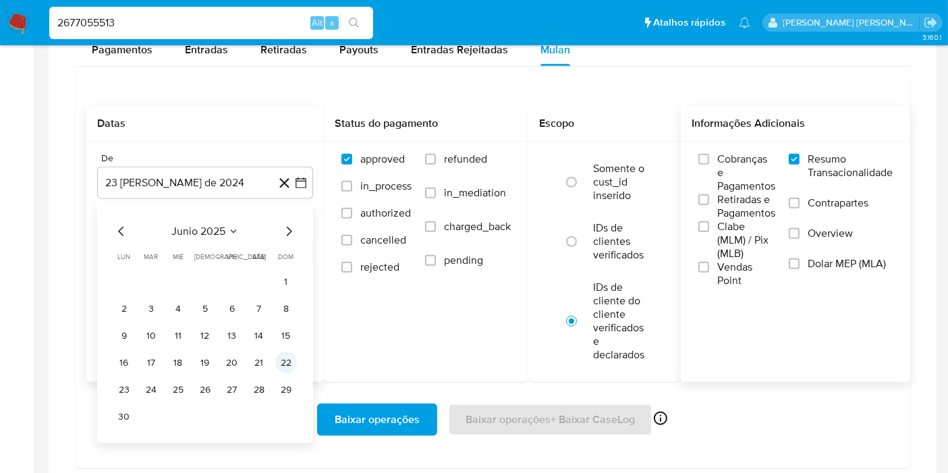
click at [291, 358] on button "22" at bounding box center [286, 363] width 22 height 22
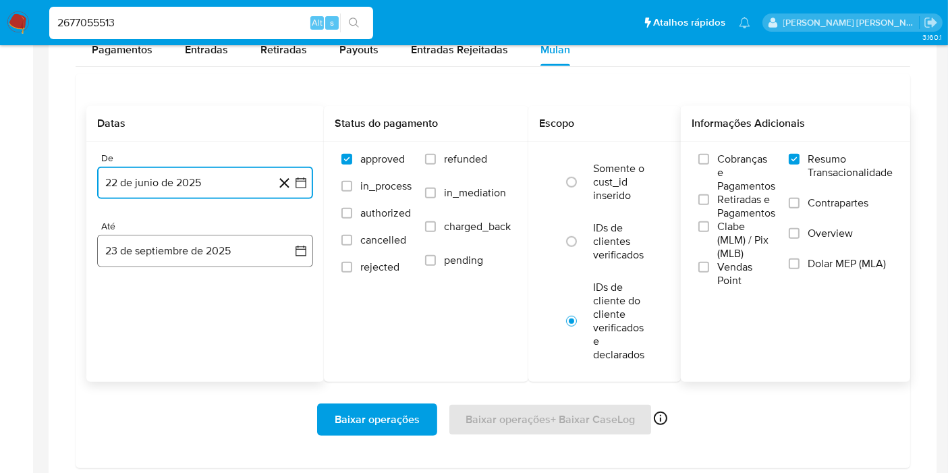
click at [294, 253] on icon "button" at bounding box center [300, 250] width 13 height 13
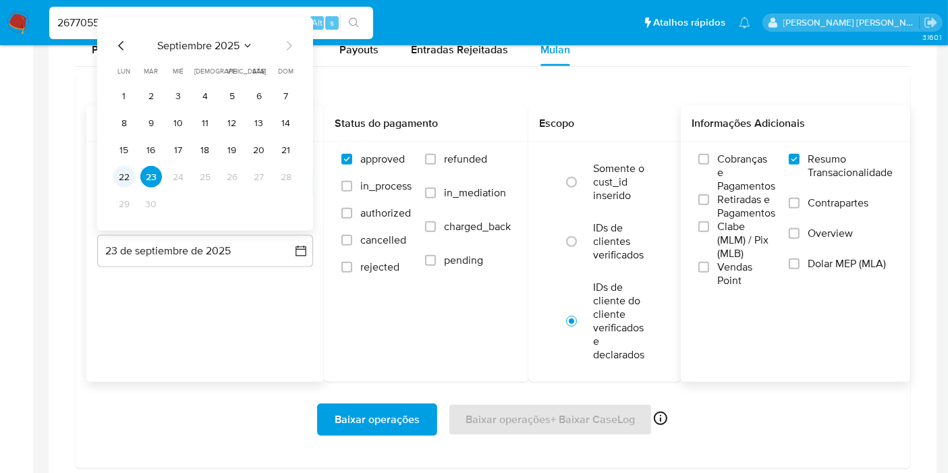
click at [122, 180] on button "22" at bounding box center [124, 177] width 22 height 22
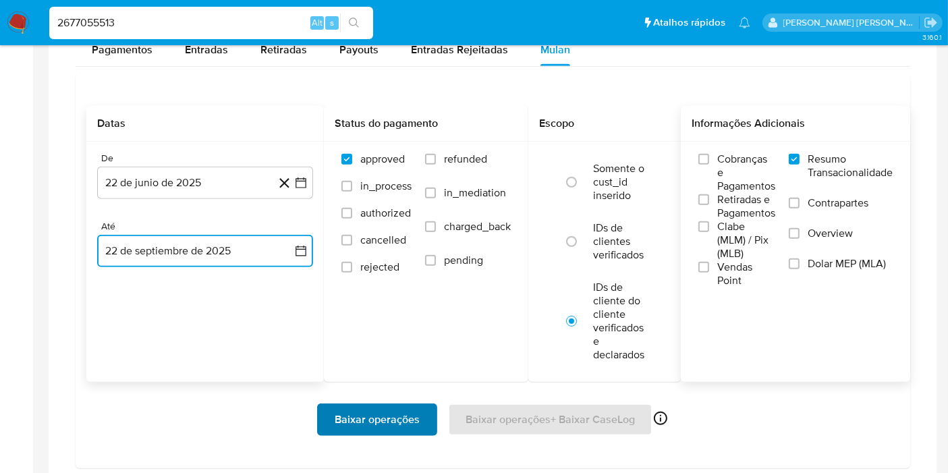
click at [330, 406] on button "Baixar operações" at bounding box center [377, 420] width 120 height 32
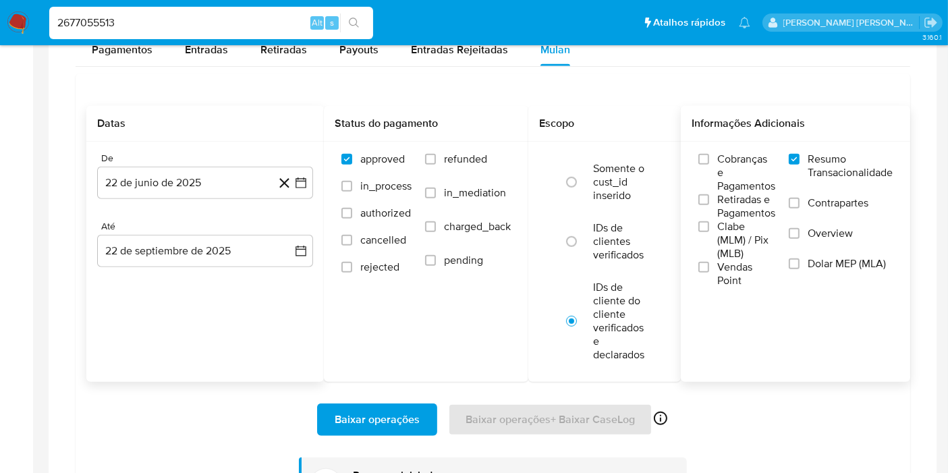
click at [269, 23] on input "2677055513" at bounding box center [211, 23] width 324 height 18
paste input "5319975"
click at [269, 23] on input "2677055513" at bounding box center [211, 23] width 324 height 18
type input "2675319975"
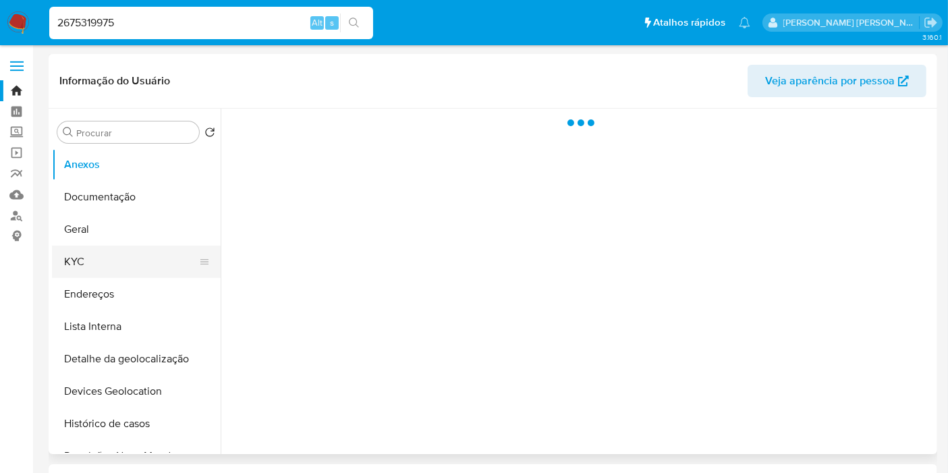
click at [121, 253] on button "KYC" at bounding box center [131, 262] width 158 height 32
select select "10"
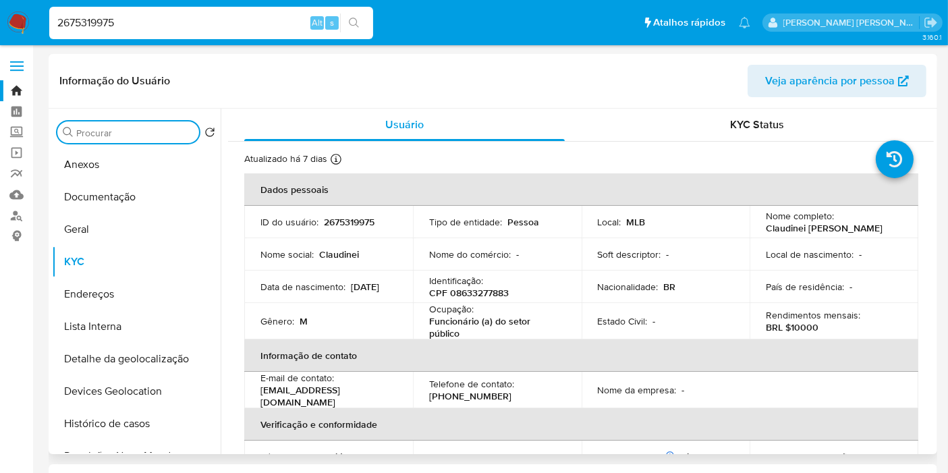
click at [142, 132] on input "Procurar" at bounding box center [134, 133] width 117 height 12
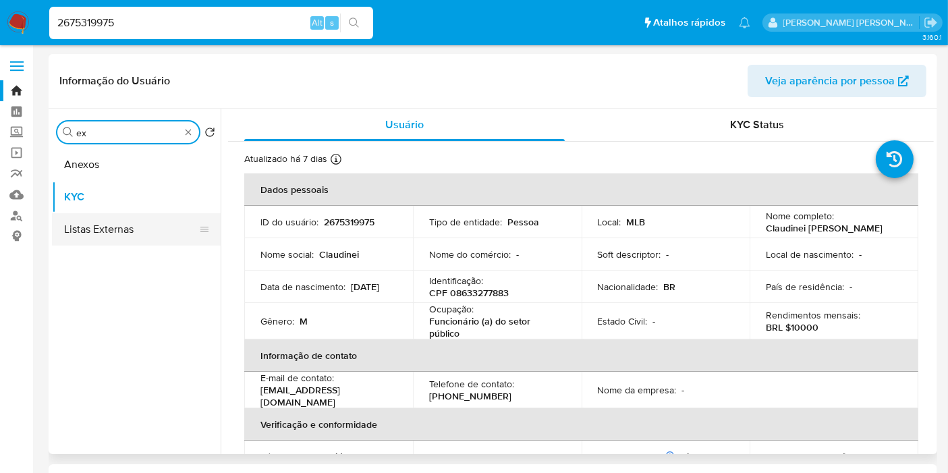
type input "ex"
click at [140, 235] on button "Listas Externas" at bounding box center [131, 229] width 158 height 32
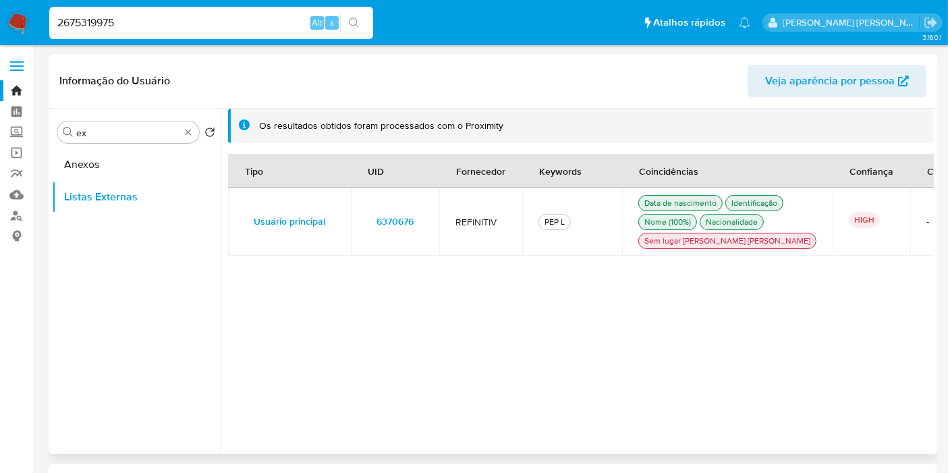
click at [430, 230] on td "6370676" at bounding box center [395, 222] width 88 height 68
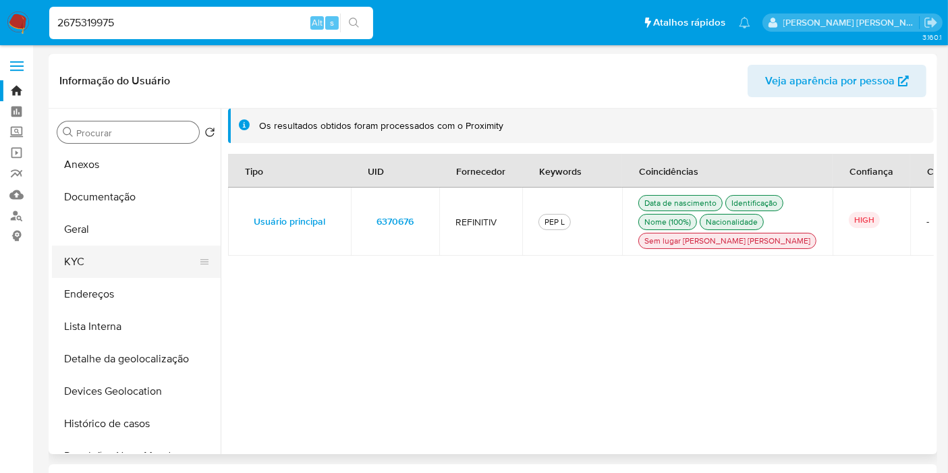
click at [115, 253] on button "KYC" at bounding box center [131, 262] width 158 height 32
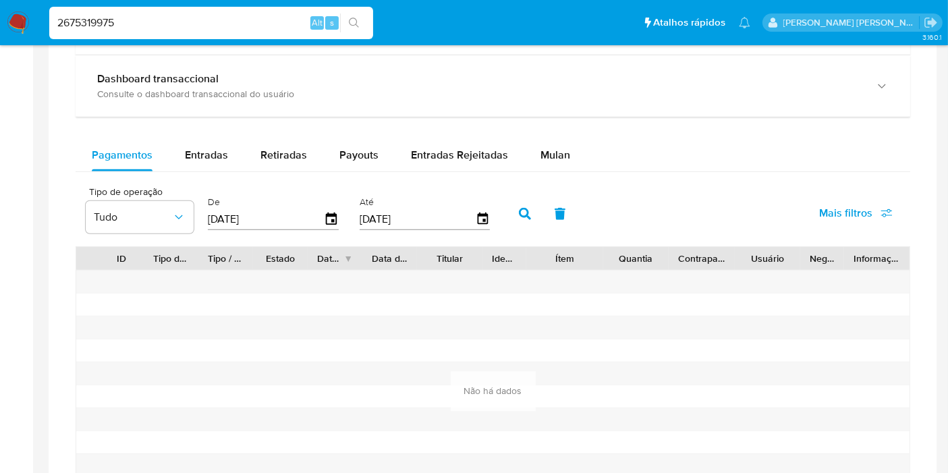
scroll to position [818, 0]
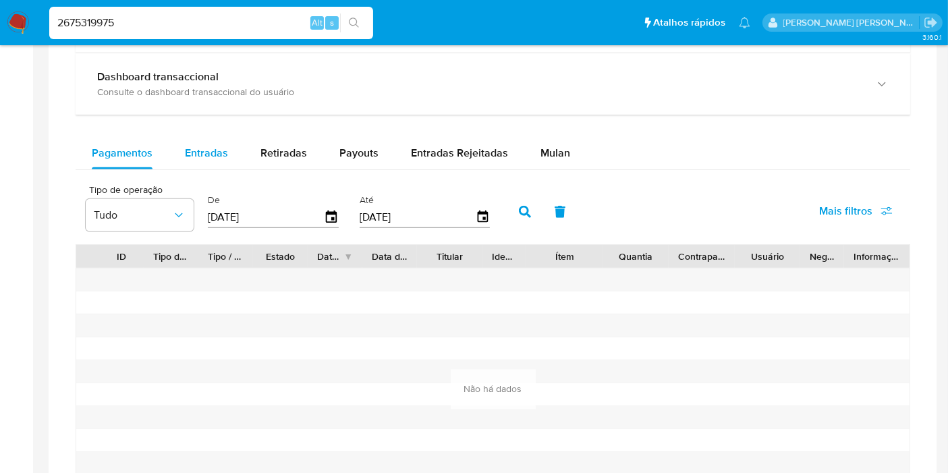
click at [217, 161] on div "Entradas" at bounding box center [206, 153] width 43 height 32
select select "10"
click at [283, 145] on span "Retiradas" at bounding box center [283, 153] width 47 height 16
select select "10"
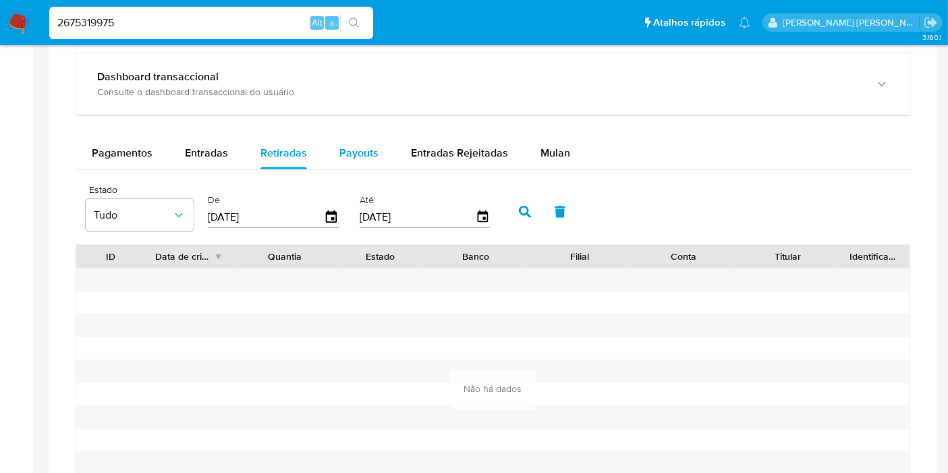
click at [351, 139] on div "Payouts" at bounding box center [358, 153] width 39 height 32
select select "10"
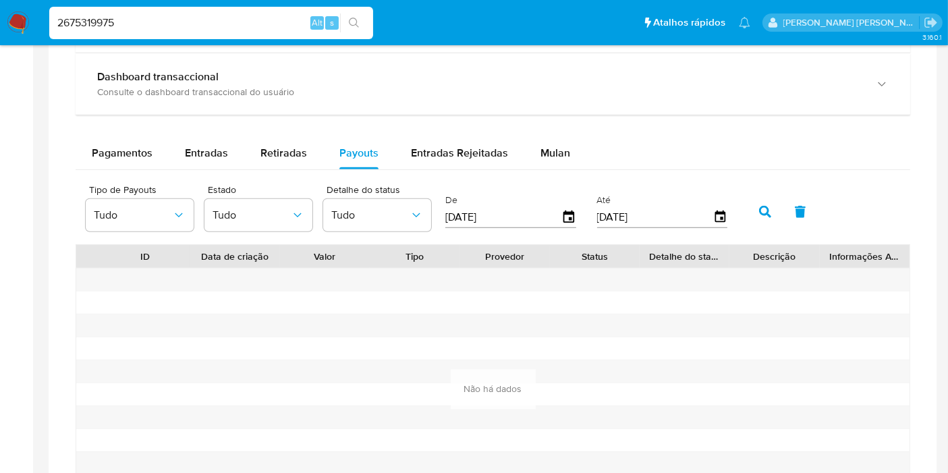
click at [253, 24] on input "2675319975" at bounding box center [211, 23] width 324 height 18
paste input "80475684"
type input "2680475684"
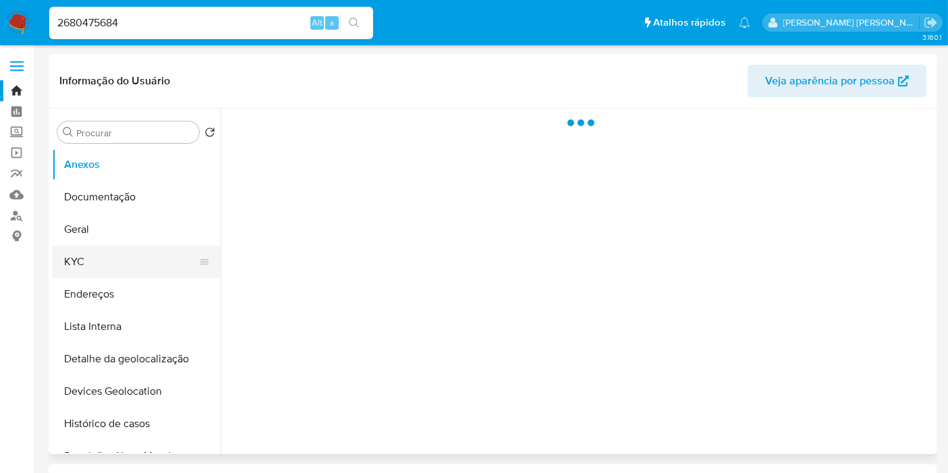
click at [144, 255] on button "KYC" at bounding box center [131, 262] width 158 height 32
select select "10"
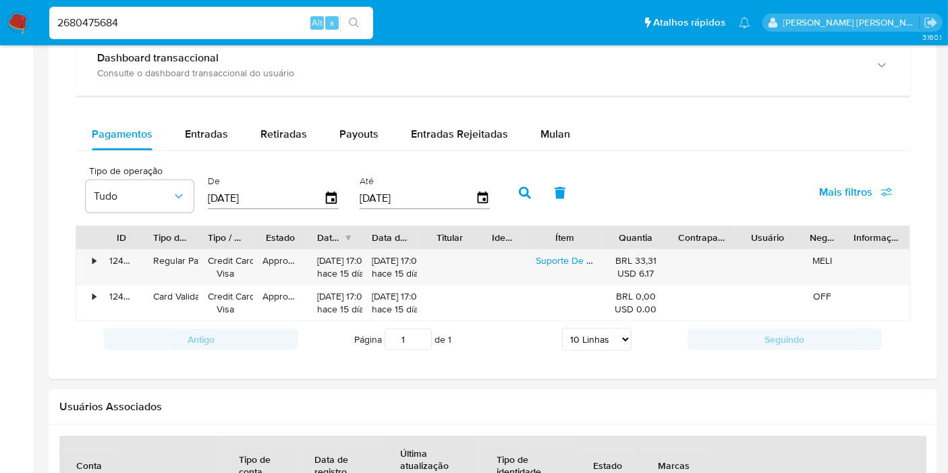
scroll to position [844, 0]
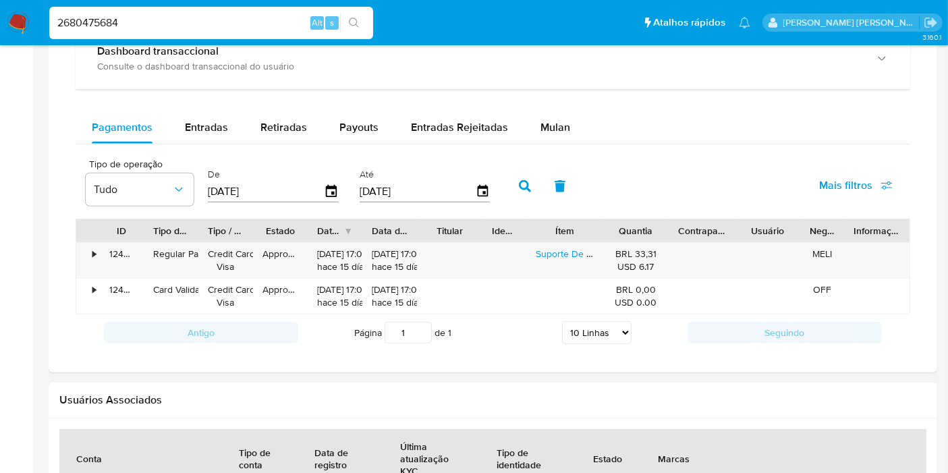
click at [220, 143] on div "Pagamentos Entradas Retiradas Payouts Entradas Rejeitadas Mulan Tipo de operaçã…" at bounding box center [493, 231] width 835 height 240
click at [222, 138] on div "Entradas" at bounding box center [206, 127] width 43 height 32
select select "10"
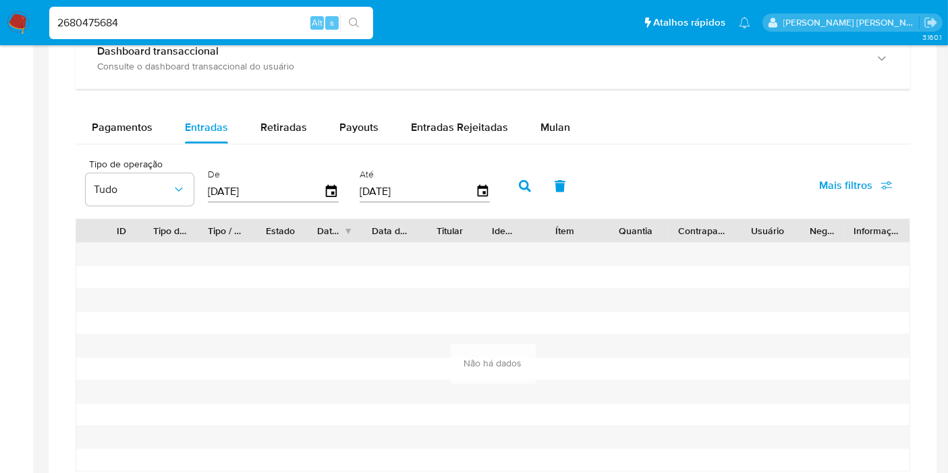
click at [368, 107] on div "Balance Consulte o balance do usuário Dashboard transaccional Consulte o dashbo…" at bounding box center [493, 237] width 835 height 543
click at [369, 115] on div "Payouts" at bounding box center [358, 127] width 39 height 32
select select "10"
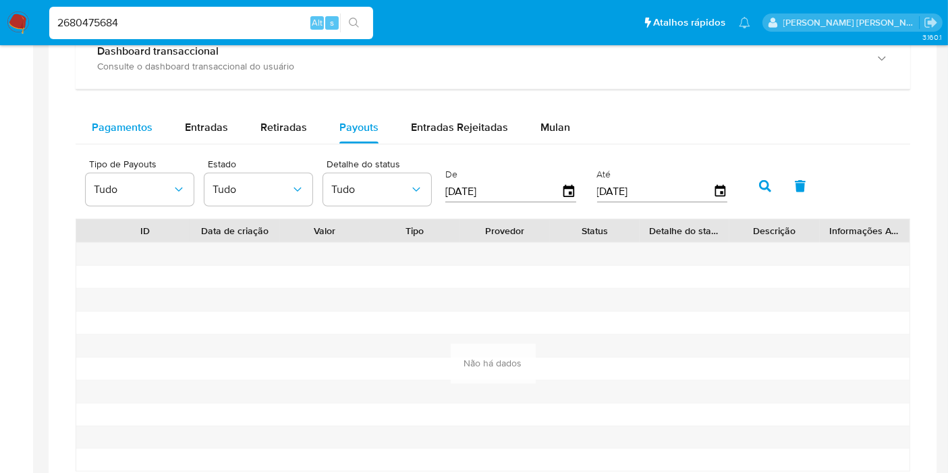
click at [109, 134] on div "Pagamentos" at bounding box center [122, 127] width 61 height 32
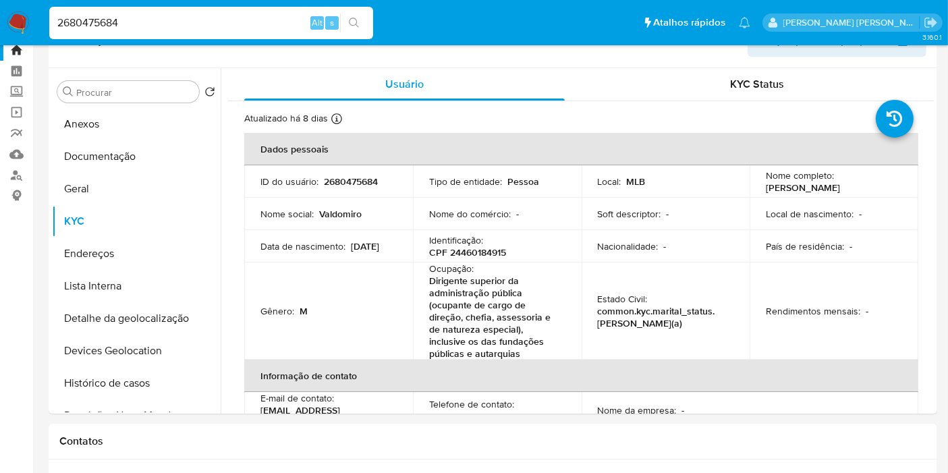
scroll to position [36, 0]
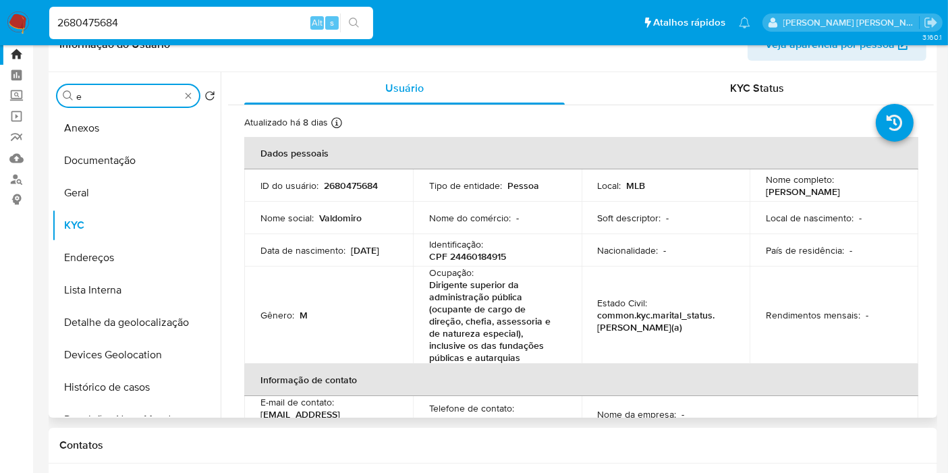
click at [150, 94] on input "e" at bounding box center [128, 96] width 104 height 12
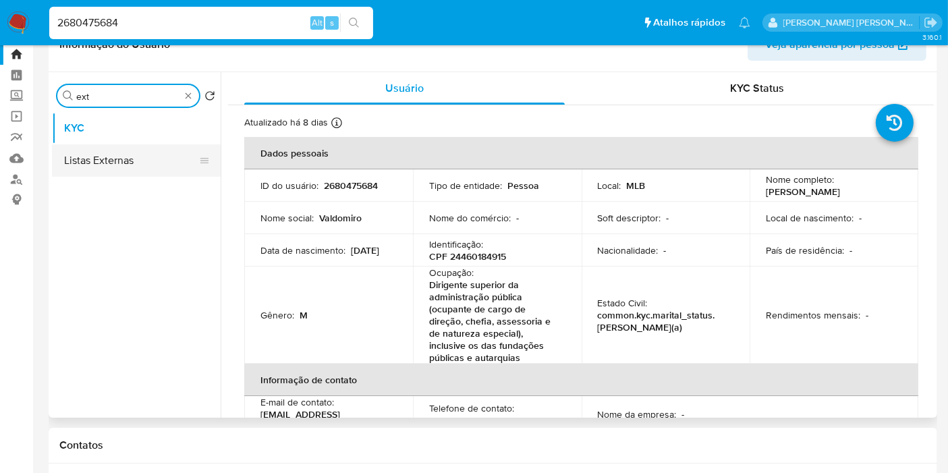
type input "ext"
click at [150, 169] on button "Listas Externas" at bounding box center [131, 160] width 158 height 32
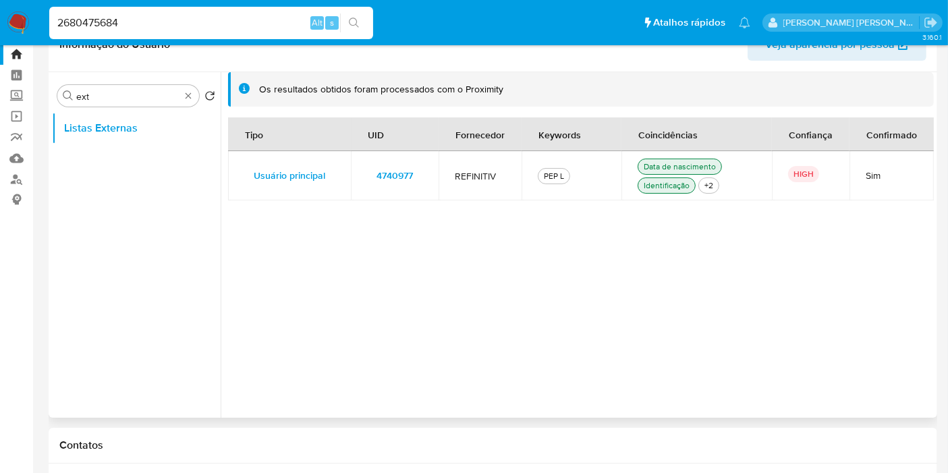
click at [424, 165] on td "4740977" at bounding box center [395, 175] width 88 height 49
